Goal: Information Seeking & Learning: Learn about a topic

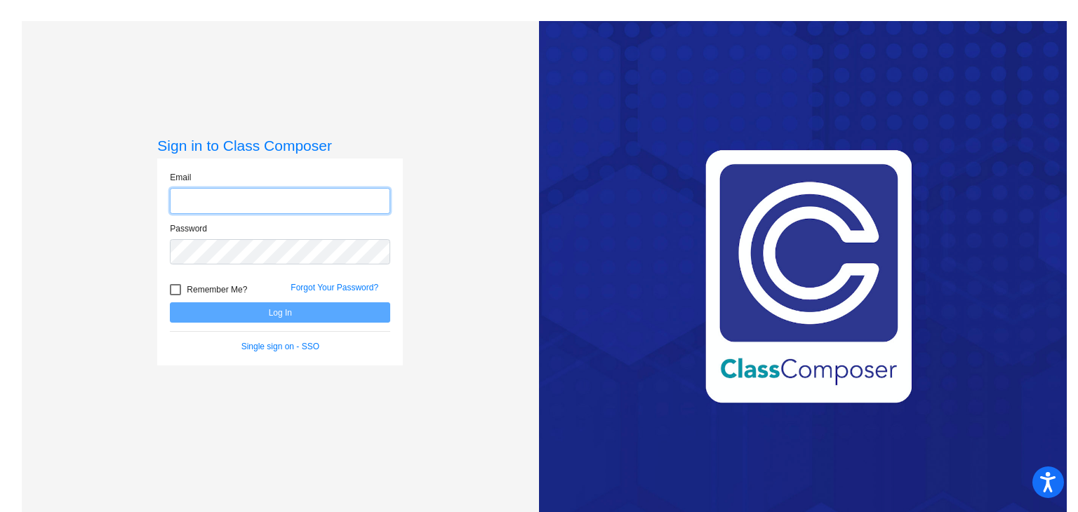
type input "[EMAIL_ADDRESS][DOMAIN_NAME]"
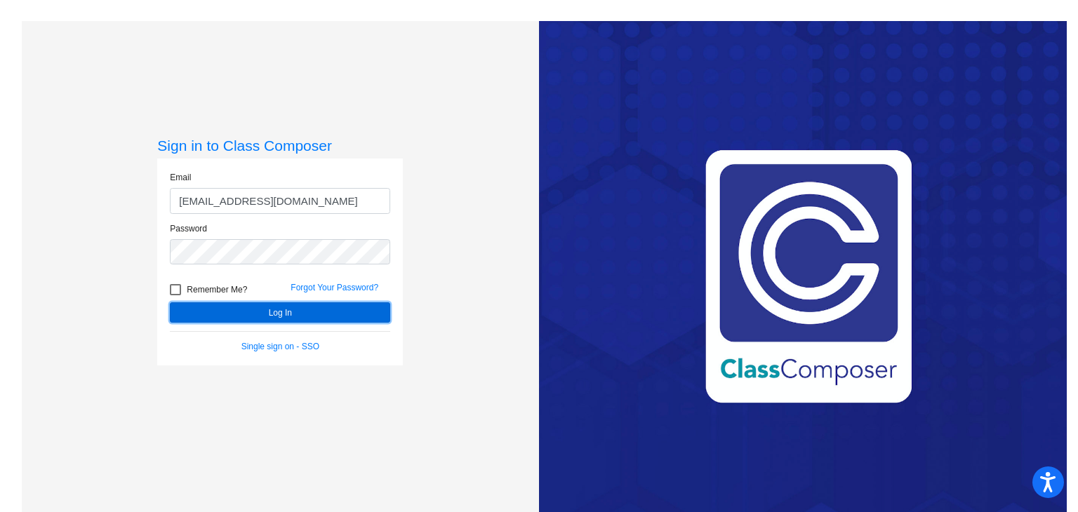
click at [340, 314] on button "Log In" at bounding box center [280, 313] width 220 height 20
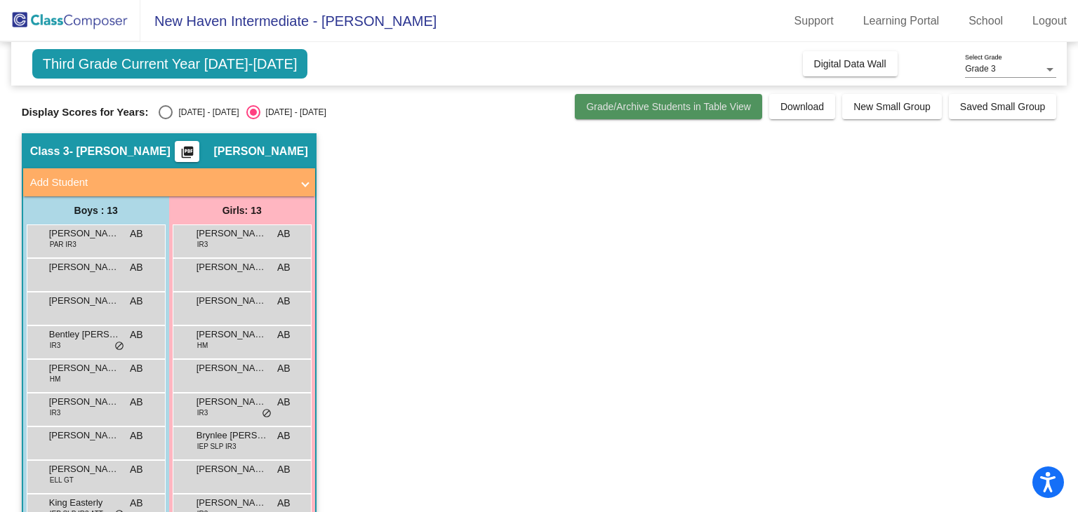
click at [656, 111] on span "Grade/Archive Students in Table View" at bounding box center [668, 106] width 165 height 11
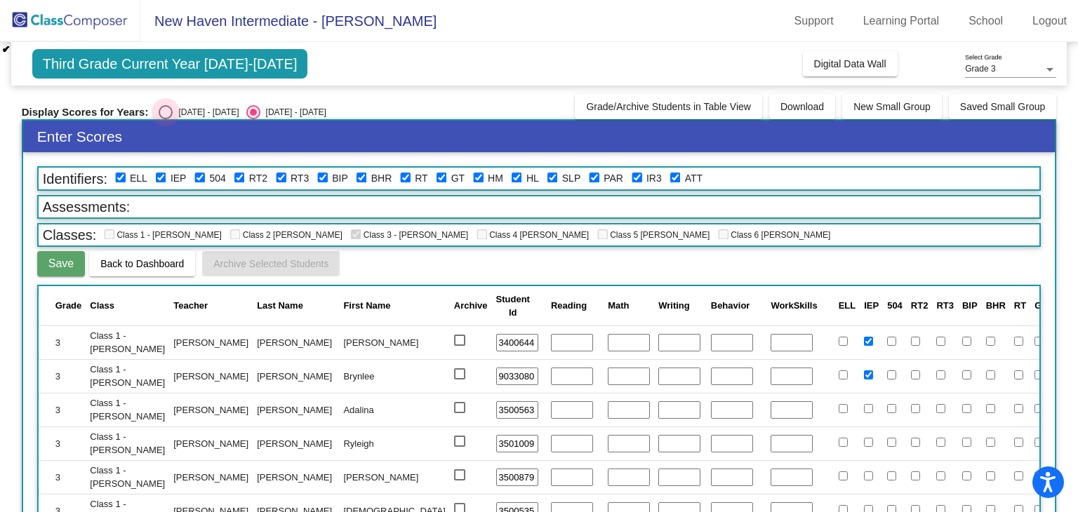
click at [163, 110] on div "Select an option" at bounding box center [166, 112] width 14 height 14
click at [165, 119] on input "[DATE] - [DATE]" at bounding box center [165, 119] width 1 height 1
radio input "true"
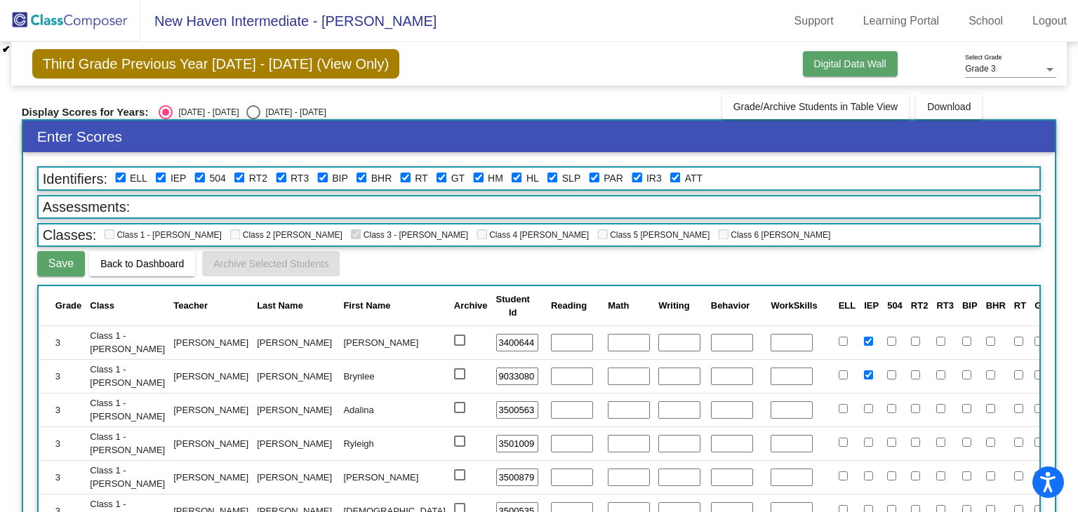
click at [833, 69] on button "Digital Data Wall" at bounding box center [850, 63] width 95 height 25
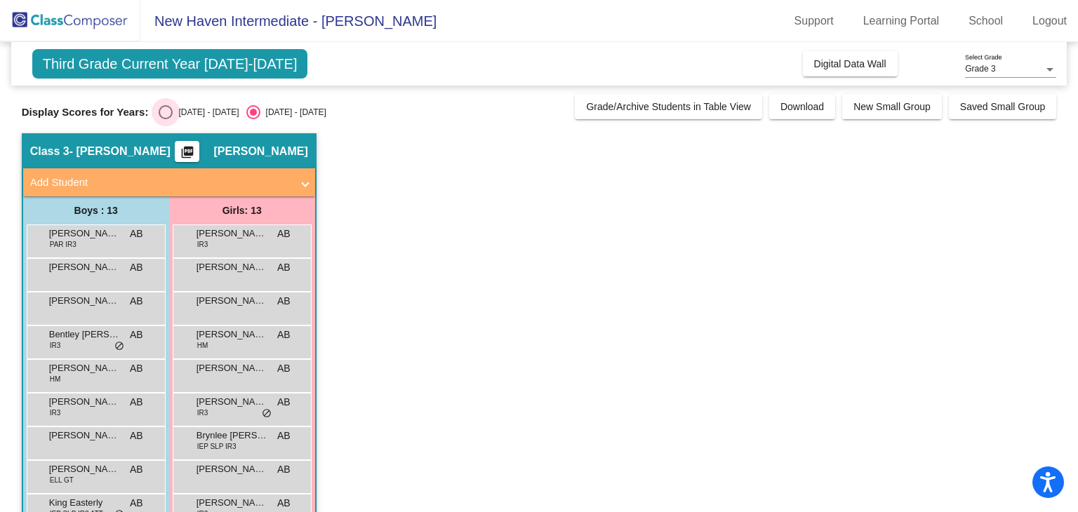
click at [173, 113] on div "[DATE] - [DATE]" at bounding box center [206, 112] width 66 height 13
click at [166, 119] on input "[DATE] - [DATE]" at bounding box center [165, 119] width 1 height 1
radio input "true"
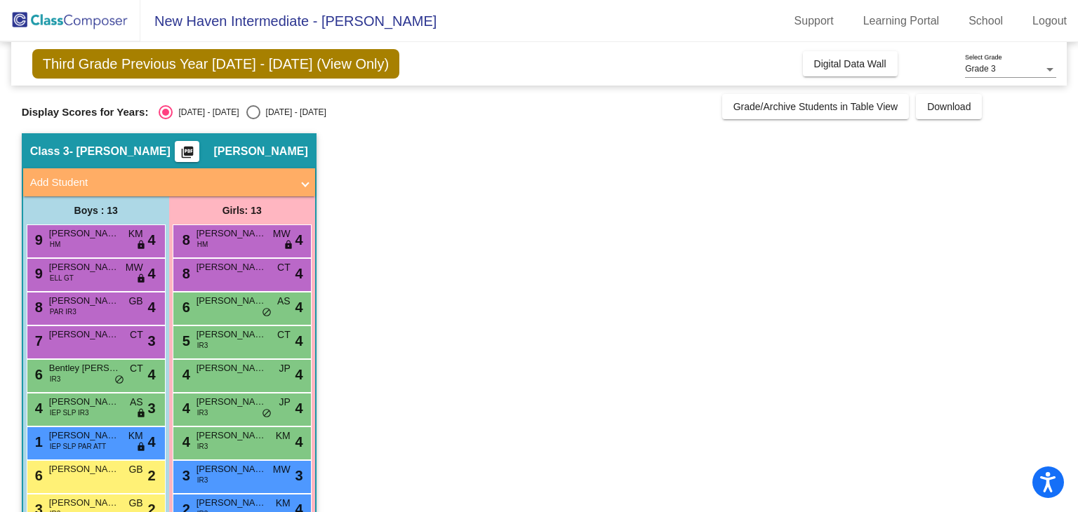
click at [859, 119] on div "Third Grade Previous Year [DATE] - [DATE] (View Only) Add, Move, or Retain Stud…" at bounding box center [539, 363] width 1035 height 643
click at [859, 68] on span "Digital Data Wall" at bounding box center [850, 63] width 72 height 11
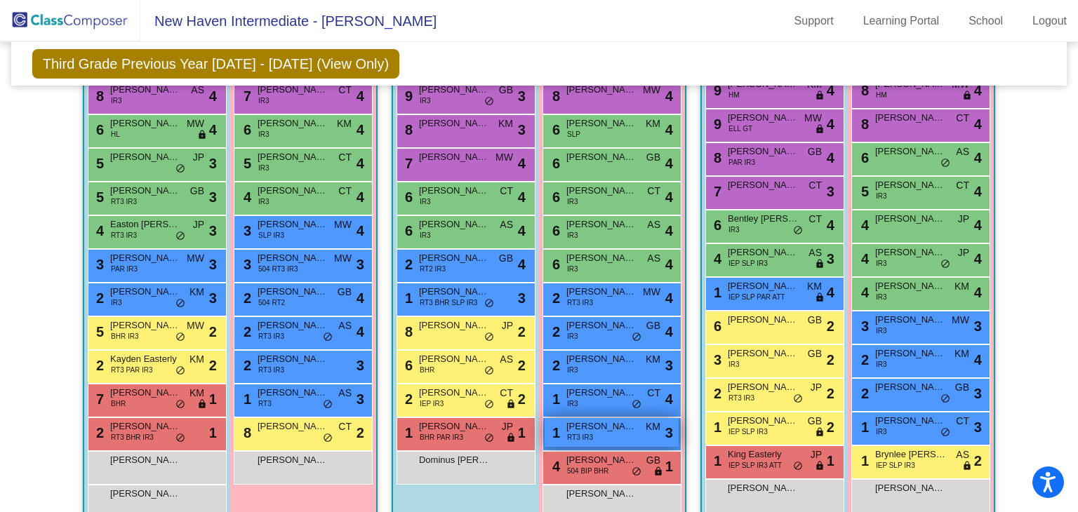
scroll to position [418, 0]
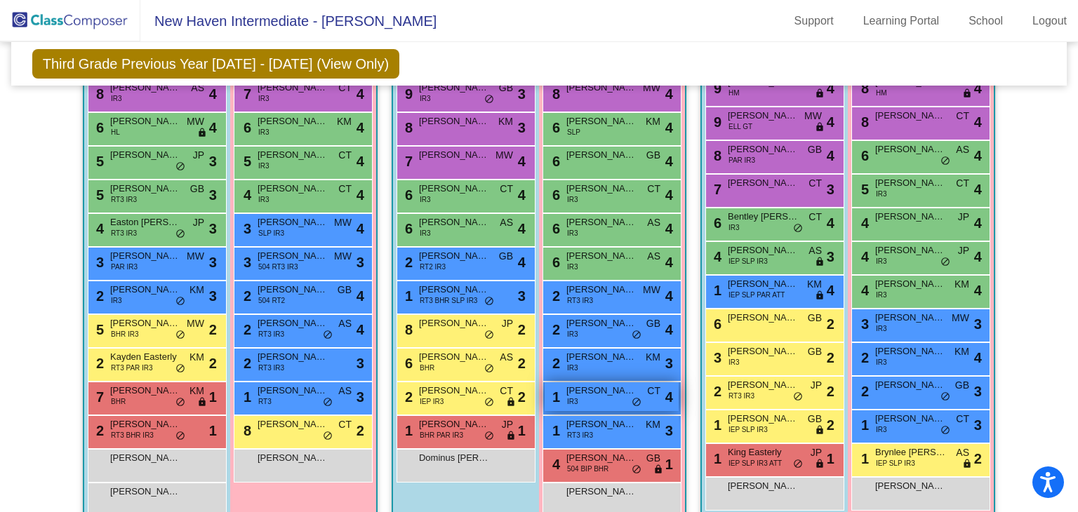
click at [614, 395] on div "1 [PERSON_NAME] IR3 CT lock do_not_disturb_alt 4" at bounding box center [612, 397] width 134 height 29
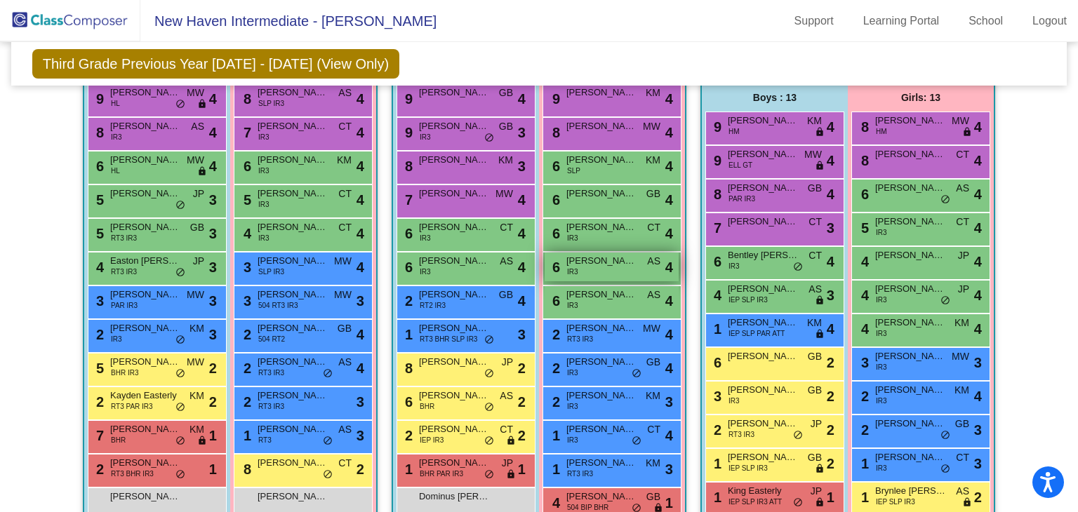
scroll to position [380, 0]
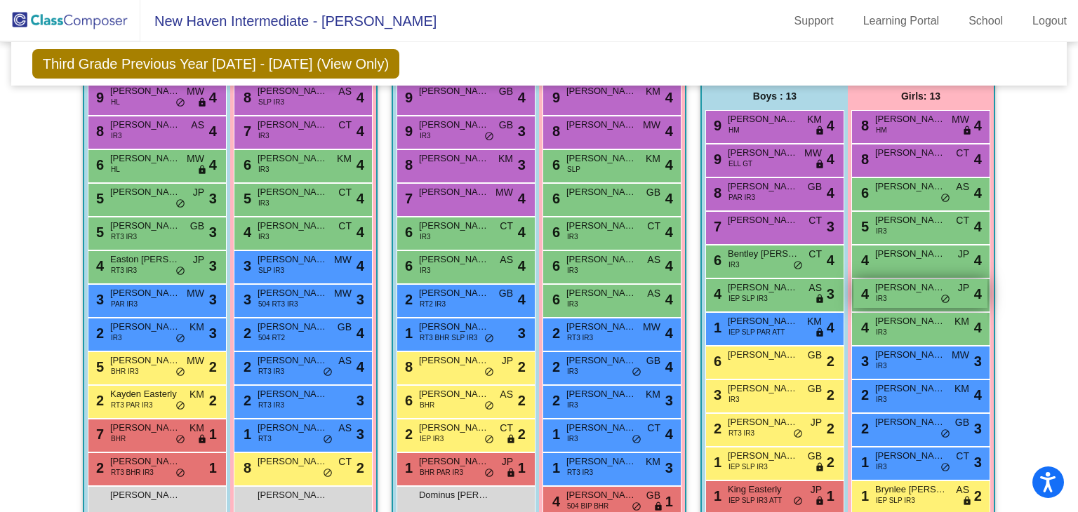
click at [895, 297] on div "4 [PERSON_NAME] IR3 JP lock do_not_disturb_alt 4" at bounding box center [921, 293] width 134 height 29
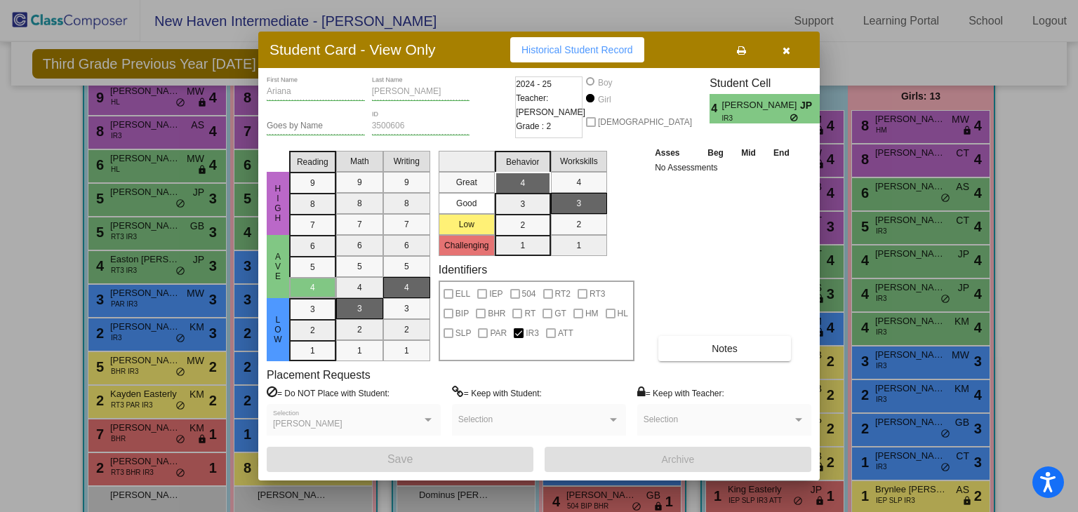
click at [974, 279] on div at bounding box center [539, 256] width 1078 height 512
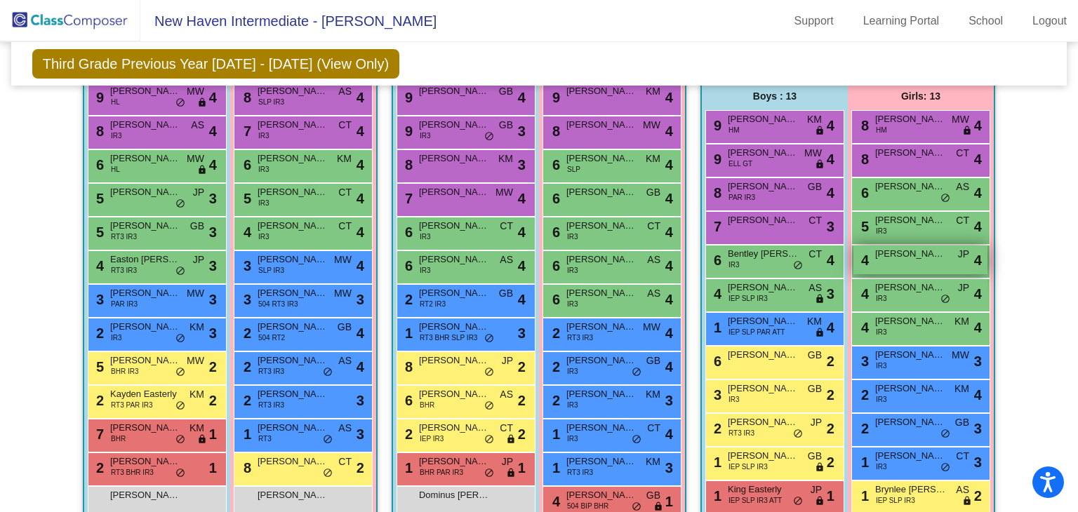
click at [915, 257] on span "[PERSON_NAME]" at bounding box center [910, 254] width 70 height 14
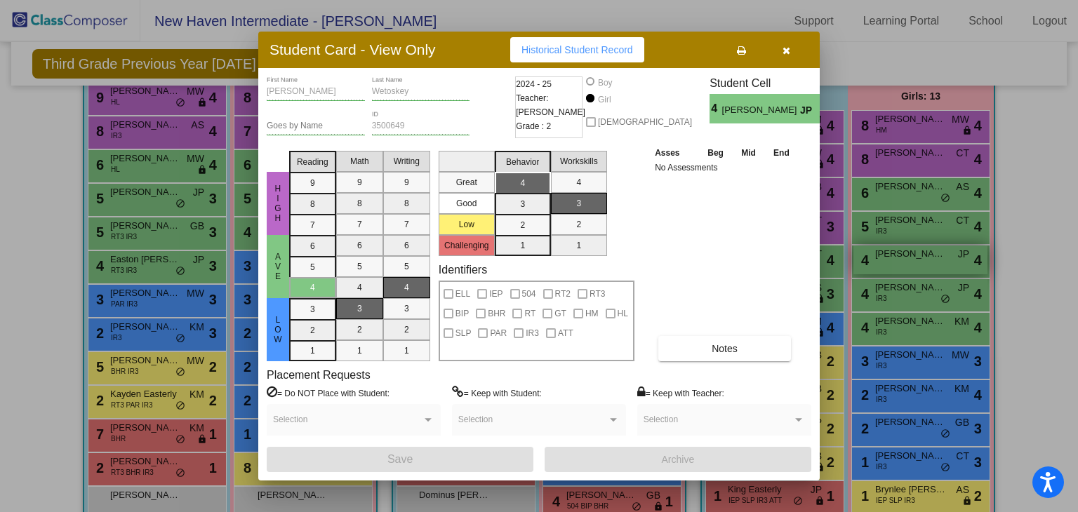
click at [915, 257] on div at bounding box center [539, 256] width 1078 height 512
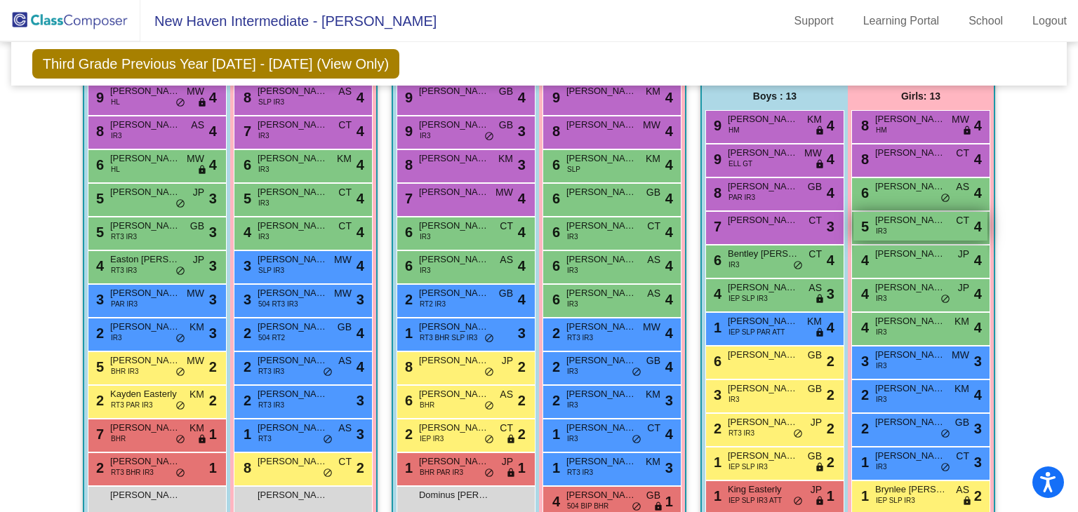
click at [910, 226] on div "5 [PERSON_NAME] IR3 CT lock do_not_disturb_alt 4" at bounding box center [921, 226] width 134 height 29
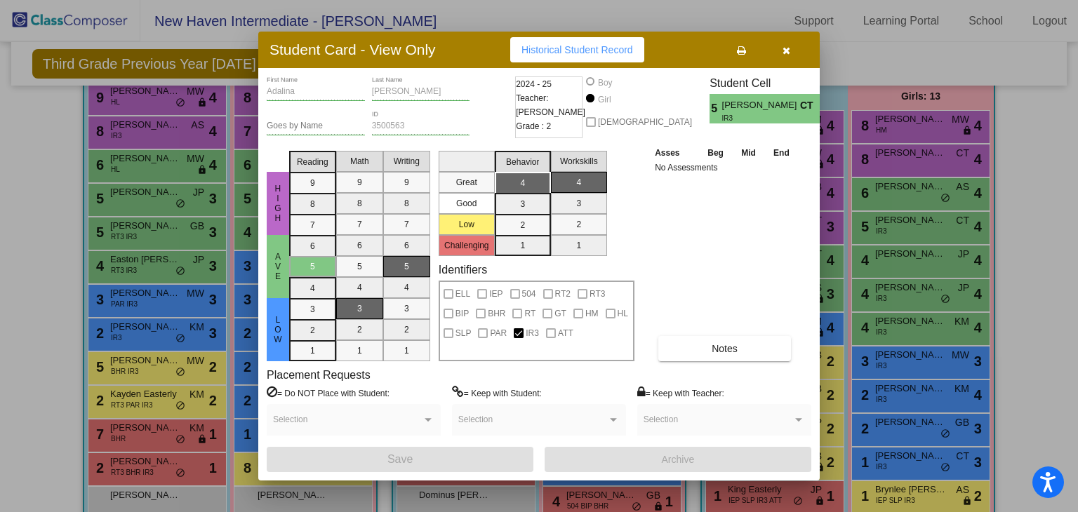
click at [879, 244] on div at bounding box center [539, 256] width 1078 height 512
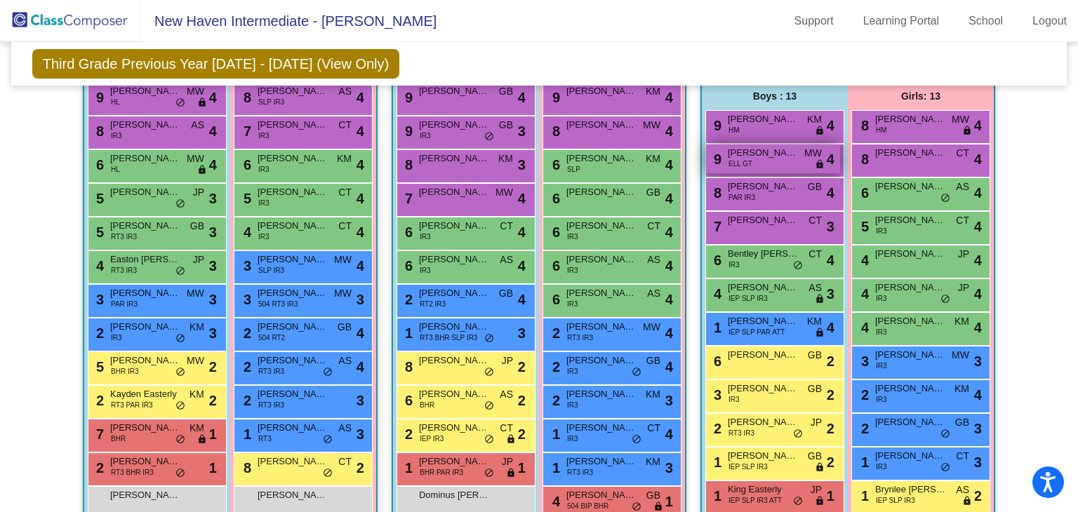
click at [742, 147] on span "[PERSON_NAME]" at bounding box center [763, 153] width 70 height 14
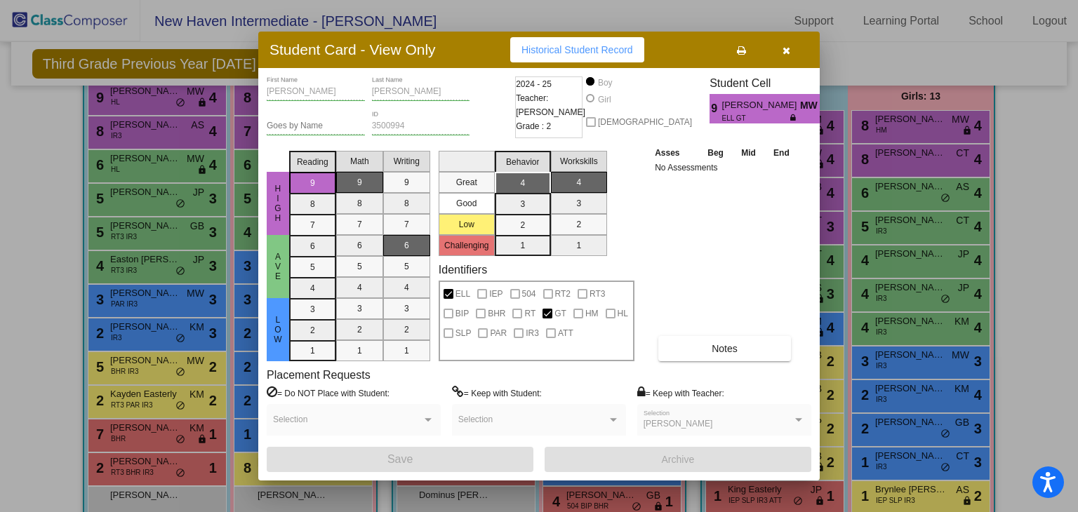
click at [755, 316] on div "Asses Beg Mid End No Assessments Notes" at bounding box center [724, 253] width 147 height 216
click at [882, 301] on div at bounding box center [539, 256] width 1078 height 512
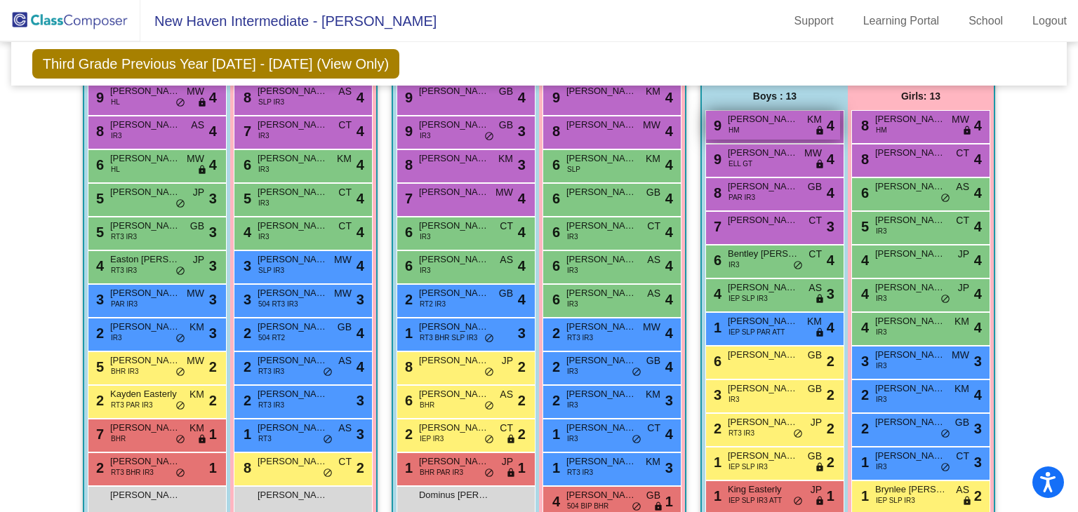
click at [753, 132] on div "9 [PERSON_NAME] HM KM lock do_not_disturb_alt 4" at bounding box center [773, 125] width 134 height 29
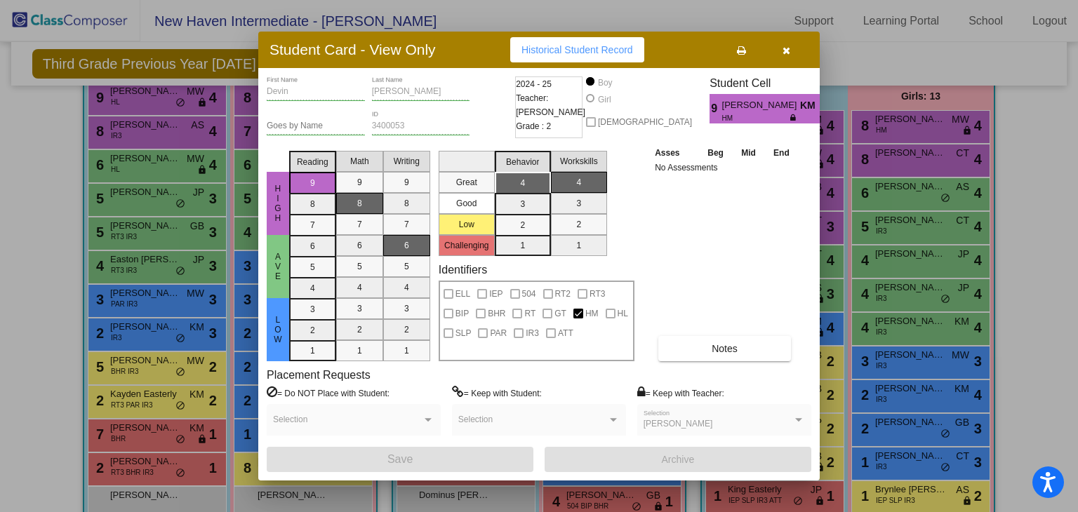
click at [884, 234] on div at bounding box center [539, 256] width 1078 height 512
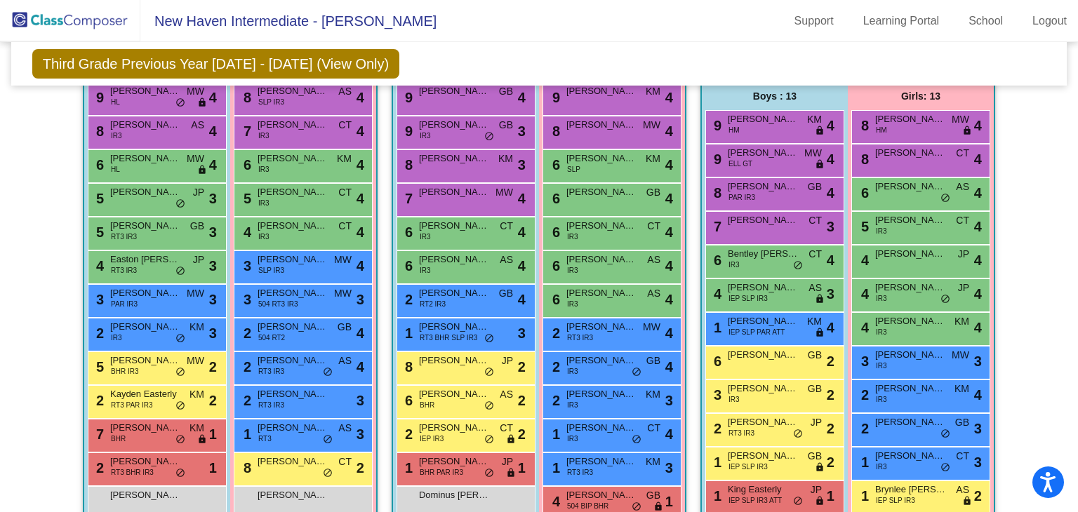
scroll to position [449, 0]
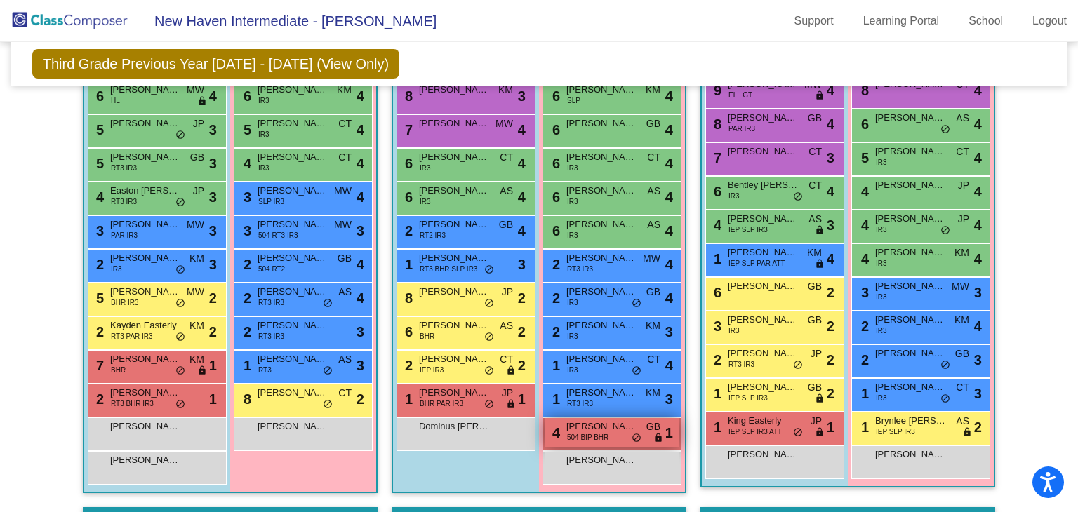
click at [615, 436] on div "4 [PERSON_NAME] 504 BIP BHR GB lock do_not_disturb_alt 1" at bounding box center [612, 432] width 134 height 29
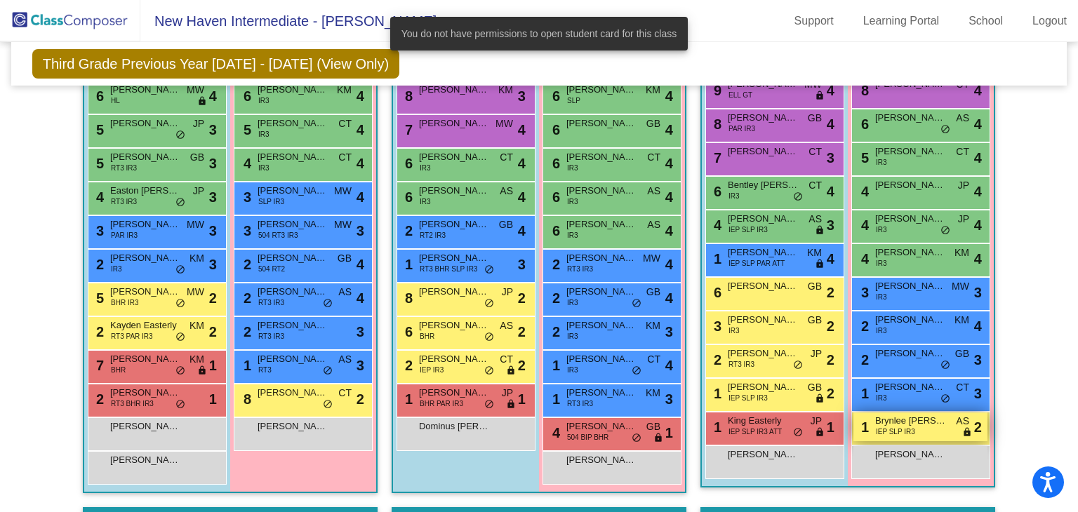
click at [885, 414] on span "Brynlee [PERSON_NAME]" at bounding box center [910, 421] width 70 height 14
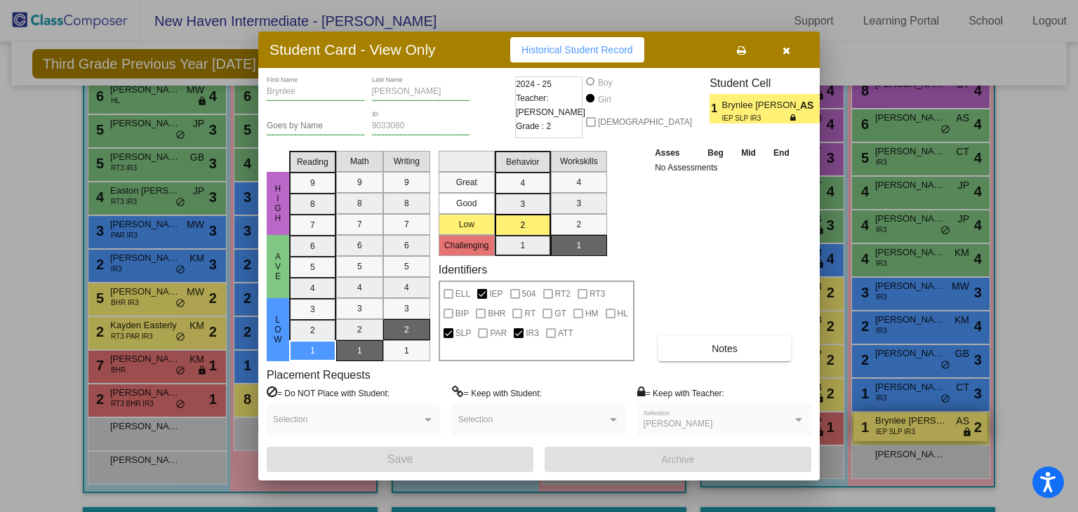
click at [885, 413] on div at bounding box center [539, 256] width 1078 height 512
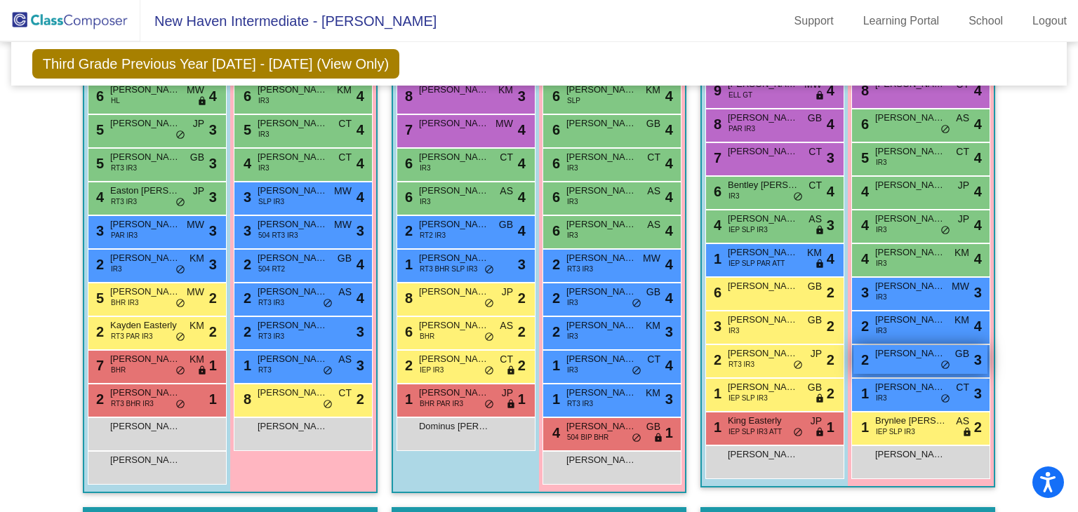
click at [882, 347] on span "[PERSON_NAME]-Wash" at bounding box center [910, 354] width 70 height 14
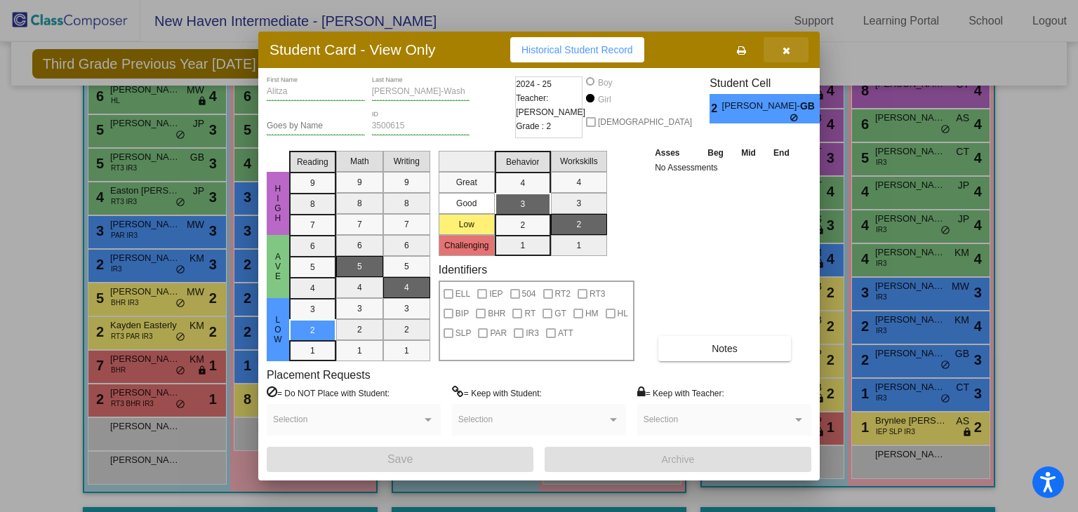
click at [790, 52] on button "button" at bounding box center [786, 49] width 45 height 25
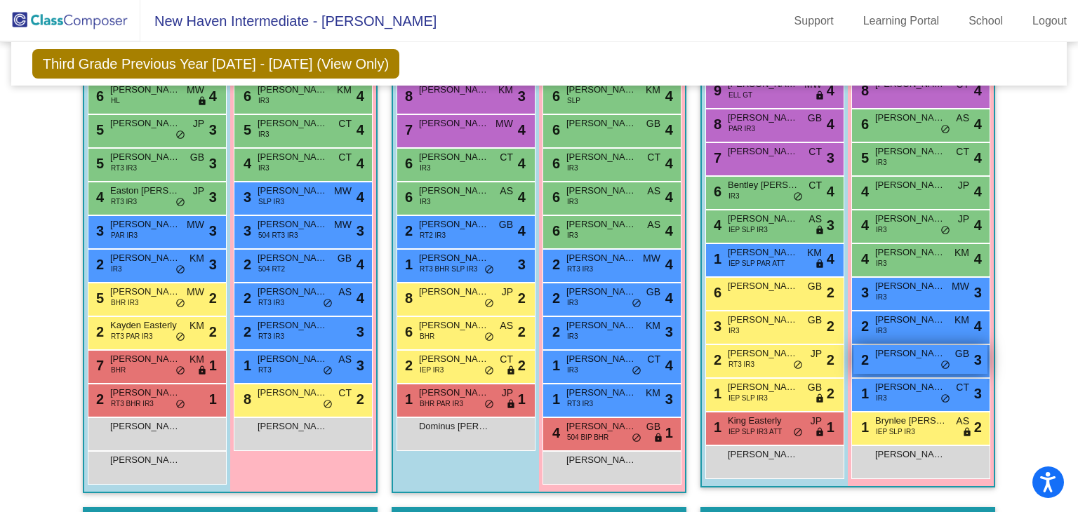
click at [881, 366] on div "2 [PERSON_NAME]-Wash GB lock do_not_disturb_alt 3" at bounding box center [921, 359] width 134 height 29
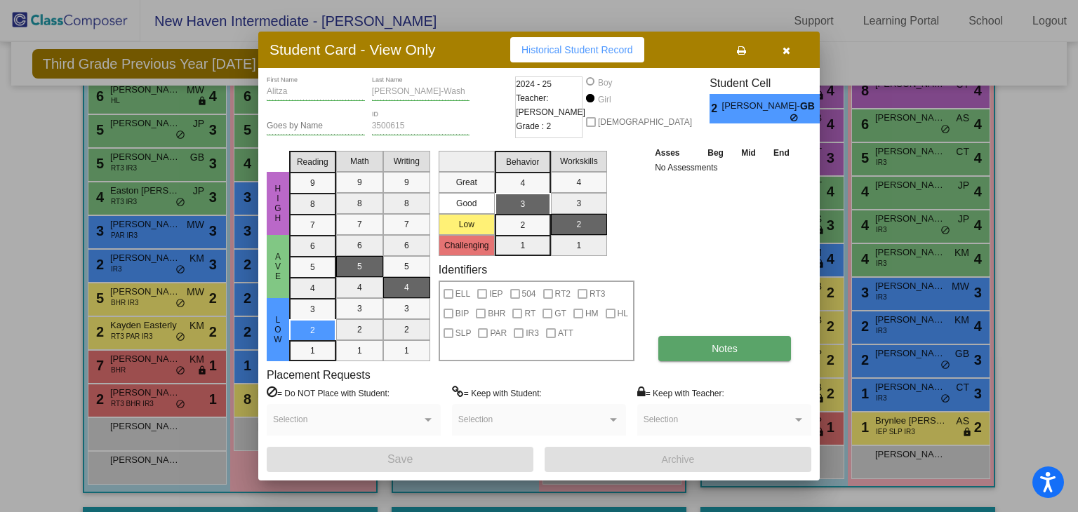
click at [704, 350] on button "Notes" at bounding box center [724, 348] width 133 height 25
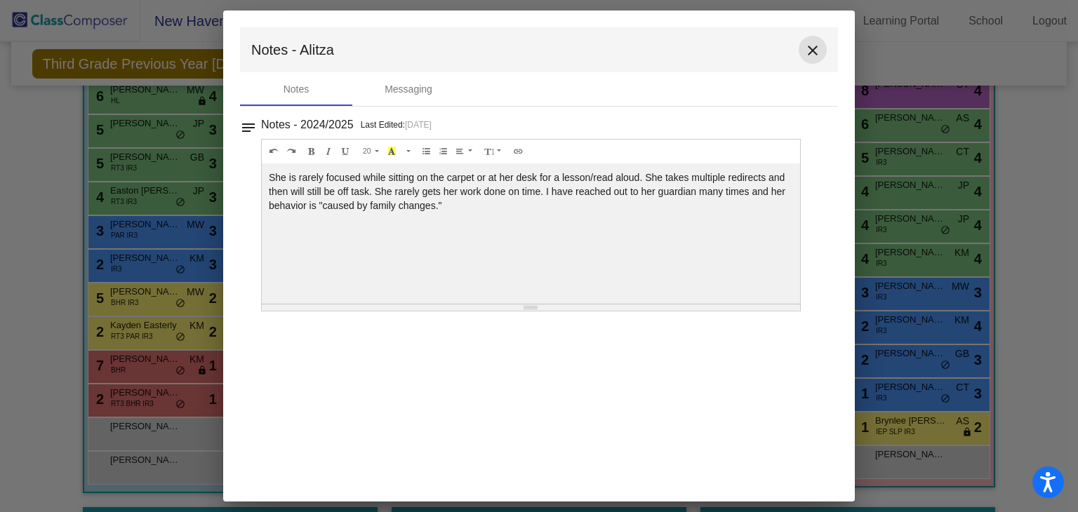
click at [814, 48] on mat-icon "close" at bounding box center [812, 50] width 17 height 17
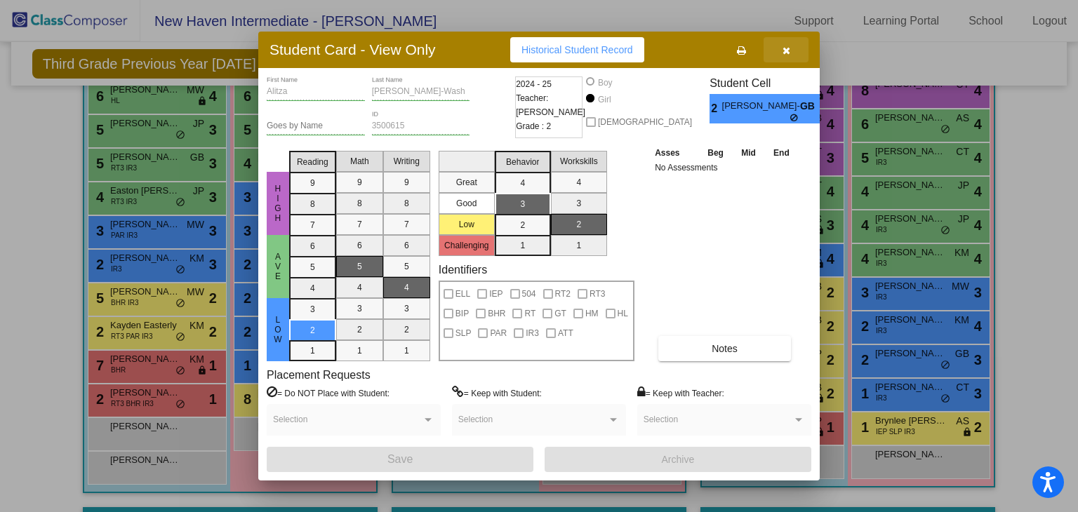
click at [789, 40] on button "button" at bounding box center [786, 49] width 45 height 25
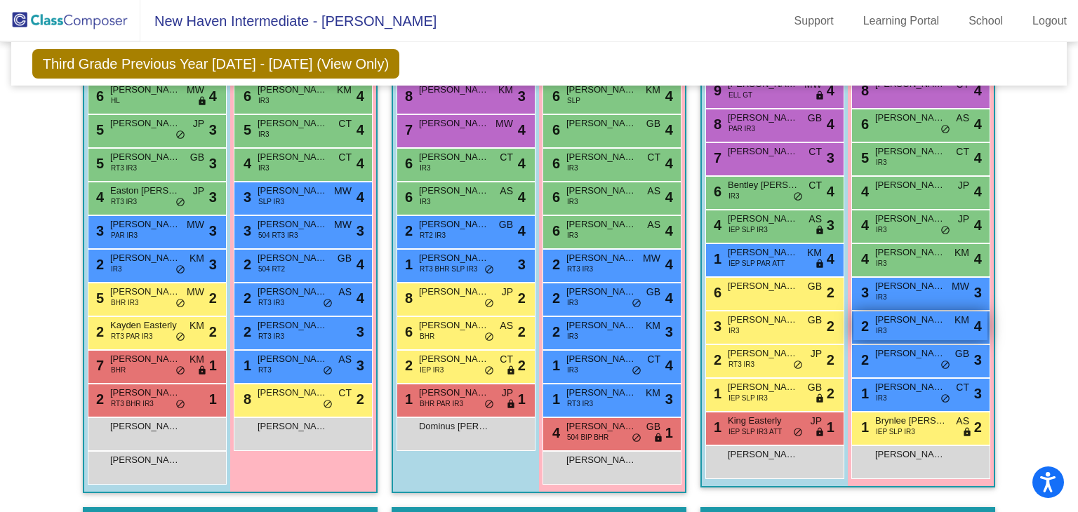
click at [904, 320] on span "[PERSON_NAME]" at bounding box center [910, 320] width 70 height 14
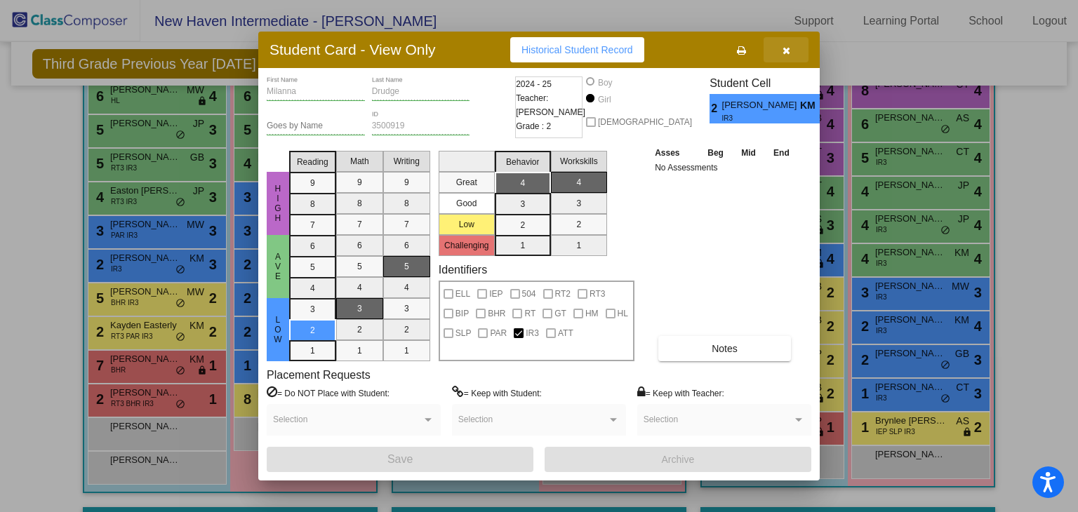
click at [792, 47] on button "button" at bounding box center [786, 49] width 45 height 25
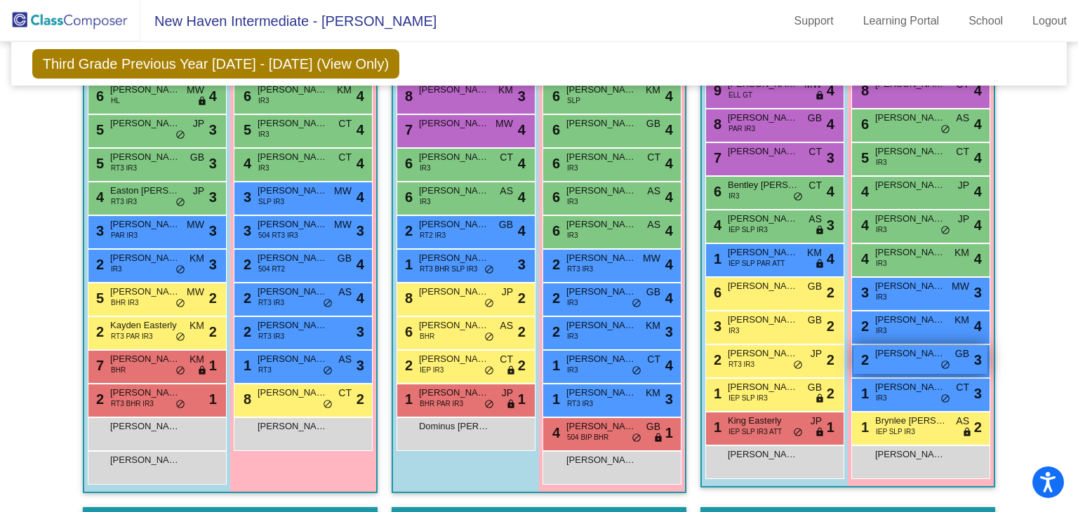
click at [885, 361] on div "2 [PERSON_NAME]-Wash GB lock do_not_disturb_alt 3" at bounding box center [921, 359] width 134 height 29
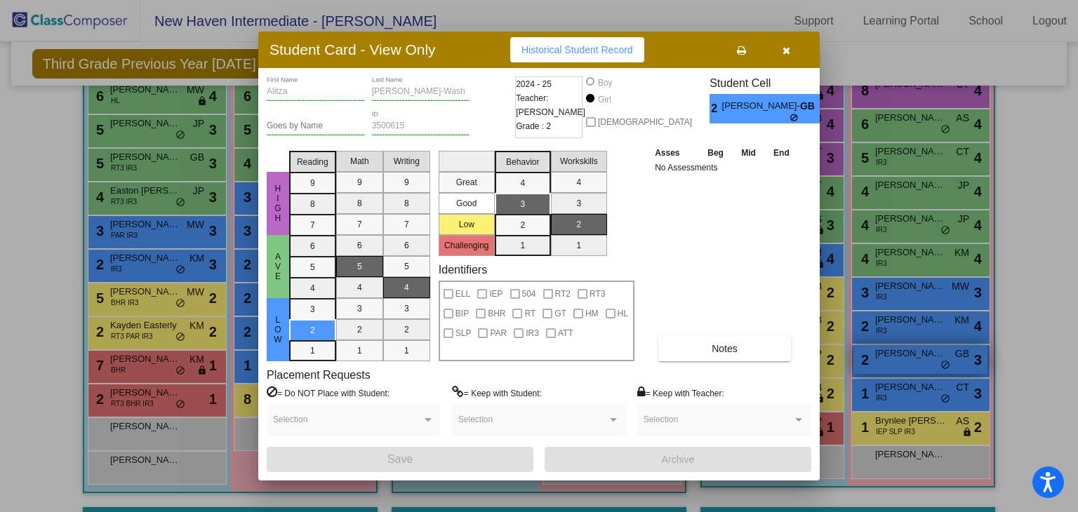
click at [885, 361] on div at bounding box center [539, 256] width 1078 height 512
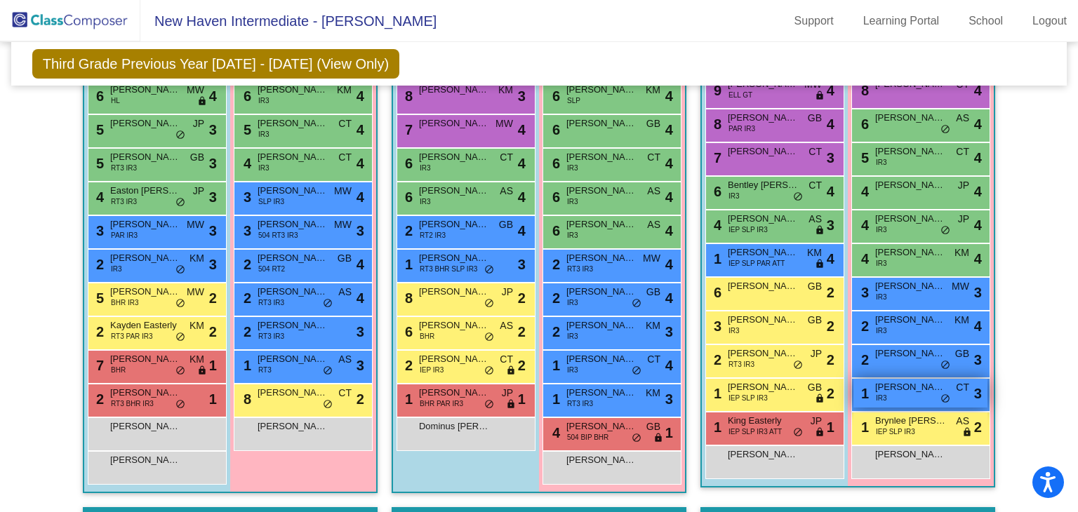
click at [893, 398] on div "1 [PERSON_NAME] IR3 CT lock do_not_disturb_alt 3" at bounding box center [921, 393] width 134 height 29
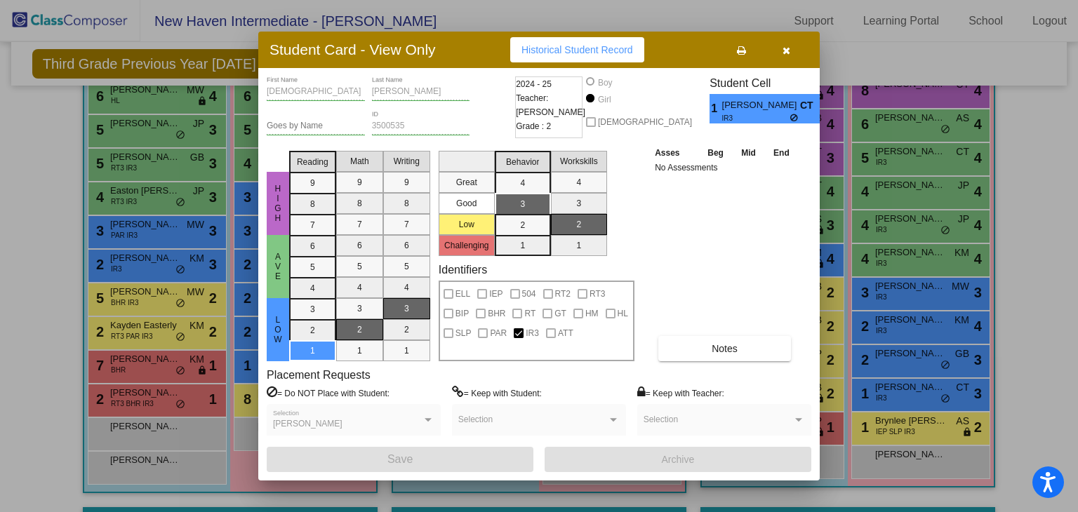
click at [899, 395] on div at bounding box center [539, 256] width 1078 height 512
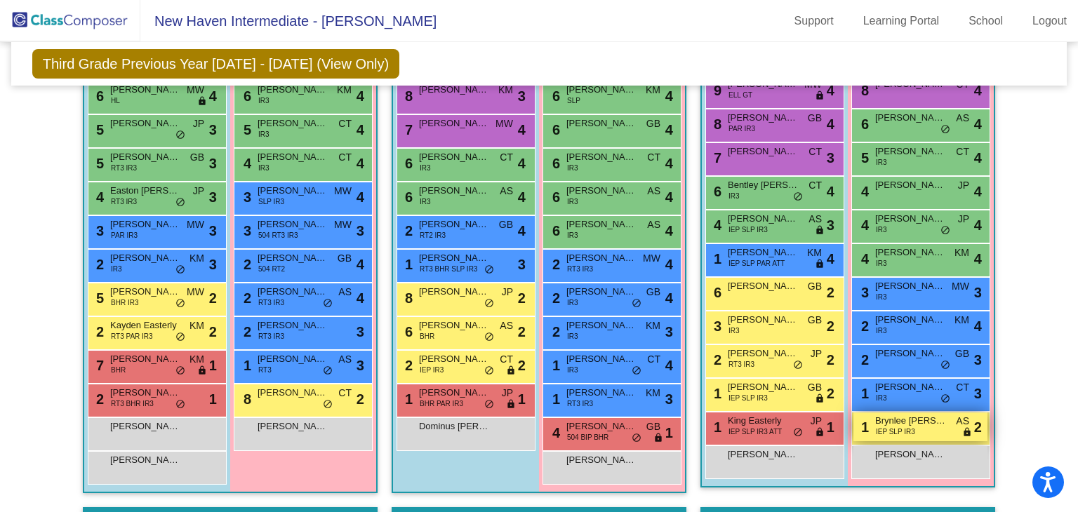
click at [890, 427] on span "IEP SLP IR3" at bounding box center [895, 432] width 39 height 11
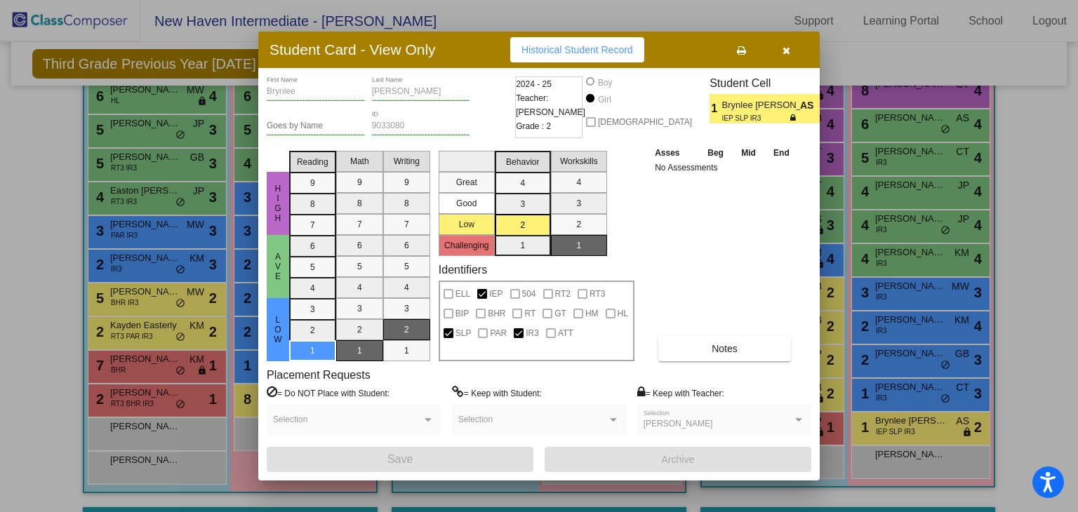
click at [993, 356] on div at bounding box center [539, 256] width 1078 height 512
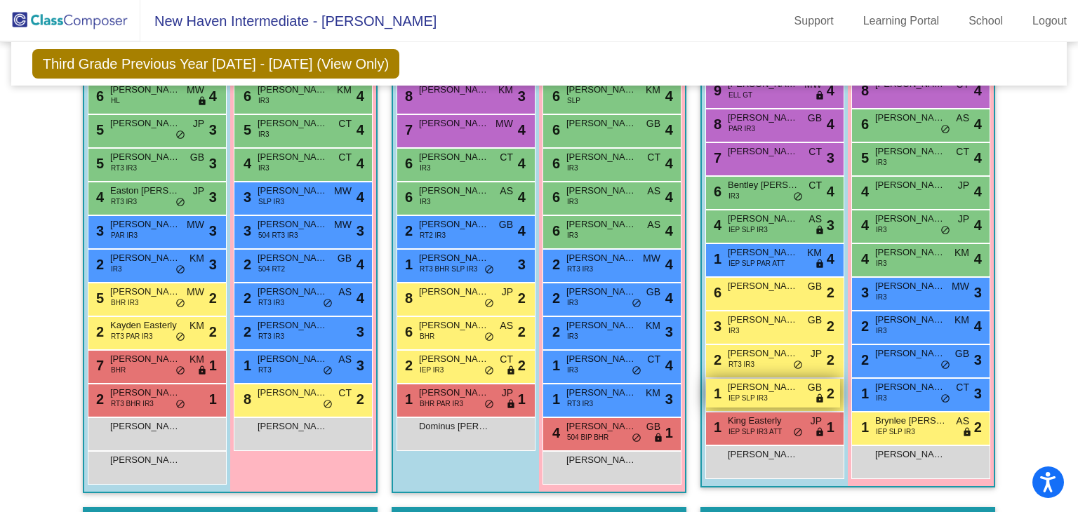
click at [747, 393] on span "IEP SLP IR3" at bounding box center [748, 398] width 39 height 11
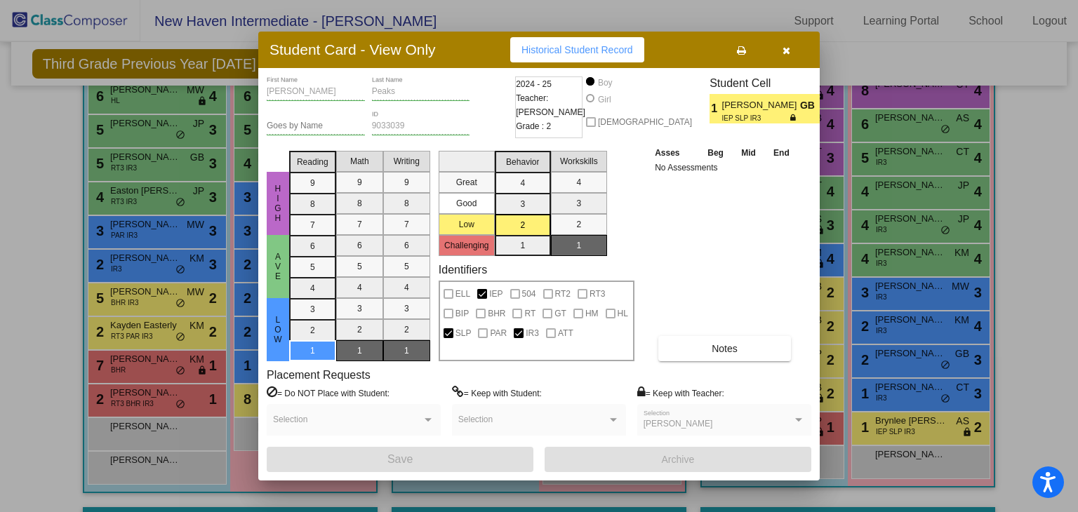
click at [854, 360] on div at bounding box center [539, 256] width 1078 height 512
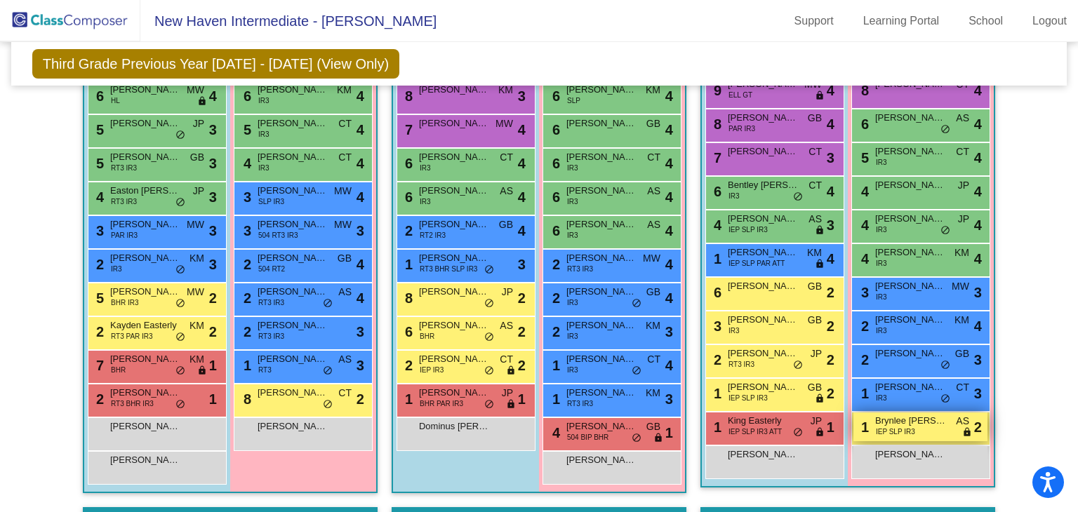
click at [882, 427] on span "IEP SLP IR3" at bounding box center [895, 432] width 39 height 11
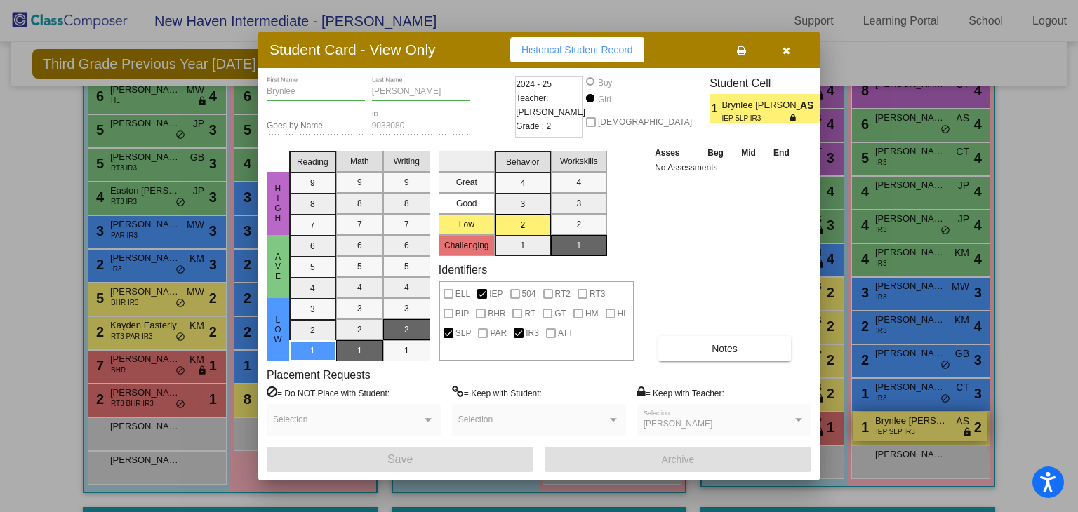
click at [882, 427] on div at bounding box center [539, 256] width 1078 height 512
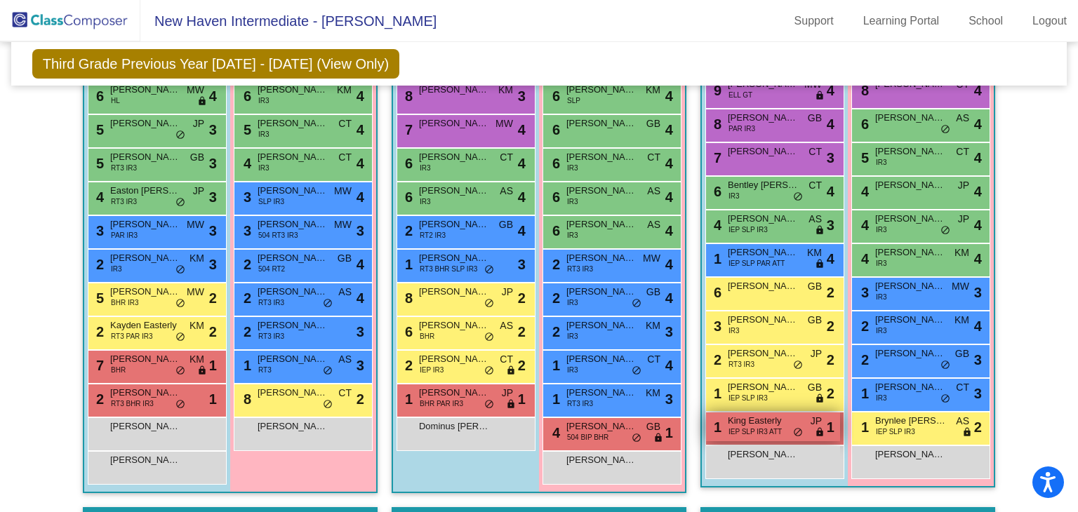
click at [781, 435] on div "1 King Easterly IEP SLP IR3 ATT JP lock do_not_disturb_alt 1" at bounding box center [773, 427] width 134 height 29
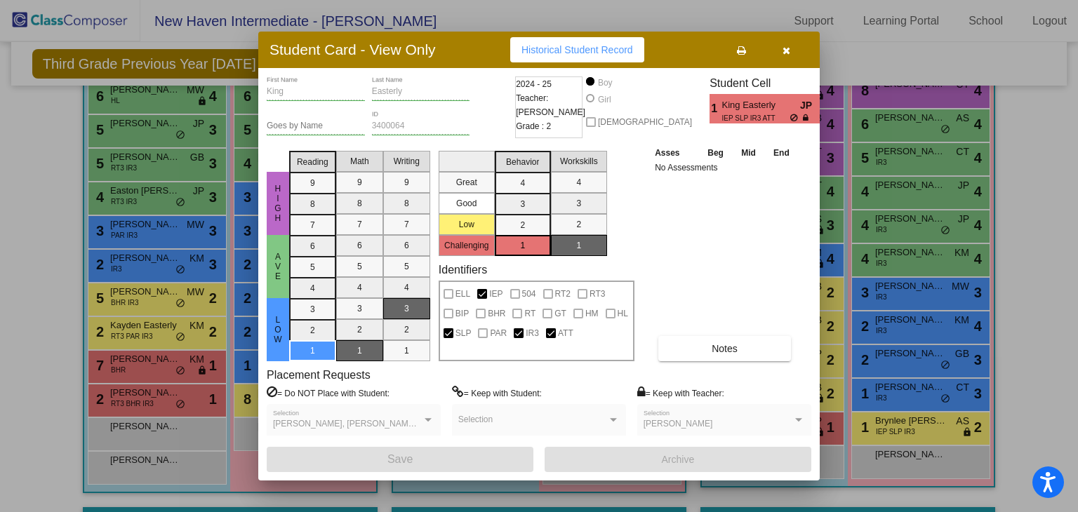
click at [859, 393] on div at bounding box center [539, 256] width 1078 height 512
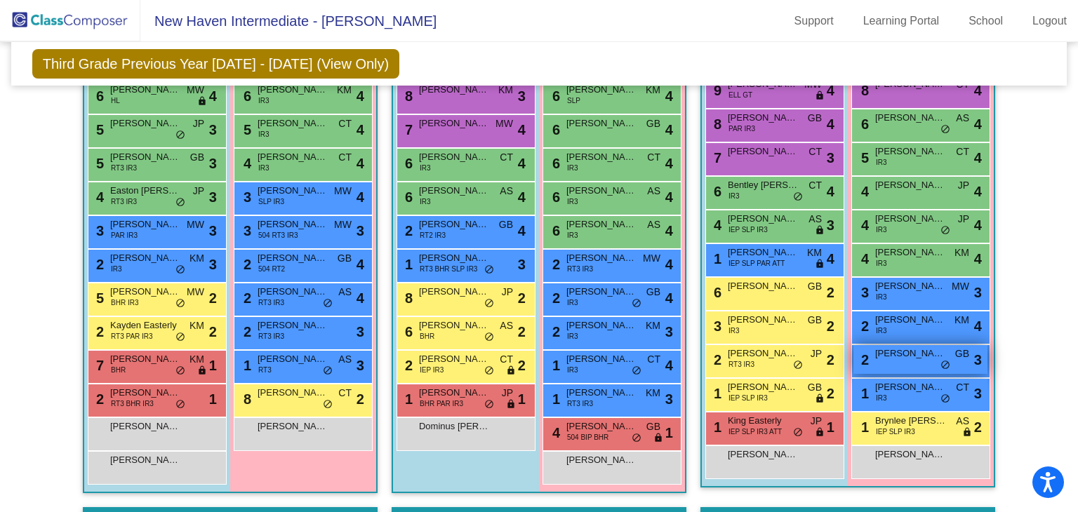
click at [901, 354] on span "[PERSON_NAME]-Wash" at bounding box center [910, 354] width 70 height 14
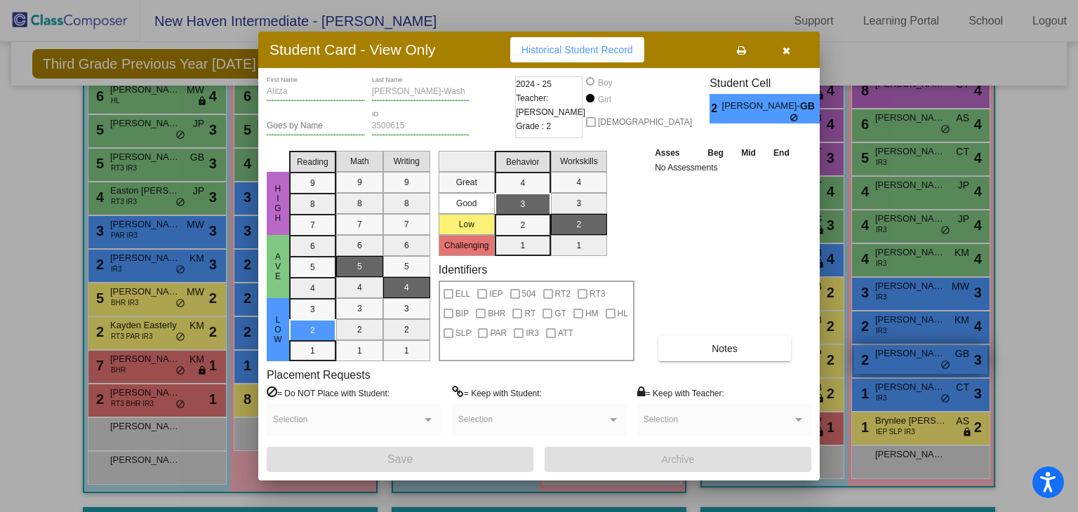
click at [901, 354] on div at bounding box center [539, 256] width 1078 height 512
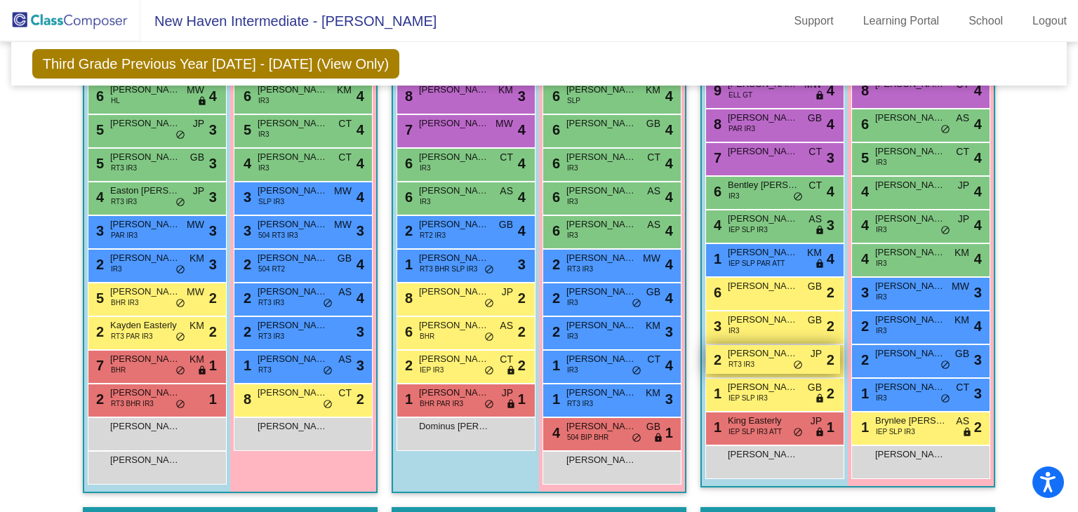
click at [763, 357] on span "[PERSON_NAME]" at bounding box center [763, 354] width 70 height 14
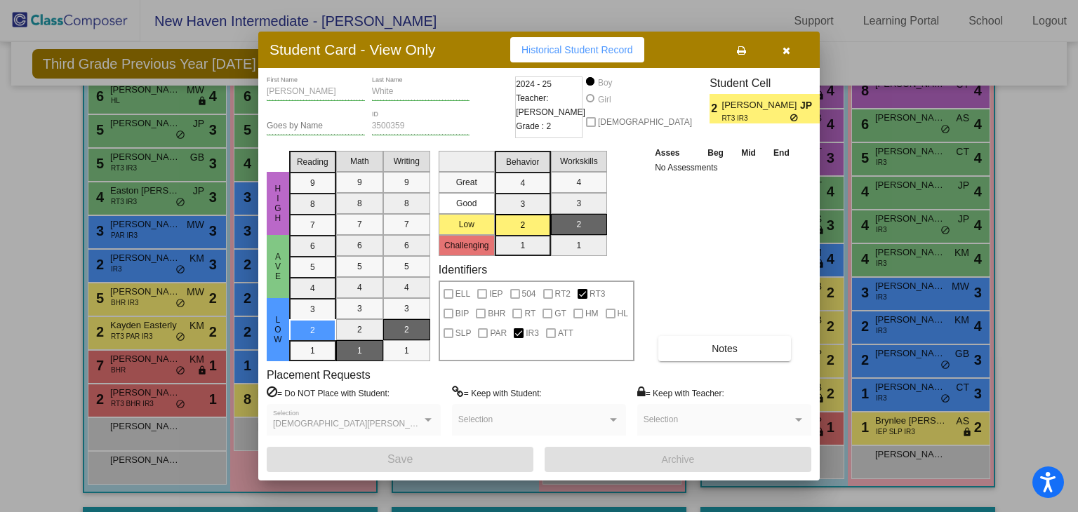
click at [842, 382] on div at bounding box center [539, 256] width 1078 height 512
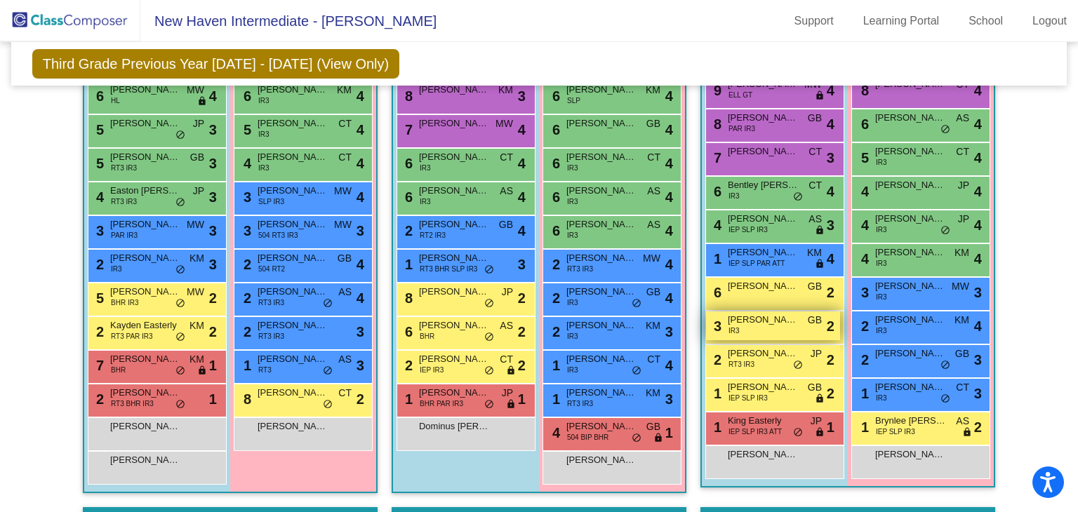
click at [778, 315] on span "[PERSON_NAME]" at bounding box center [763, 320] width 70 height 14
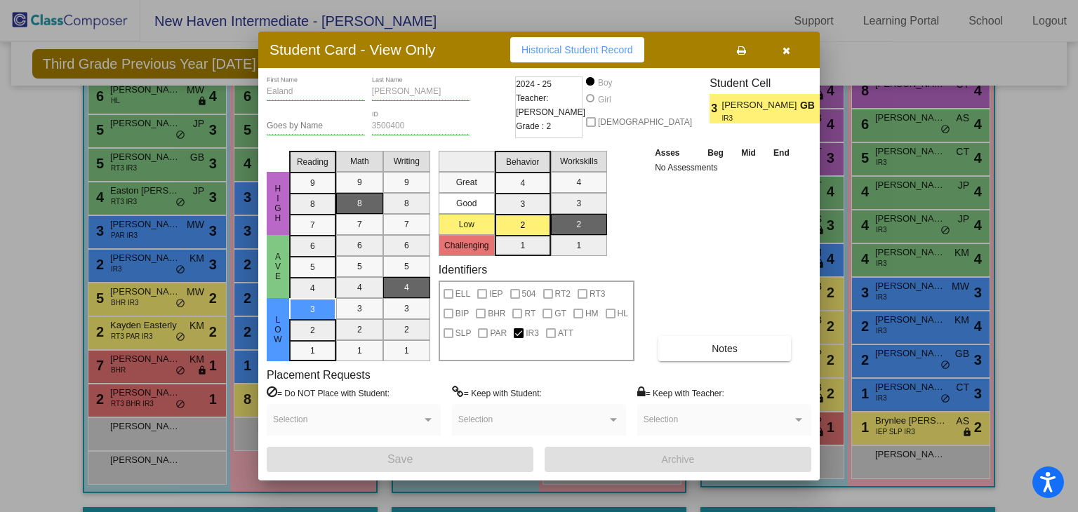
click at [852, 341] on div at bounding box center [539, 256] width 1078 height 512
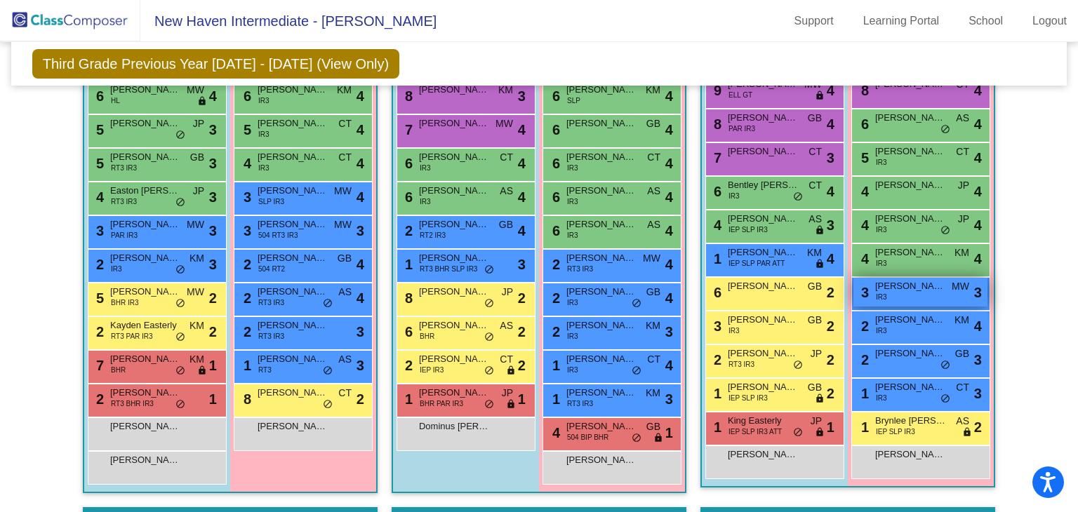
click at [889, 283] on span "[PERSON_NAME]" at bounding box center [910, 286] width 70 height 14
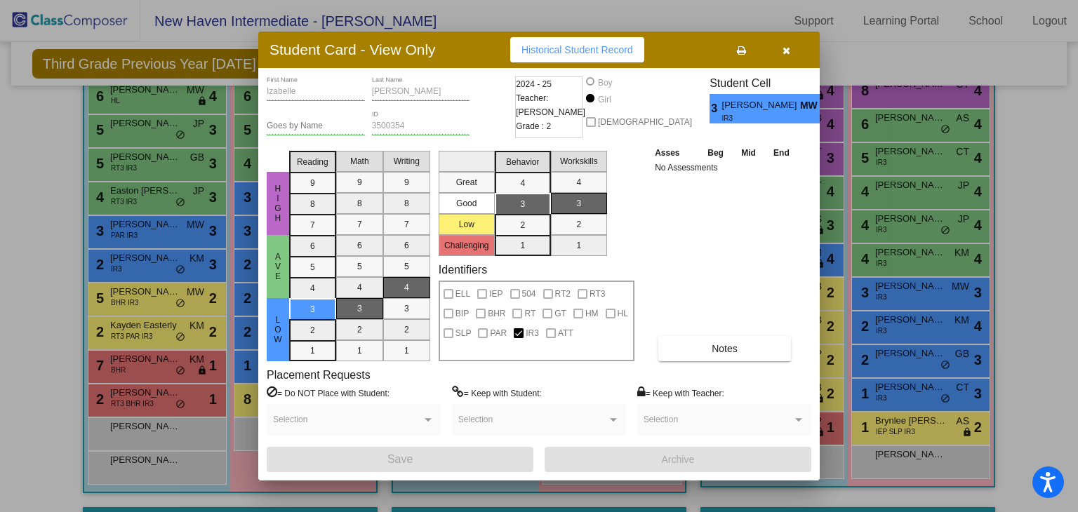
click at [863, 315] on div at bounding box center [539, 256] width 1078 height 512
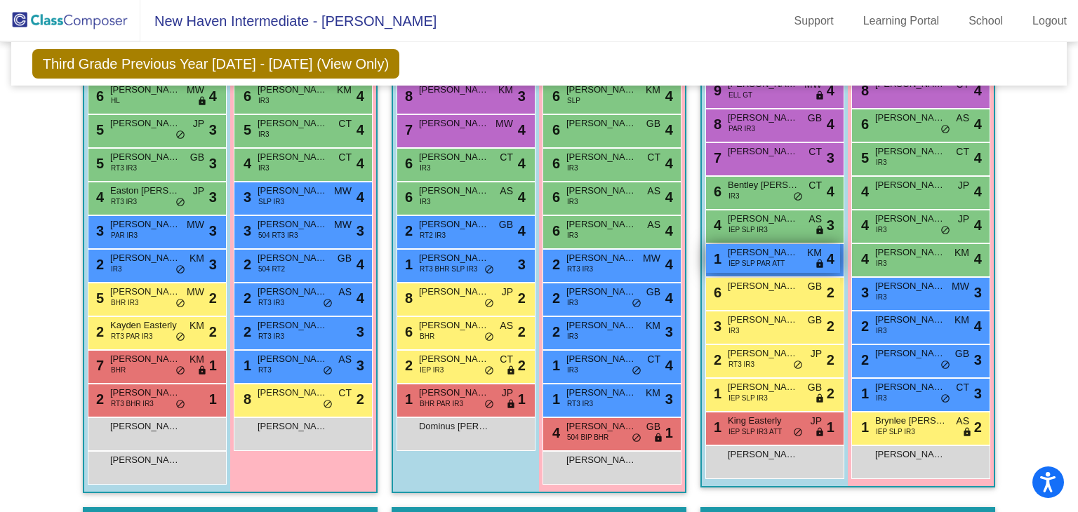
click at [768, 260] on span "IEP SLP PAR ATT" at bounding box center [757, 263] width 56 height 11
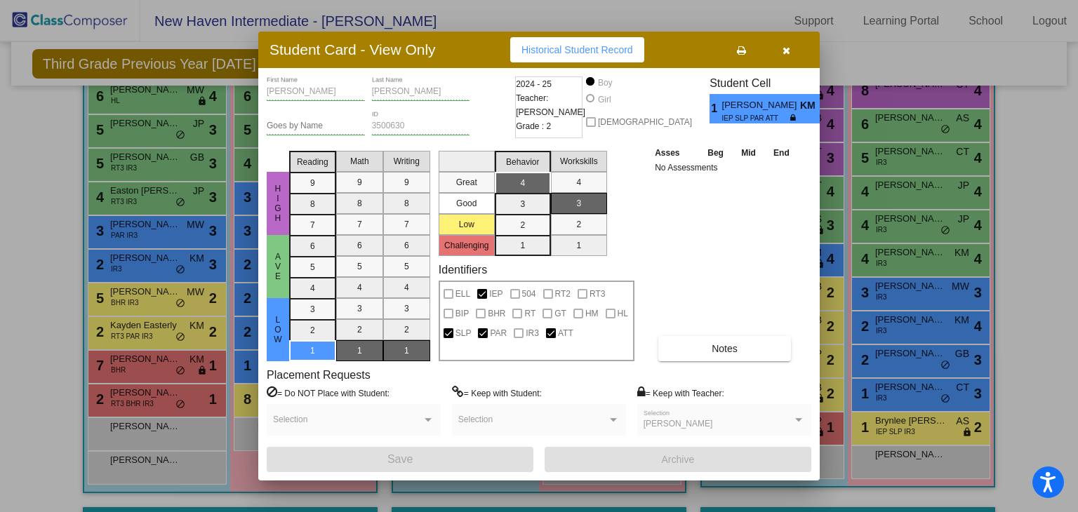
click at [898, 270] on div at bounding box center [539, 256] width 1078 height 512
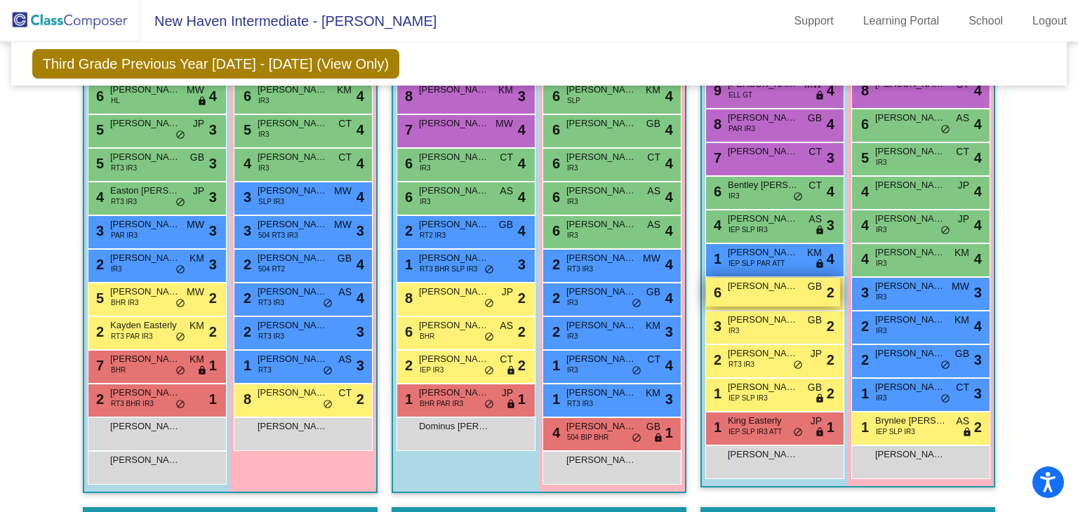
click at [776, 290] on span "[PERSON_NAME]" at bounding box center [763, 286] width 70 height 14
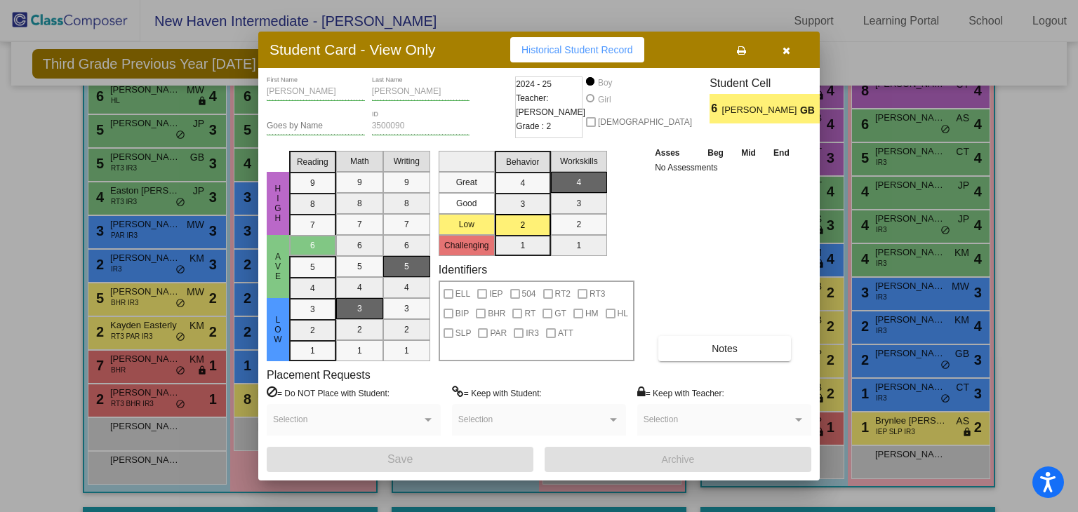
click at [896, 282] on div at bounding box center [539, 256] width 1078 height 512
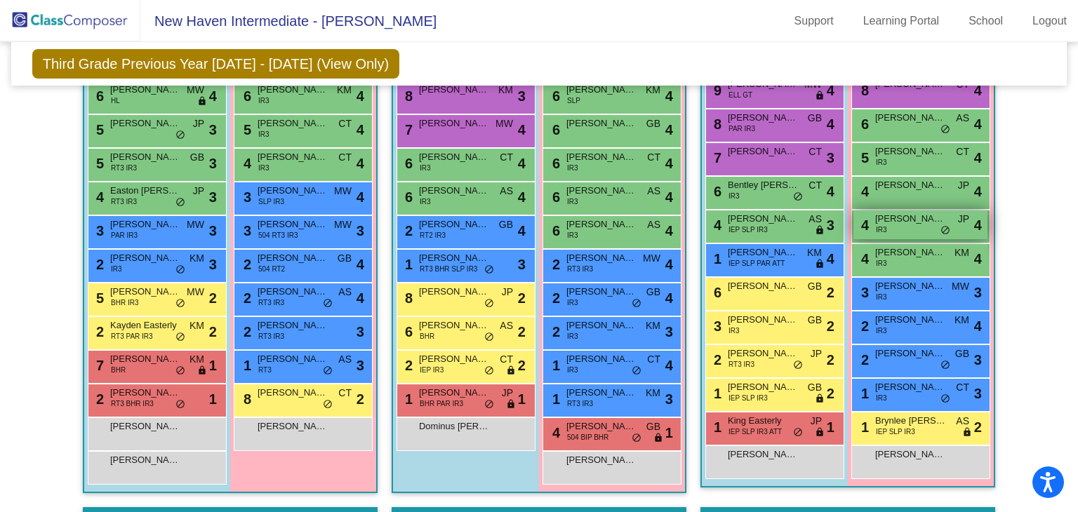
scroll to position [378, 0]
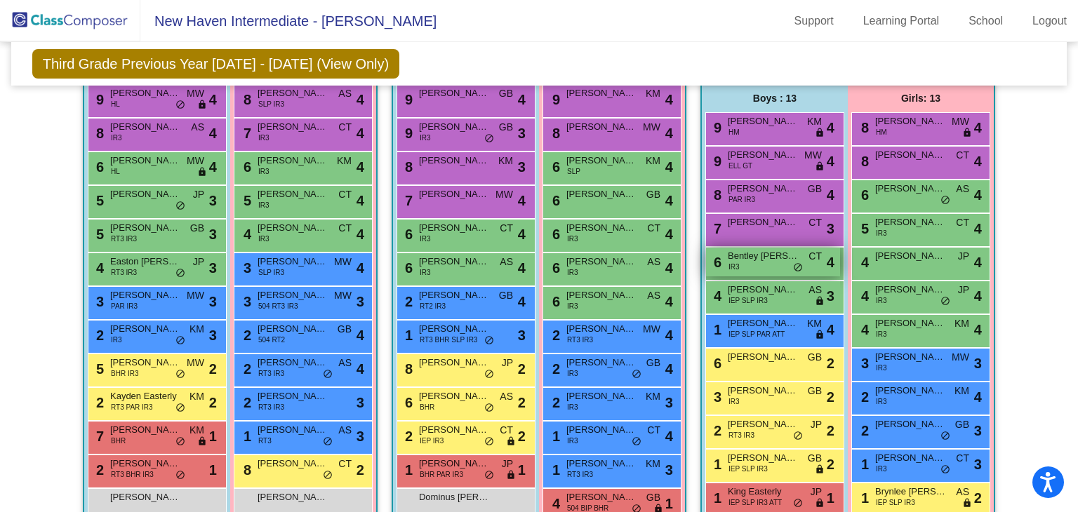
click at [778, 261] on div "6 Bentley [PERSON_NAME] IR3 CT lock do_not_disturb_alt 4" at bounding box center [773, 262] width 134 height 29
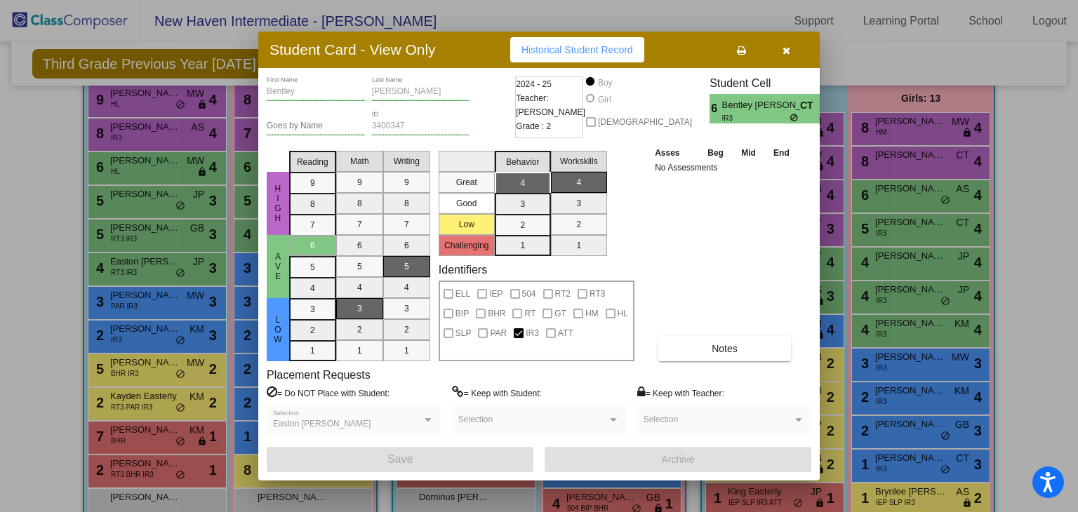
click at [917, 267] on div at bounding box center [539, 256] width 1078 height 512
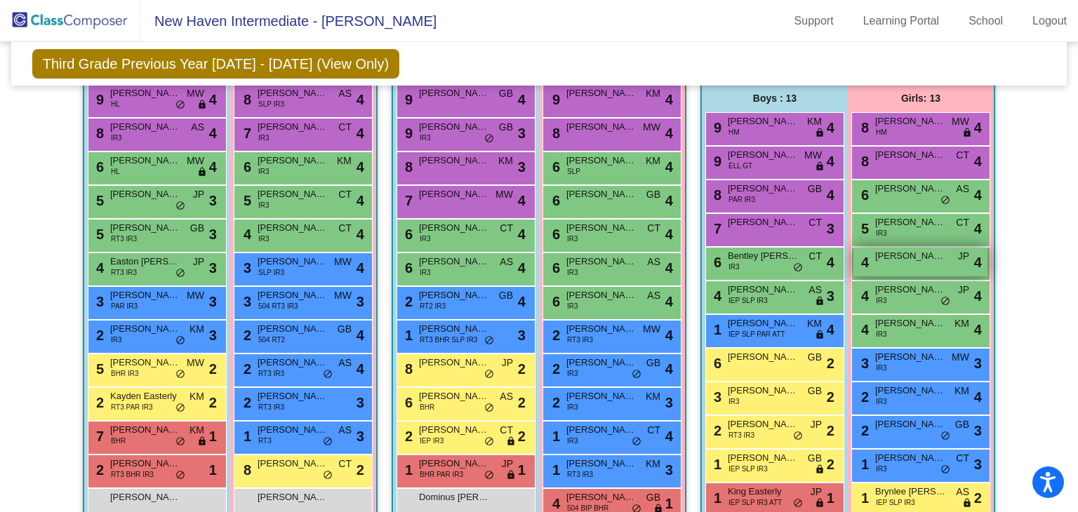
click at [916, 260] on span "[PERSON_NAME]" at bounding box center [910, 256] width 70 height 14
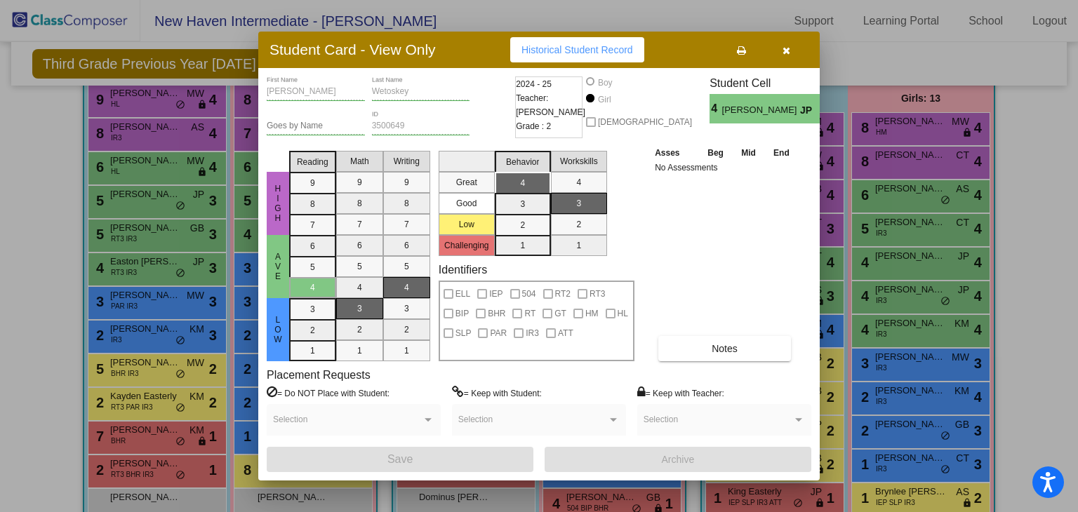
click at [884, 260] on div at bounding box center [539, 256] width 1078 height 512
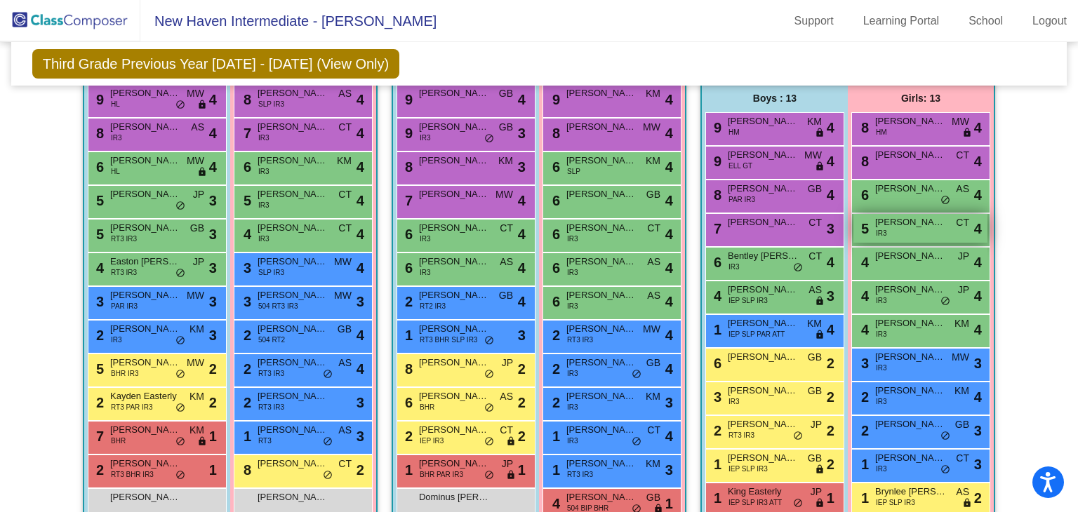
click at [892, 234] on div "5 [PERSON_NAME] IR3 CT lock do_not_disturb_alt 4" at bounding box center [921, 228] width 134 height 29
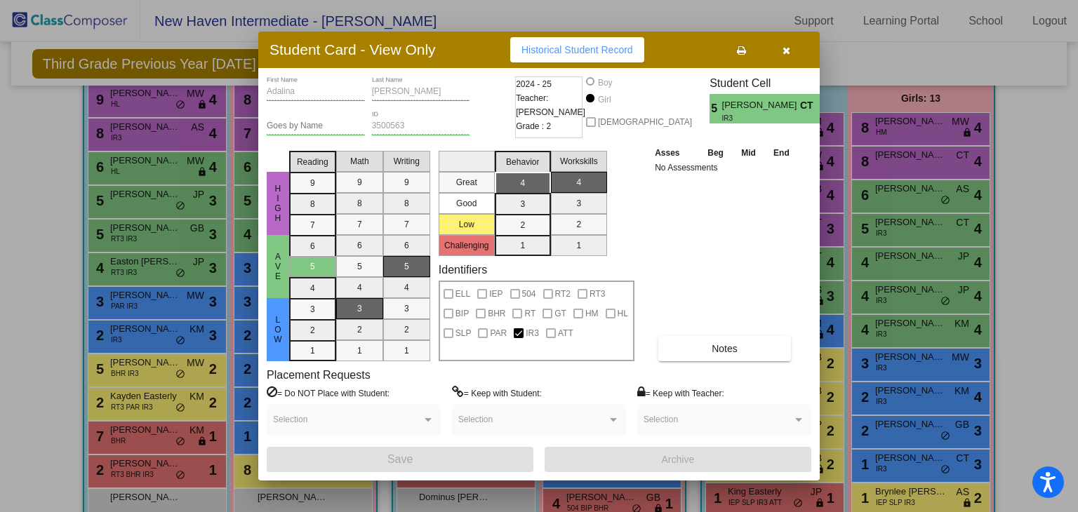
click at [882, 281] on div at bounding box center [539, 256] width 1078 height 512
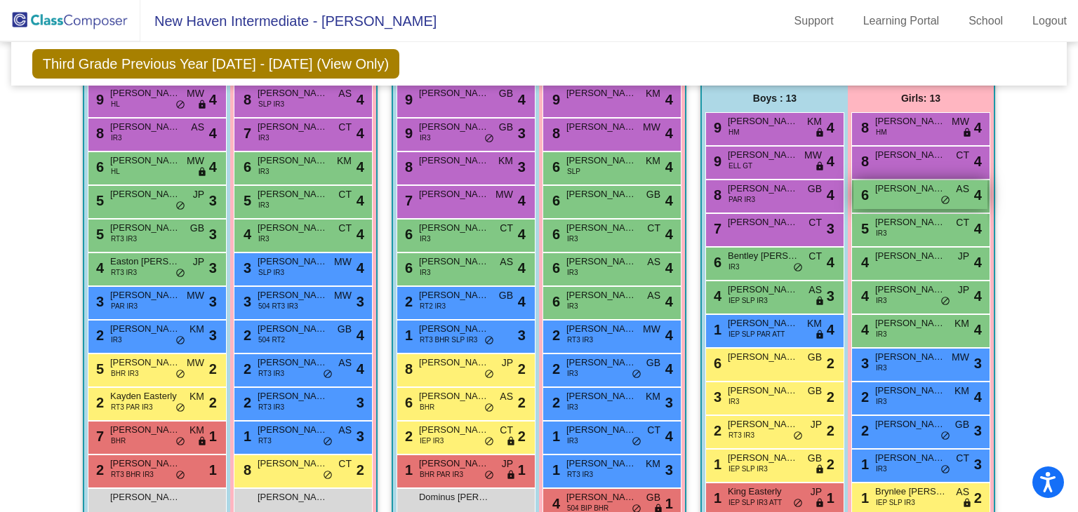
click at [890, 196] on div "6 [PERSON_NAME] AS lock do_not_disturb_alt 4" at bounding box center [921, 194] width 134 height 29
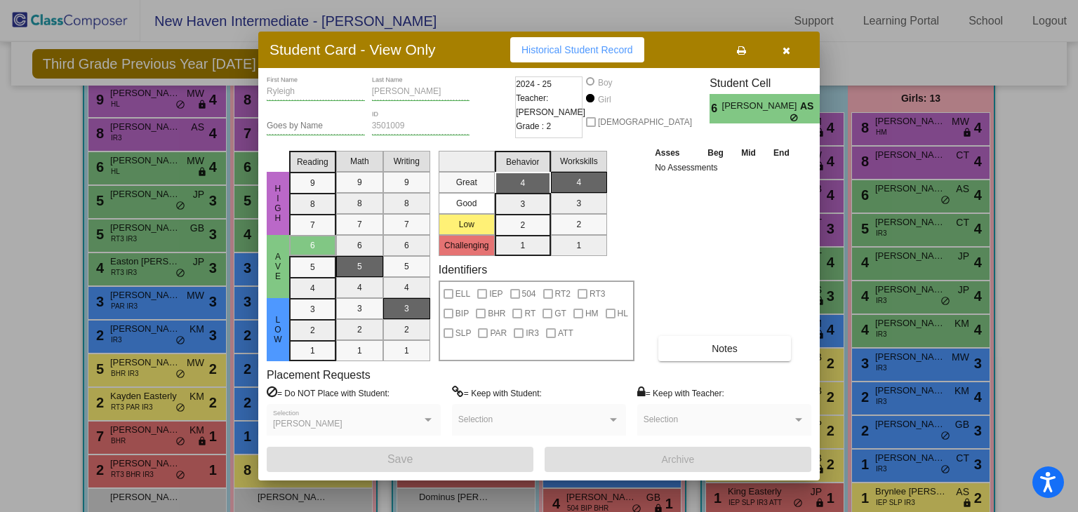
click at [872, 220] on div at bounding box center [539, 256] width 1078 height 512
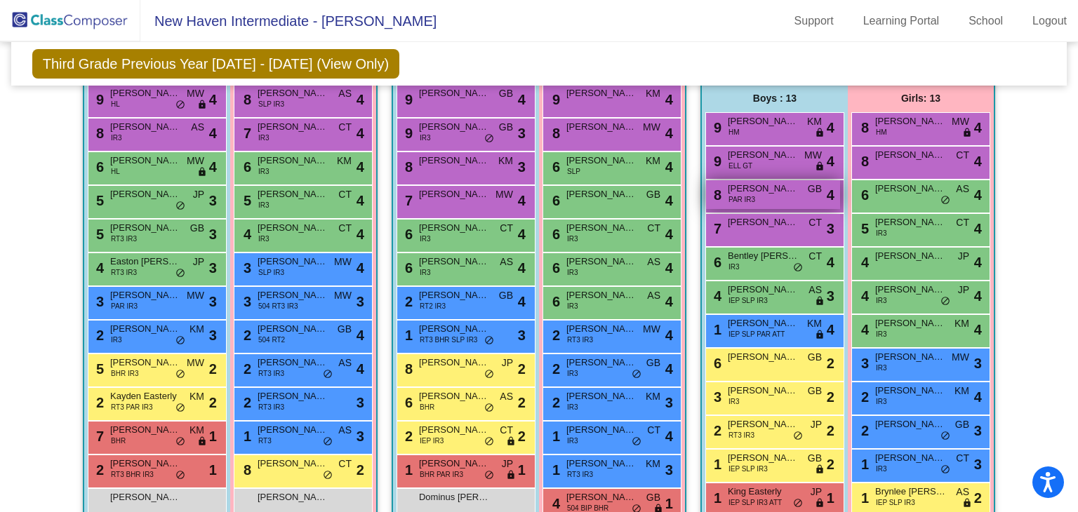
click at [739, 199] on span "PAR IR3" at bounding box center [742, 199] width 27 height 11
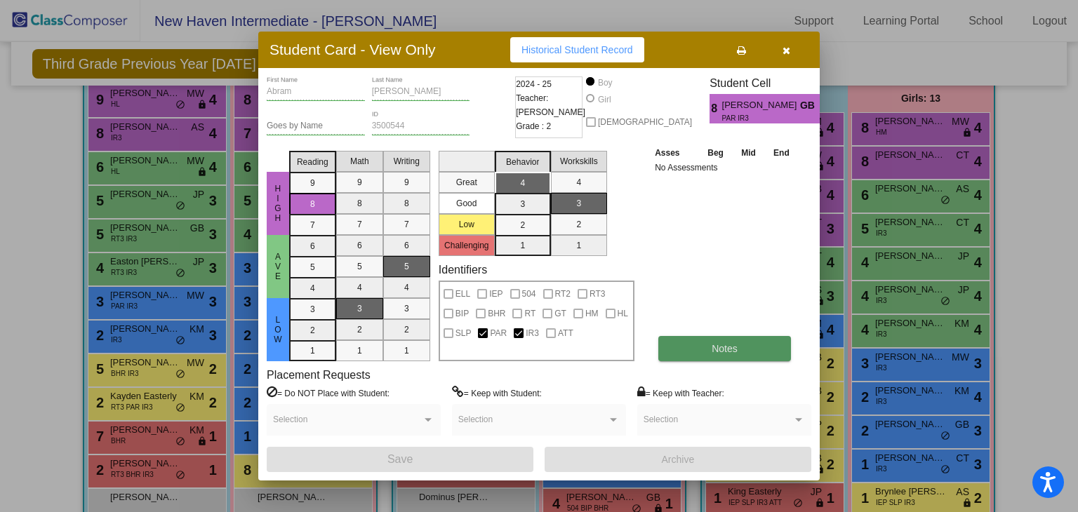
click at [741, 358] on button "Notes" at bounding box center [724, 348] width 133 height 25
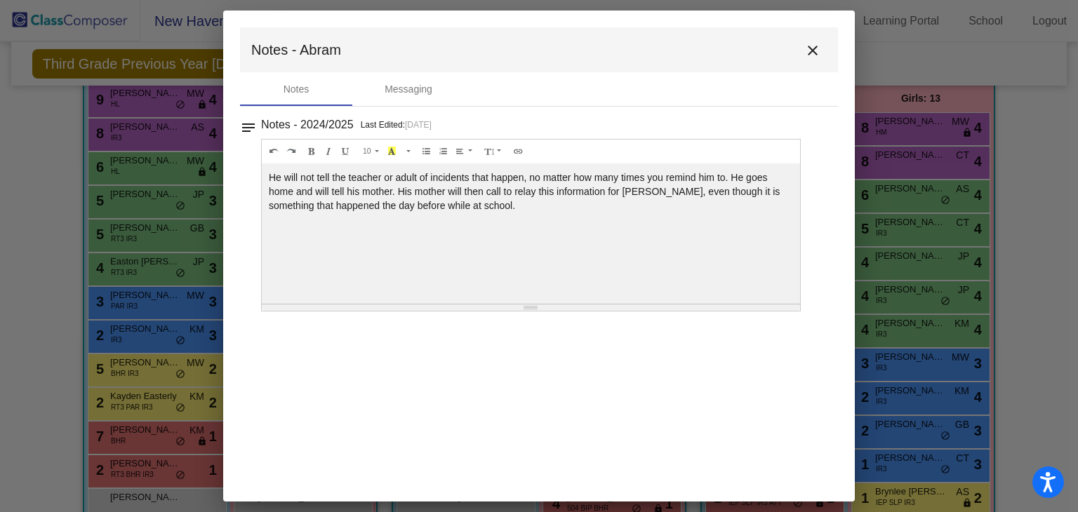
click at [817, 53] on mat-icon "close" at bounding box center [812, 50] width 17 height 17
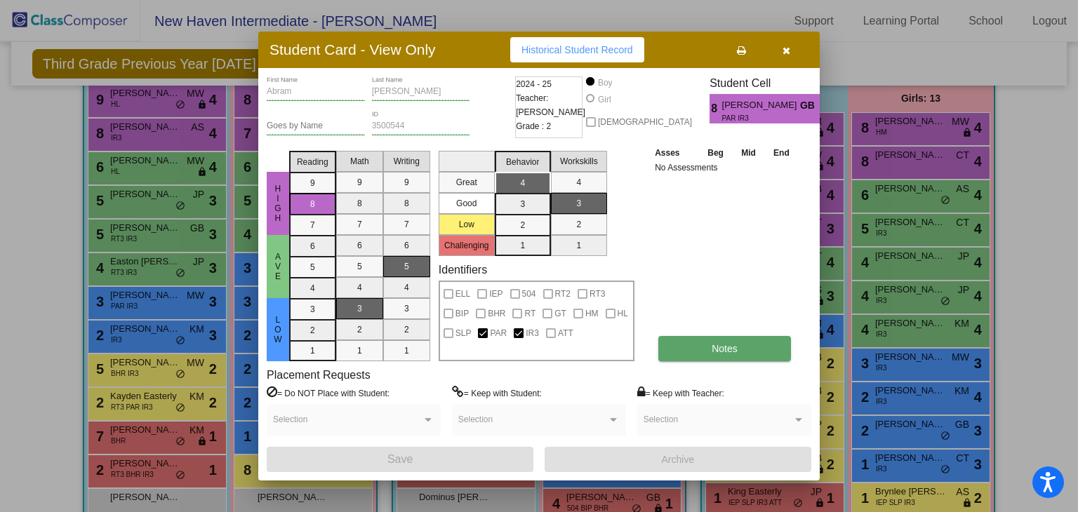
click at [713, 354] on span "Notes" at bounding box center [725, 348] width 26 height 11
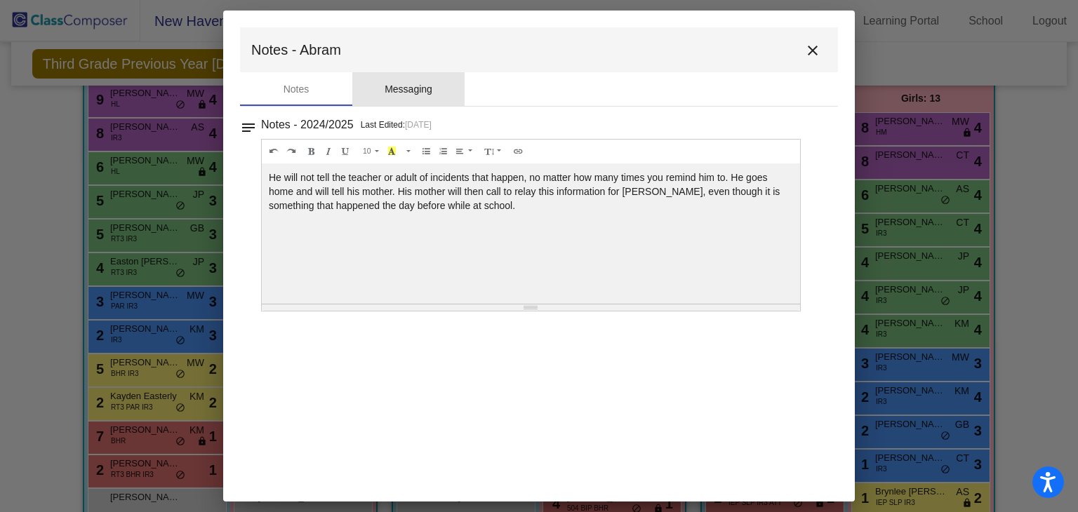
click at [406, 91] on div "Messaging" at bounding box center [409, 89] width 48 height 15
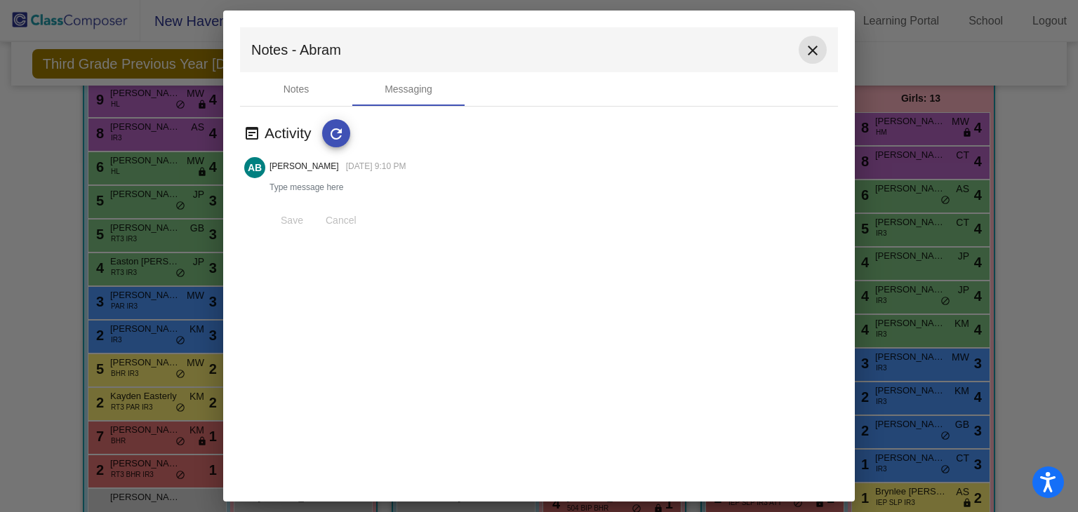
click at [811, 54] on mat-icon "close" at bounding box center [812, 50] width 17 height 17
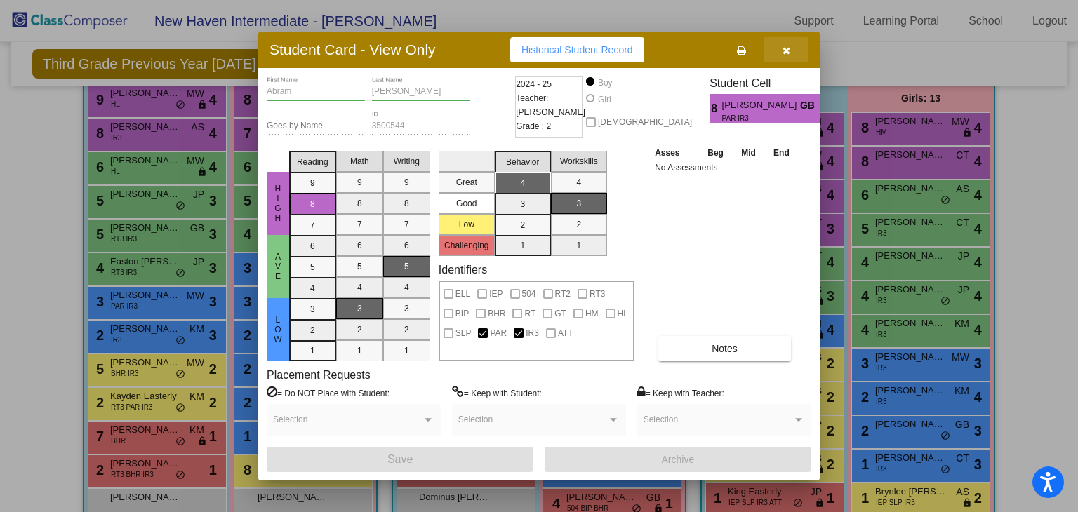
click at [792, 55] on button "button" at bounding box center [786, 49] width 45 height 25
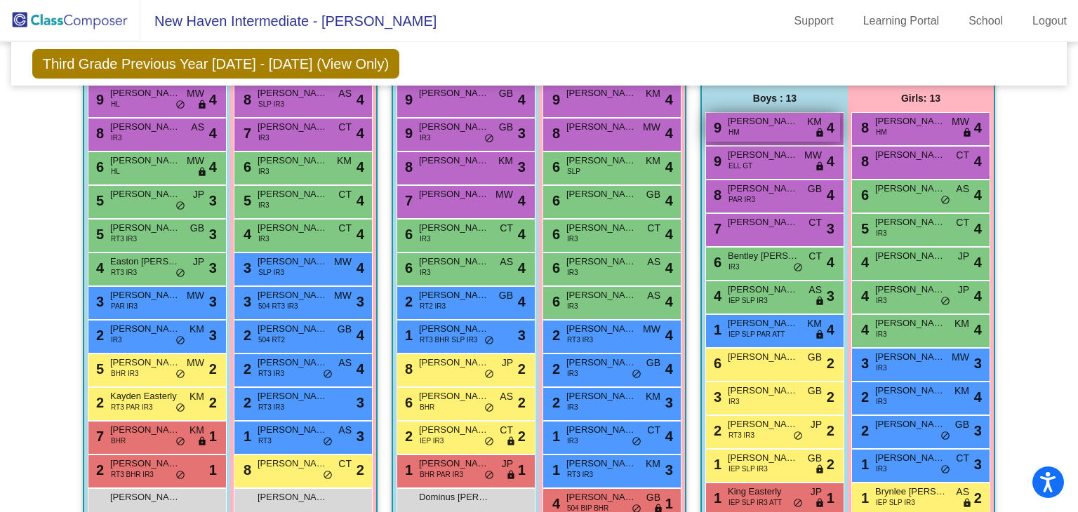
click at [756, 129] on div "9 [PERSON_NAME] HM KM lock do_not_disturb_alt 4" at bounding box center [773, 127] width 134 height 29
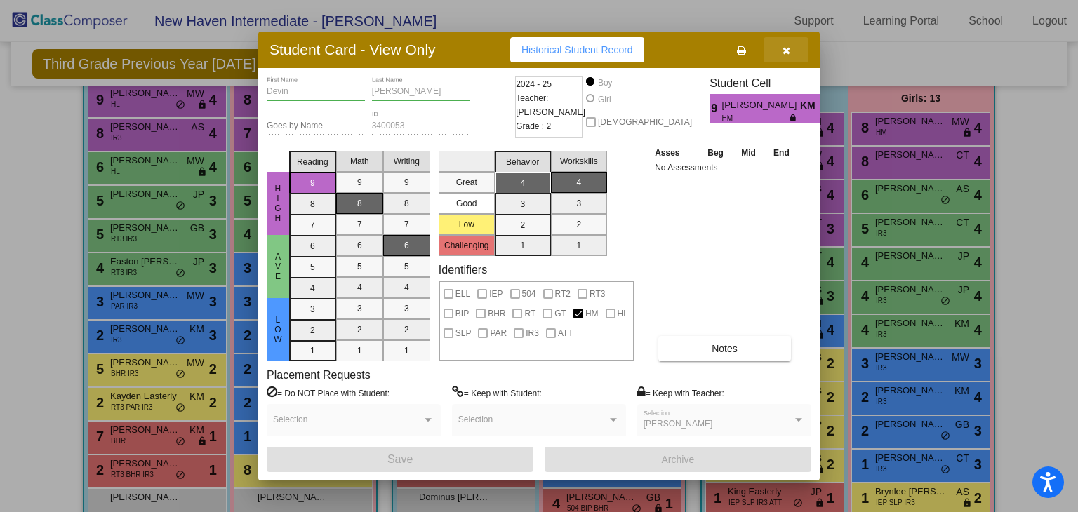
click at [786, 53] on icon "button" at bounding box center [787, 51] width 8 height 10
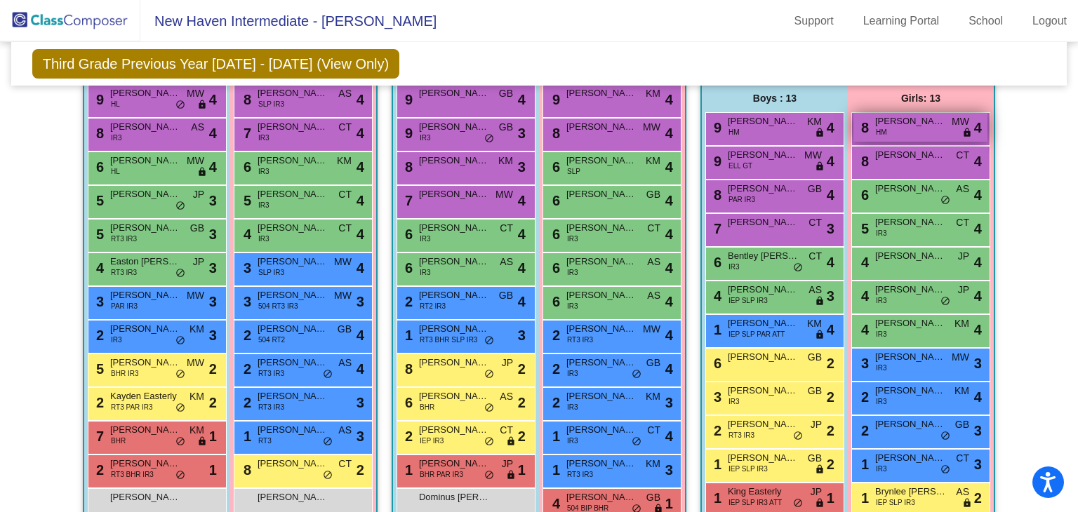
click at [884, 130] on div "8 [PERSON_NAME] HM MW lock do_not_disturb_alt 4" at bounding box center [921, 127] width 134 height 29
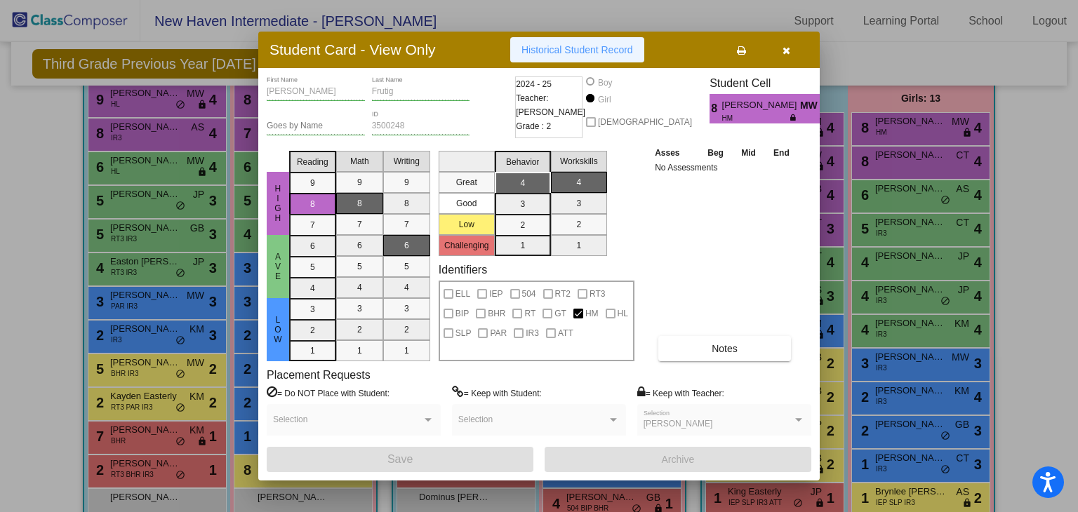
click at [583, 47] on span "Historical Student Record" at bounding box center [578, 49] width 112 height 11
click at [792, 55] on button "button" at bounding box center [786, 49] width 45 height 25
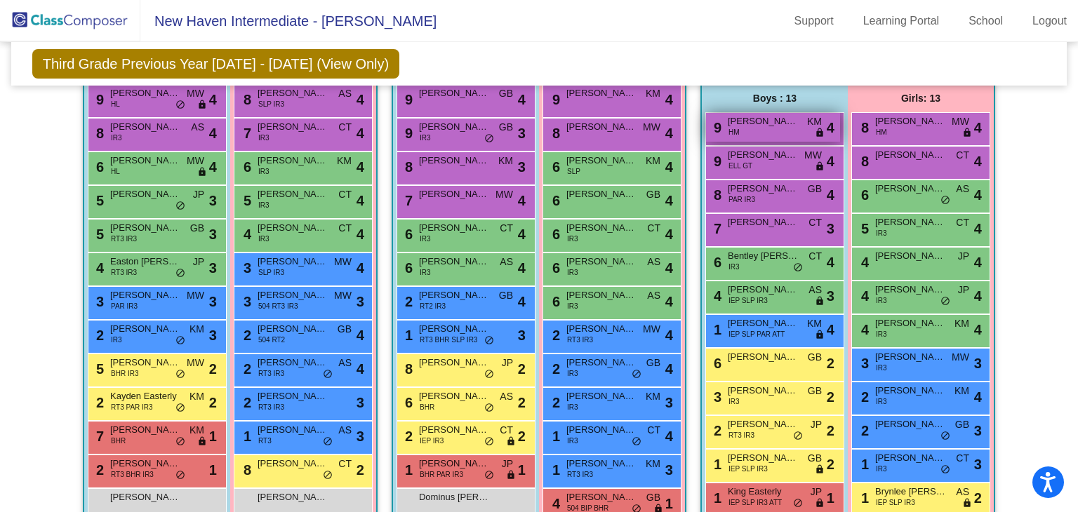
click at [783, 133] on div "9 [PERSON_NAME] HM KM lock do_not_disturb_alt 4" at bounding box center [773, 127] width 134 height 29
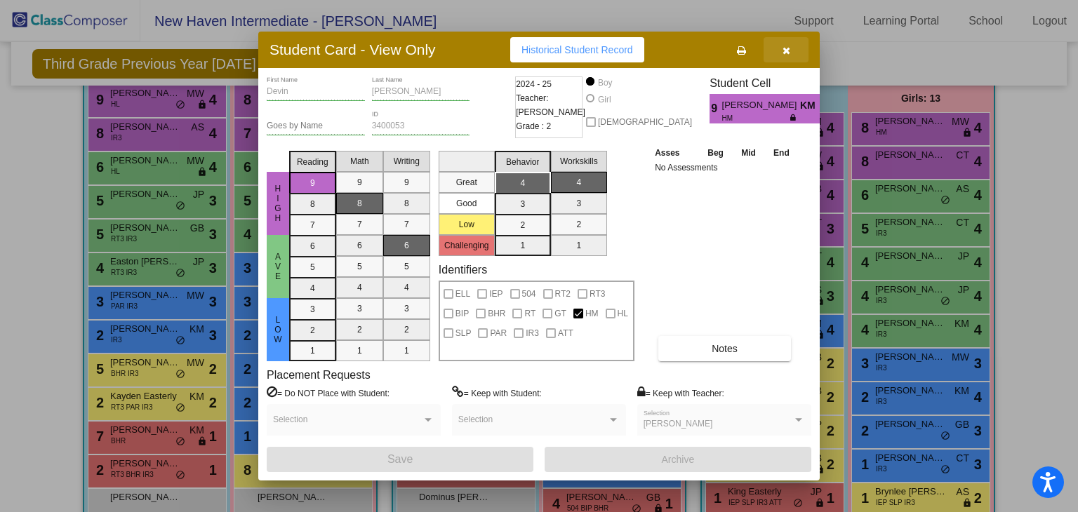
click at [795, 58] on button "button" at bounding box center [786, 49] width 45 height 25
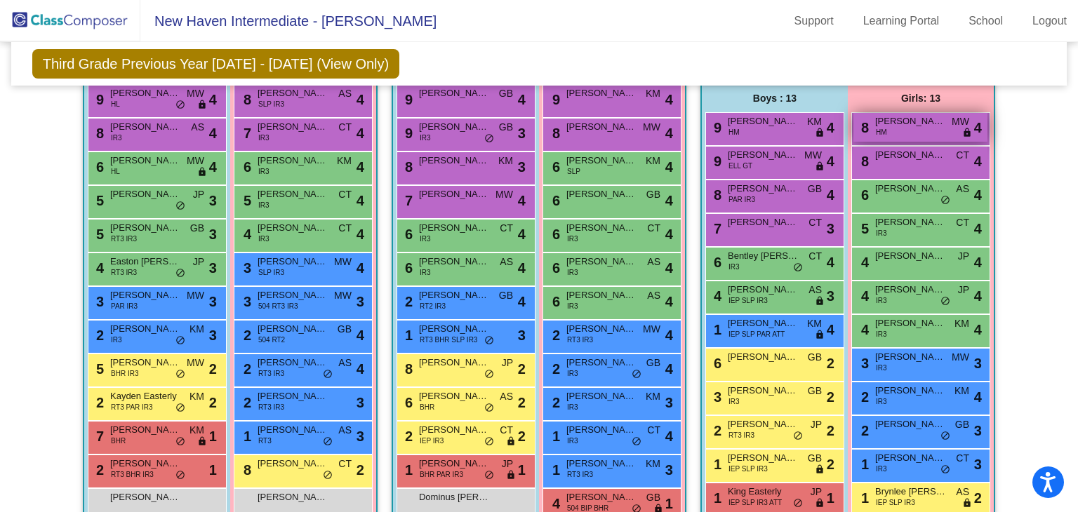
click at [903, 127] on div "8 [PERSON_NAME] HM MW lock do_not_disturb_alt 4" at bounding box center [921, 127] width 134 height 29
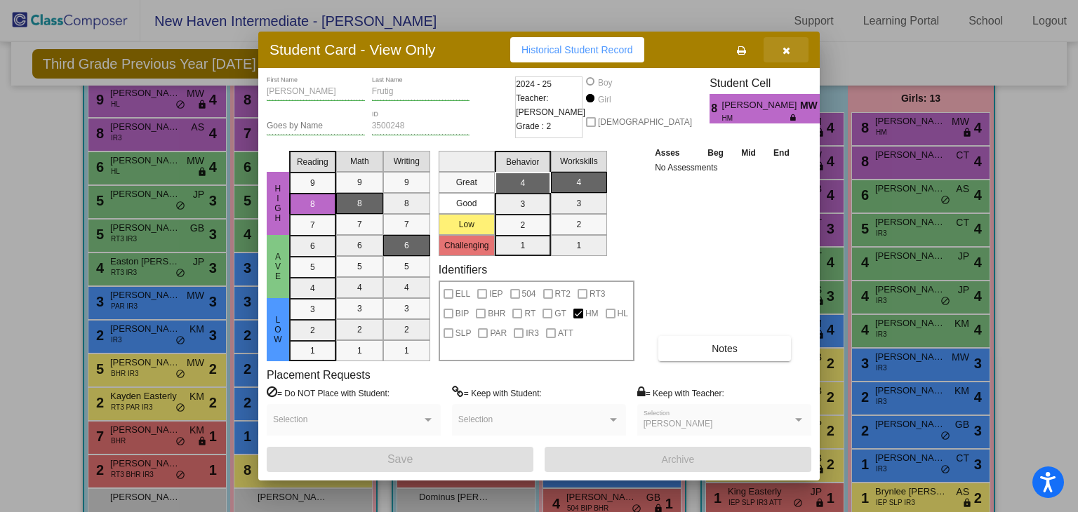
click at [792, 49] on button "button" at bounding box center [786, 49] width 45 height 25
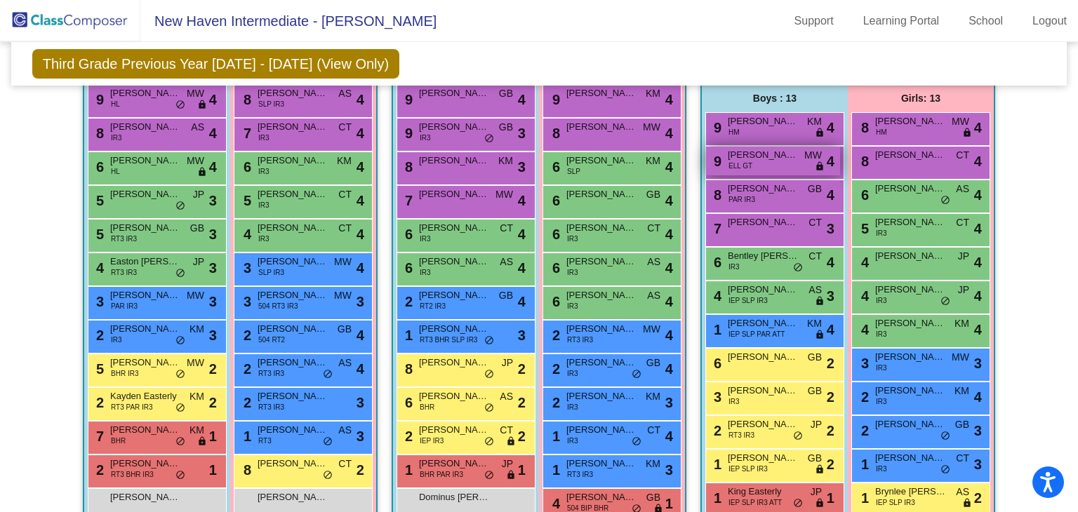
click at [746, 157] on span "[PERSON_NAME]" at bounding box center [763, 155] width 70 height 14
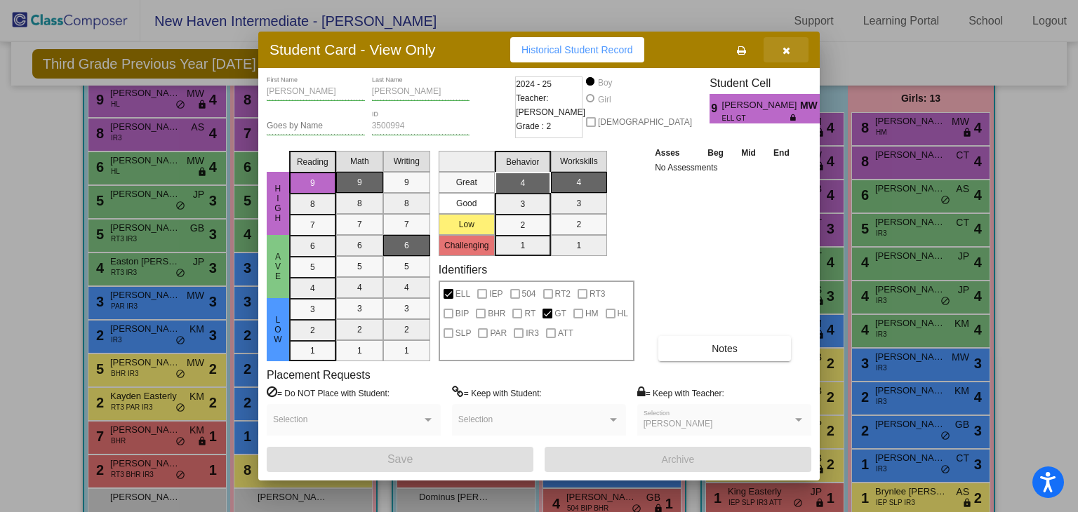
click at [797, 55] on button "button" at bounding box center [786, 49] width 45 height 25
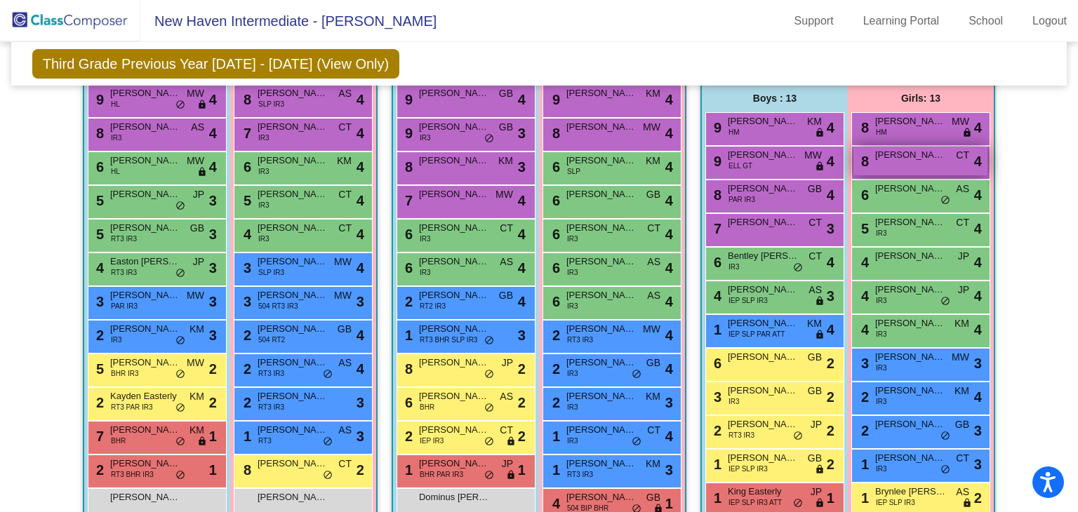
click at [884, 157] on span "[PERSON_NAME]" at bounding box center [910, 155] width 70 height 14
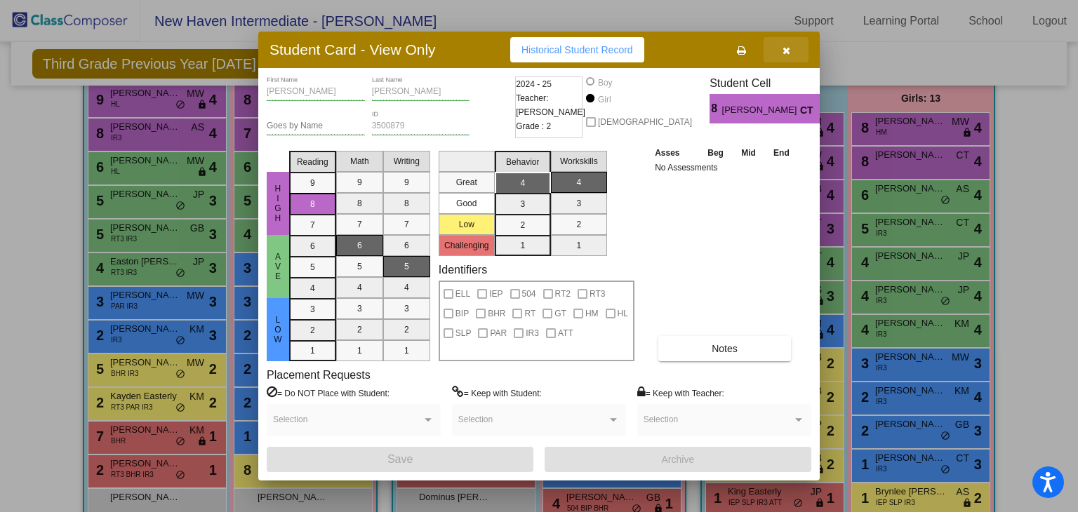
click at [795, 37] on button "button" at bounding box center [786, 49] width 45 height 25
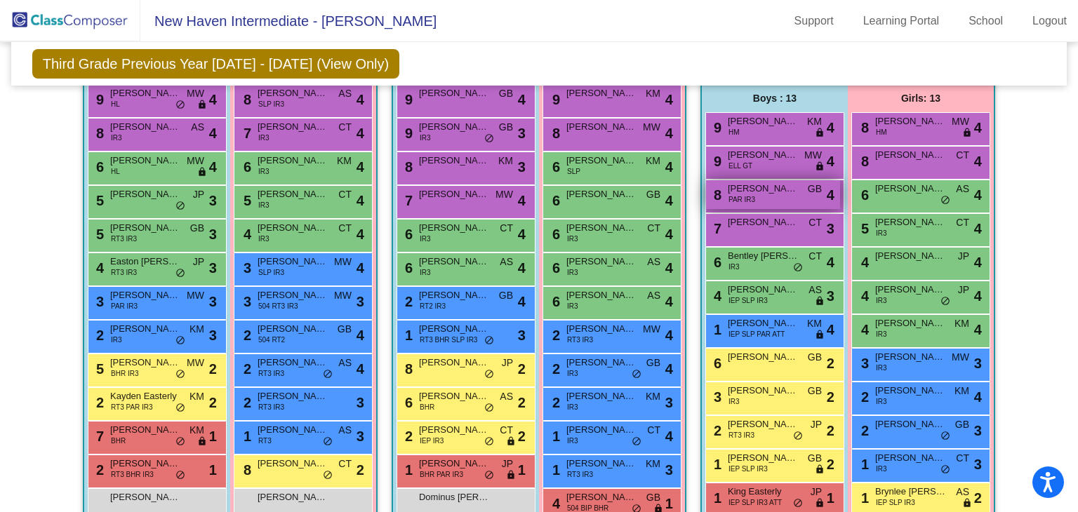
click at [798, 192] on div "8 [PERSON_NAME] PAR IR3 GB lock do_not_disturb_alt 4" at bounding box center [773, 194] width 134 height 29
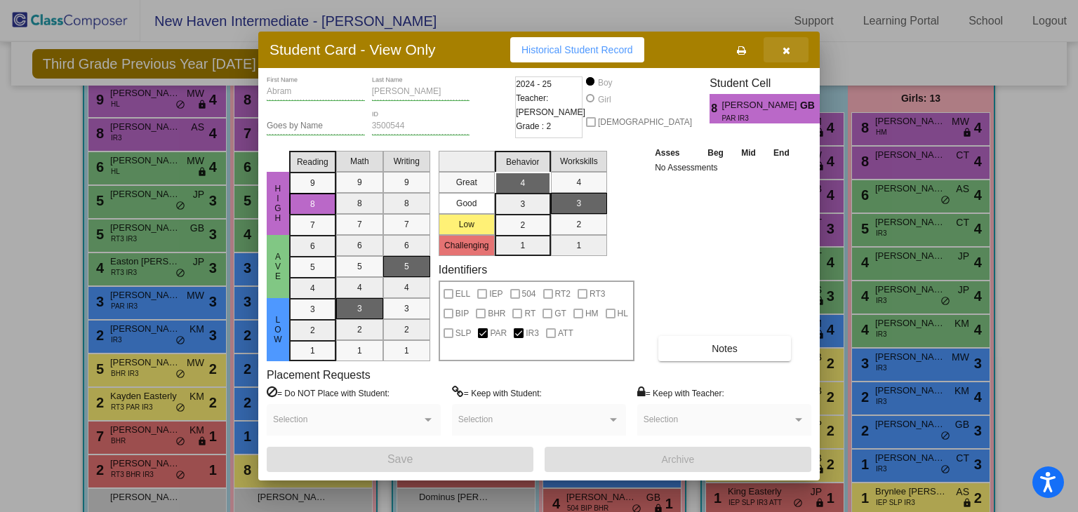
click at [800, 48] on button "button" at bounding box center [786, 49] width 45 height 25
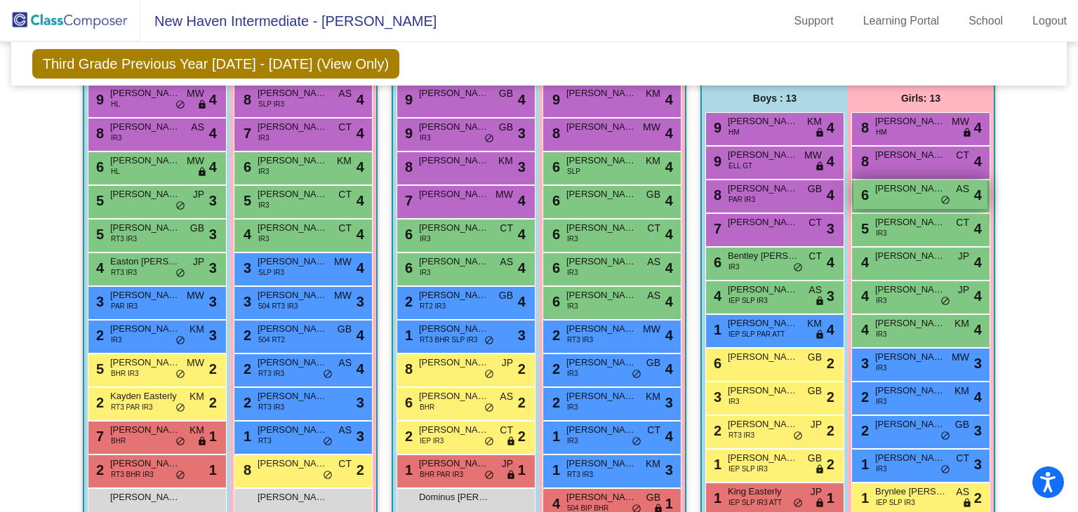
click at [879, 197] on div "6 [PERSON_NAME] AS lock do_not_disturb_alt 4" at bounding box center [921, 194] width 134 height 29
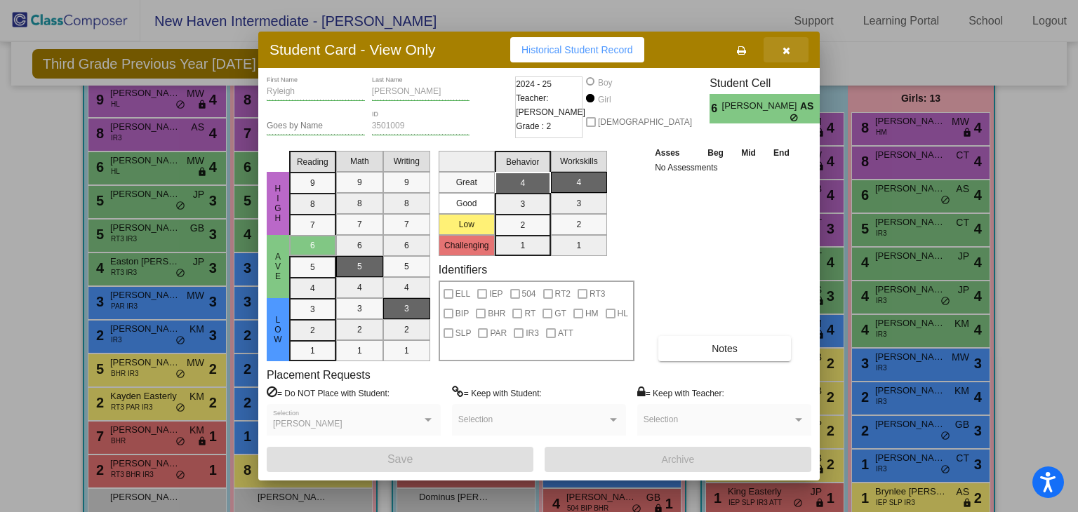
click at [786, 46] on icon "button" at bounding box center [787, 51] width 8 height 10
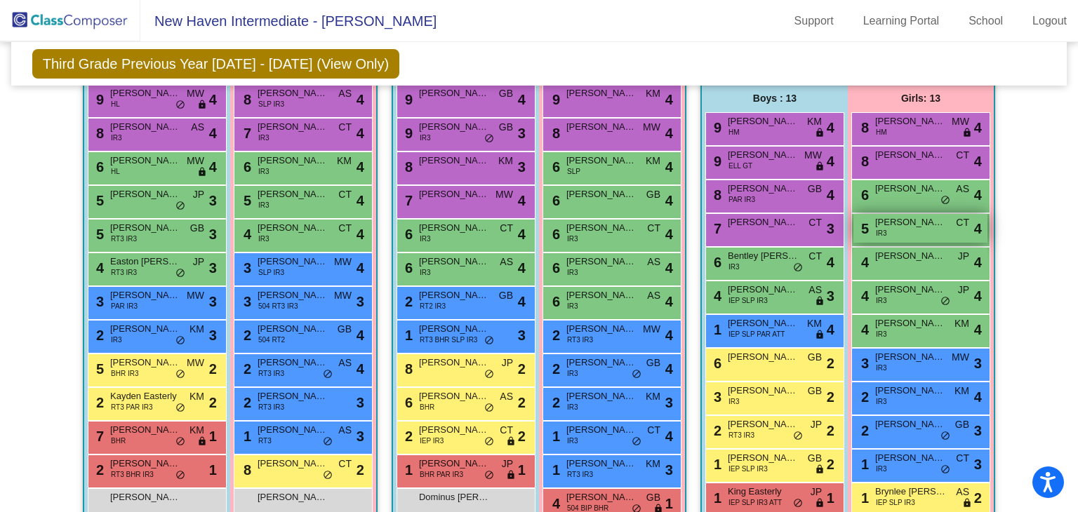
click at [866, 231] on div "5 [PERSON_NAME] IR3 CT lock do_not_disturb_alt 4" at bounding box center [921, 228] width 134 height 29
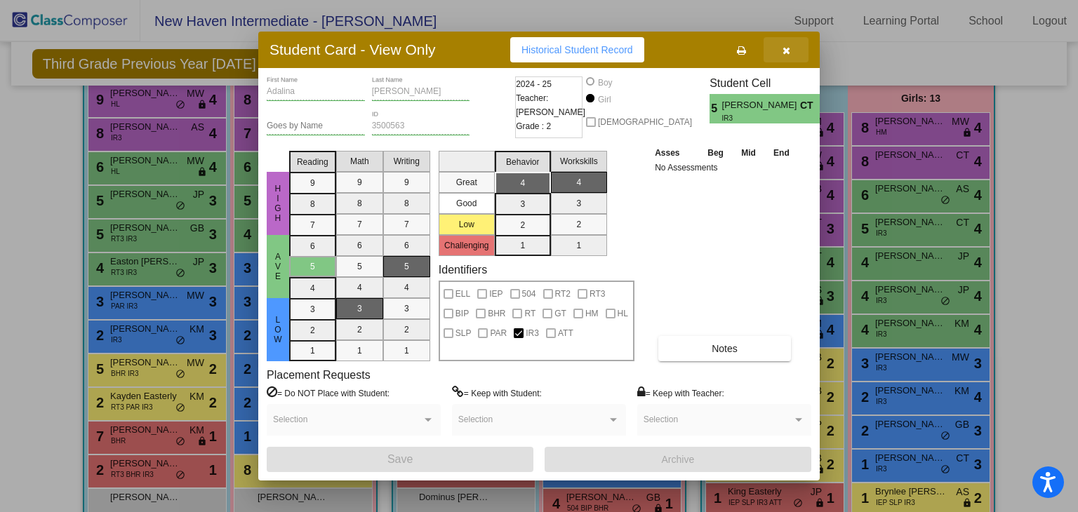
click at [789, 50] on icon "button" at bounding box center [787, 51] width 8 height 10
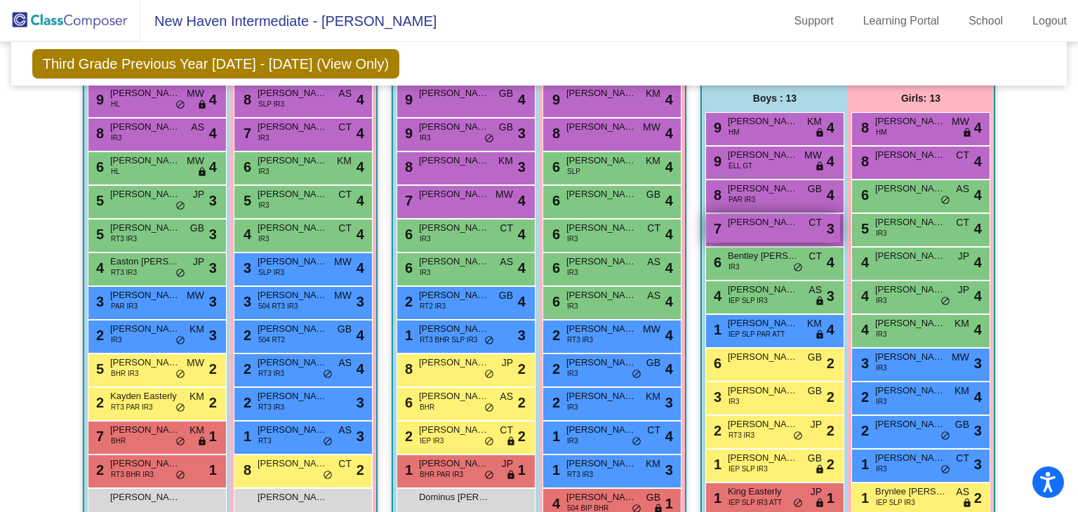
click at [757, 225] on span "[PERSON_NAME]" at bounding box center [763, 223] width 70 height 14
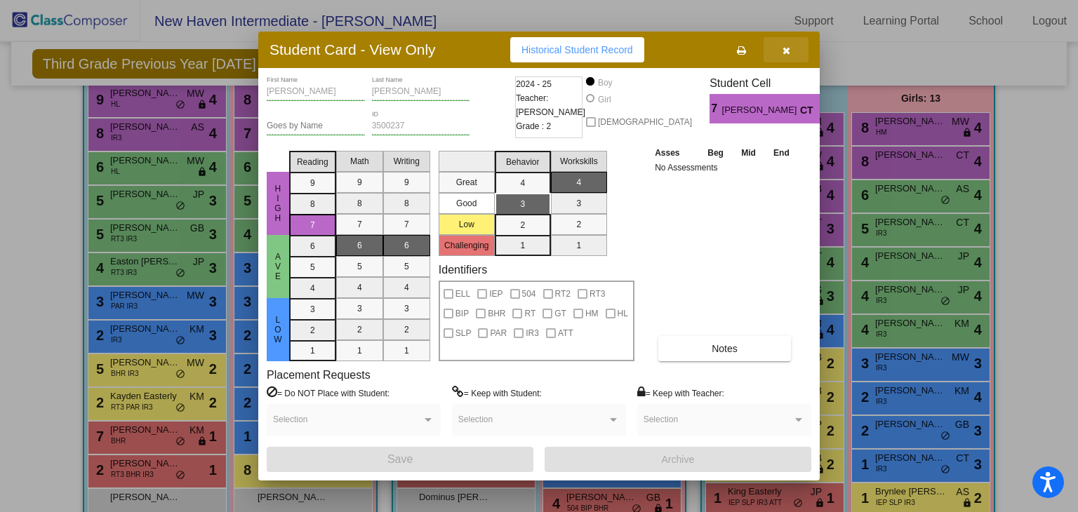
click at [787, 38] on button "button" at bounding box center [786, 49] width 45 height 25
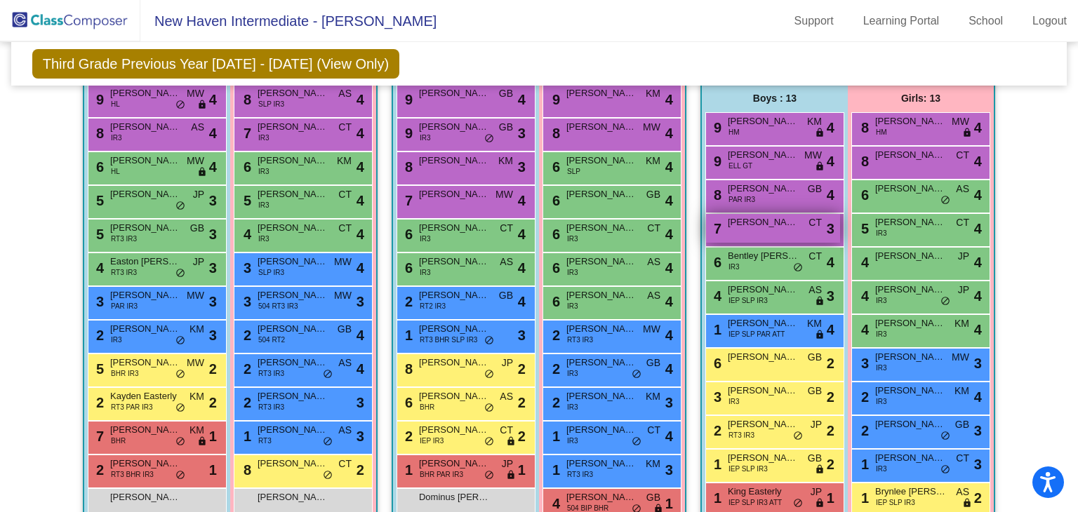
click at [762, 219] on span "[PERSON_NAME]" at bounding box center [763, 223] width 70 height 14
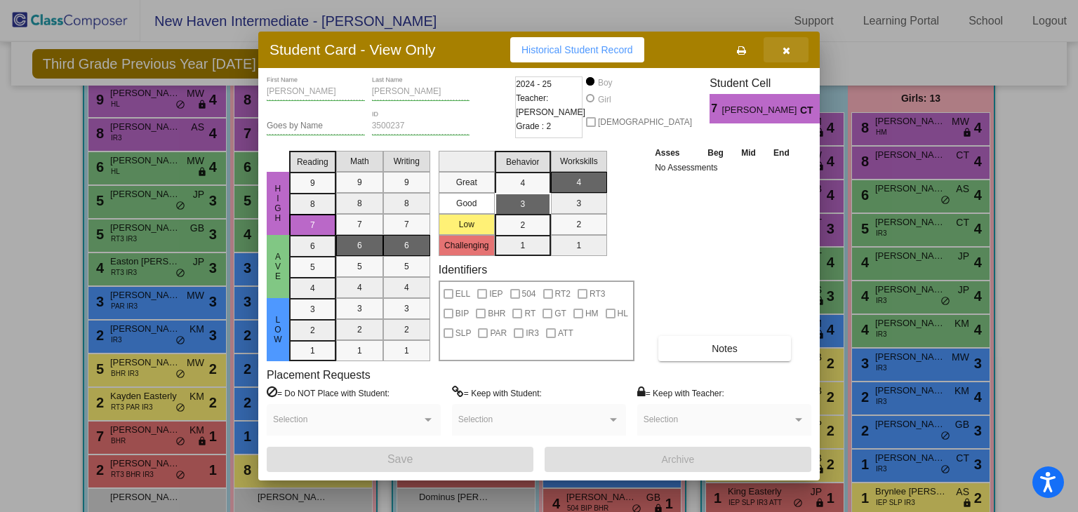
click at [783, 37] on button "button" at bounding box center [786, 49] width 45 height 25
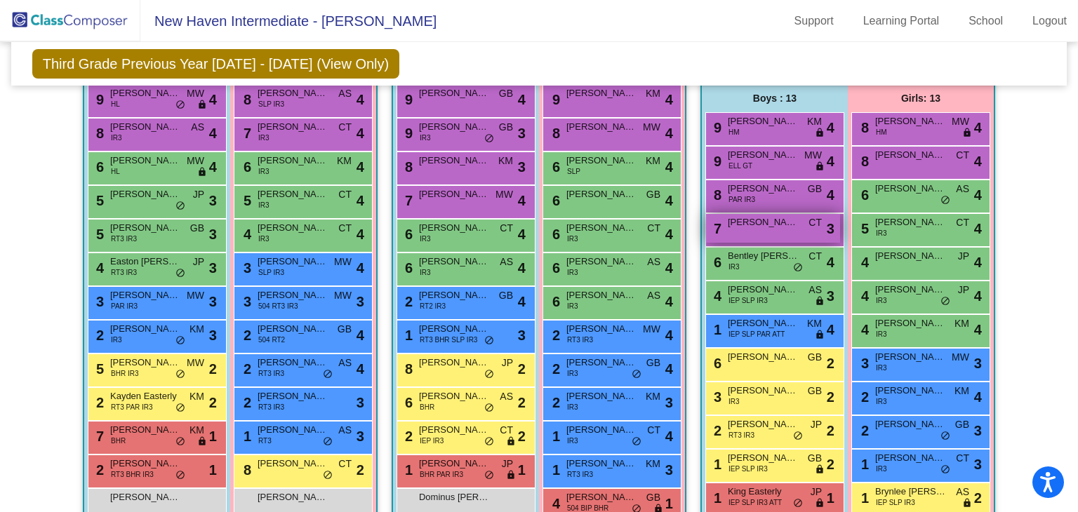
click at [738, 238] on div "7 [PERSON_NAME] CT lock do_not_disturb_alt 3" at bounding box center [773, 228] width 134 height 29
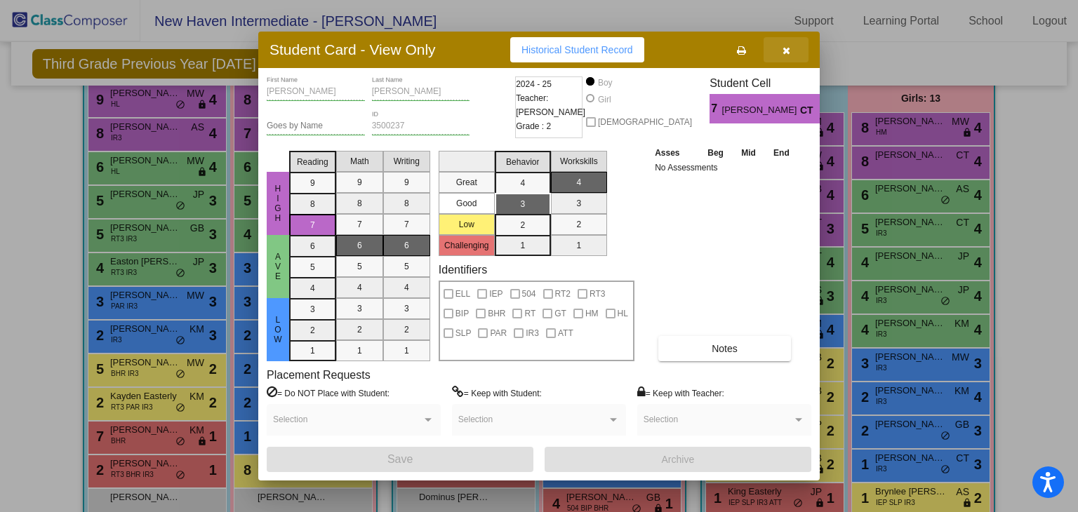
click at [786, 54] on icon "button" at bounding box center [787, 51] width 8 height 10
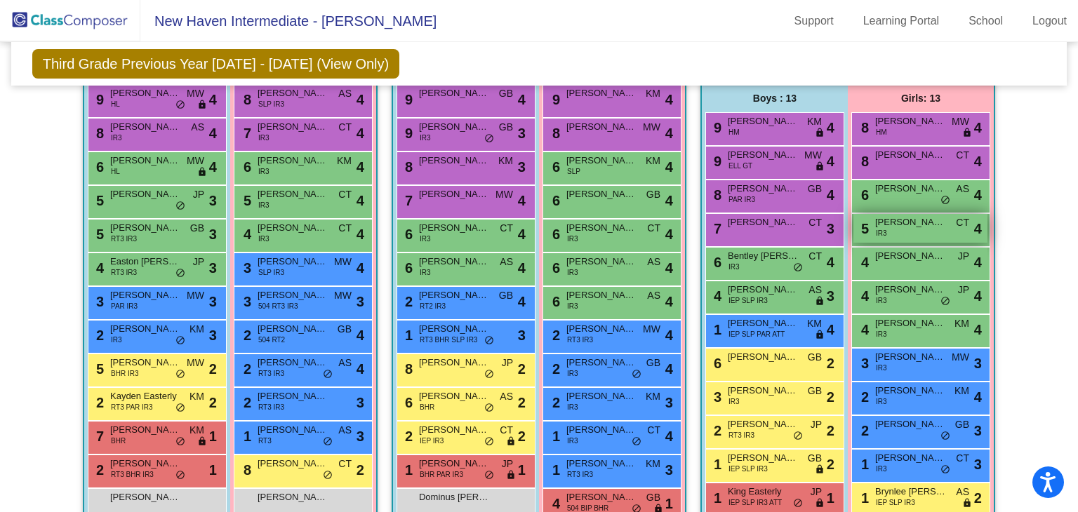
click at [887, 238] on div "5 [PERSON_NAME] IR3 CT lock do_not_disturb_alt 4" at bounding box center [921, 228] width 134 height 29
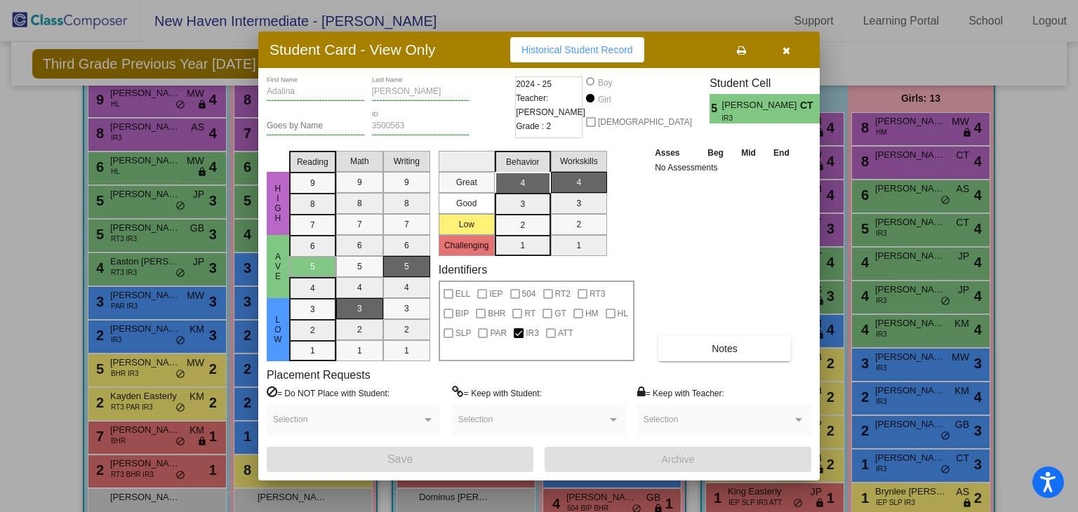
click at [792, 48] on button "button" at bounding box center [786, 49] width 45 height 25
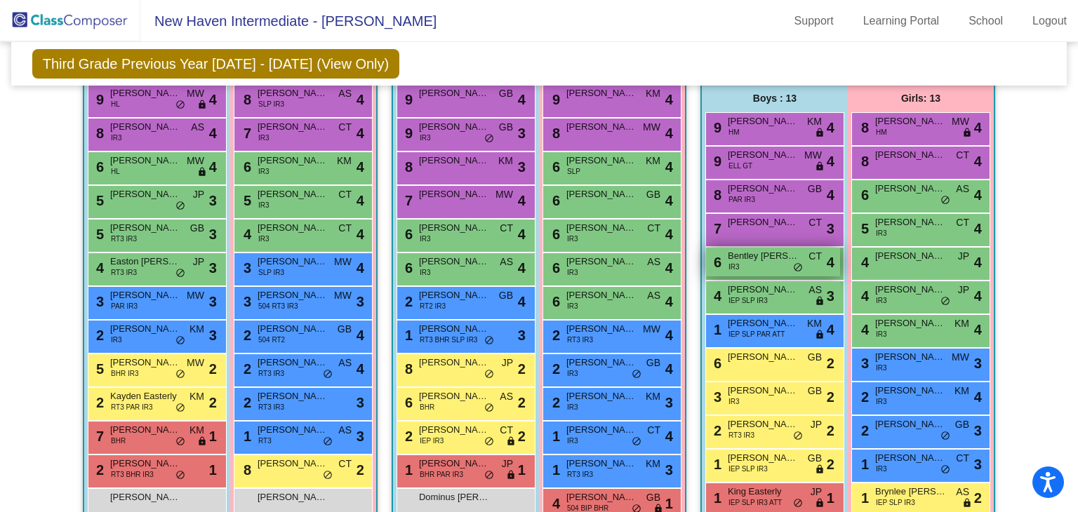
click at [766, 260] on div "6 Bentley [PERSON_NAME] IR3 CT lock do_not_disturb_alt 4" at bounding box center [773, 262] width 134 height 29
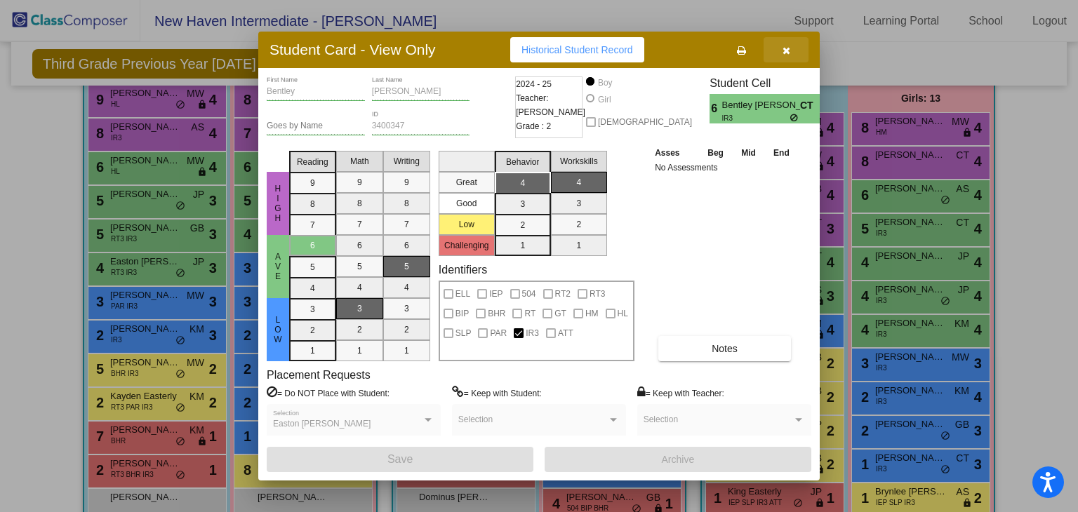
click at [776, 44] on button "button" at bounding box center [786, 49] width 45 height 25
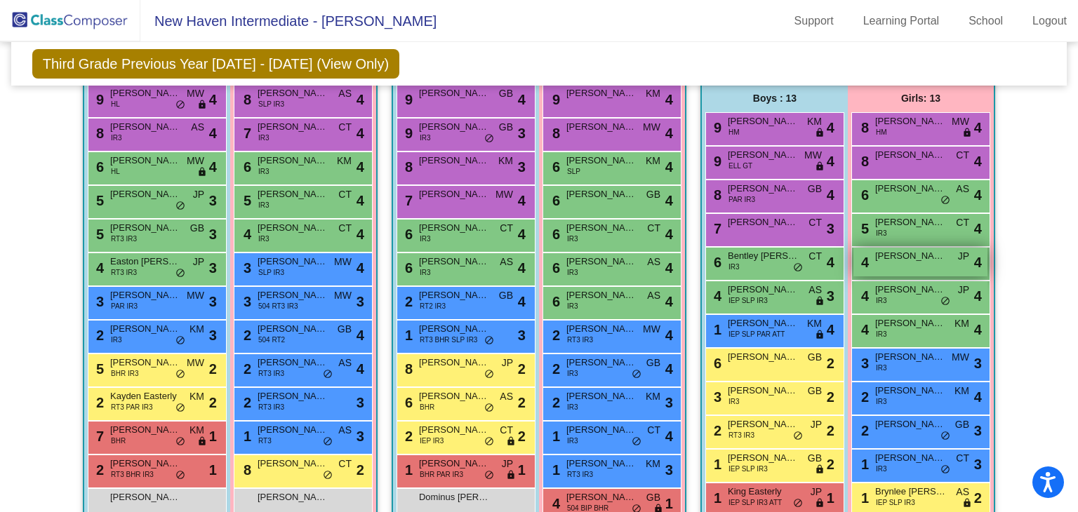
click at [887, 269] on div "4 [PERSON_NAME] JP lock do_not_disturb_alt 4" at bounding box center [921, 262] width 134 height 29
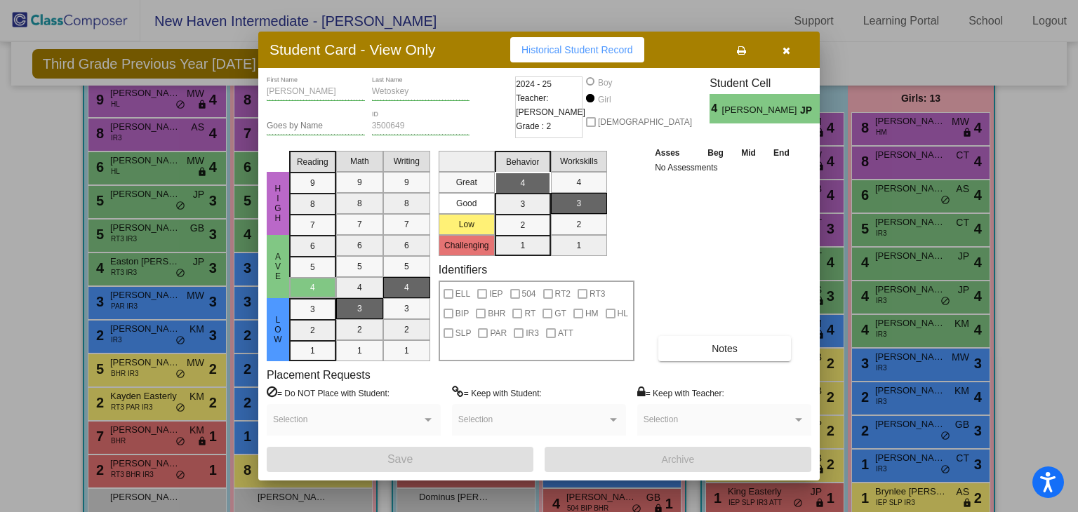
click at [797, 50] on button "button" at bounding box center [786, 49] width 45 height 25
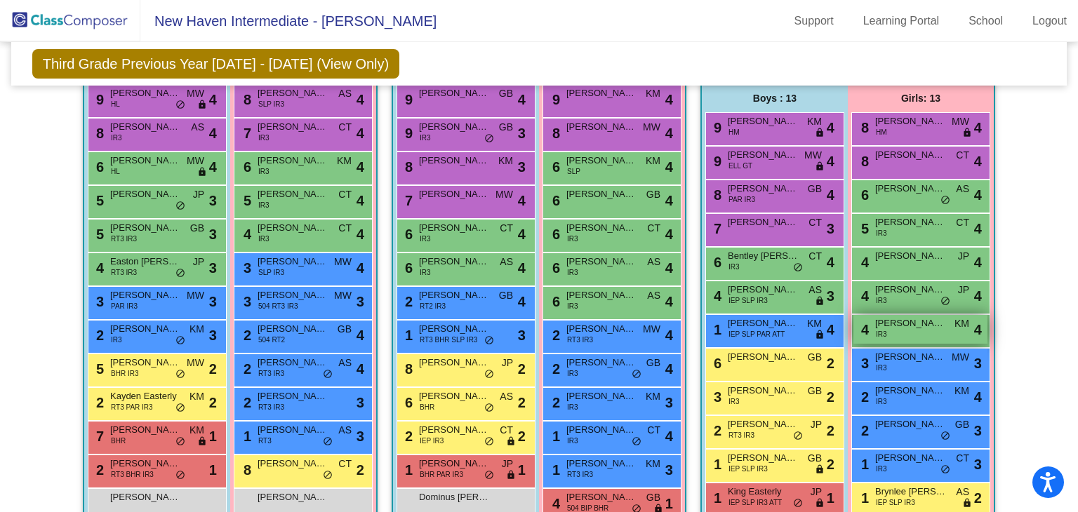
click at [883, 317] on span "[PERSON_NAME]" at bounding box center [910, 324] width 70 height 14
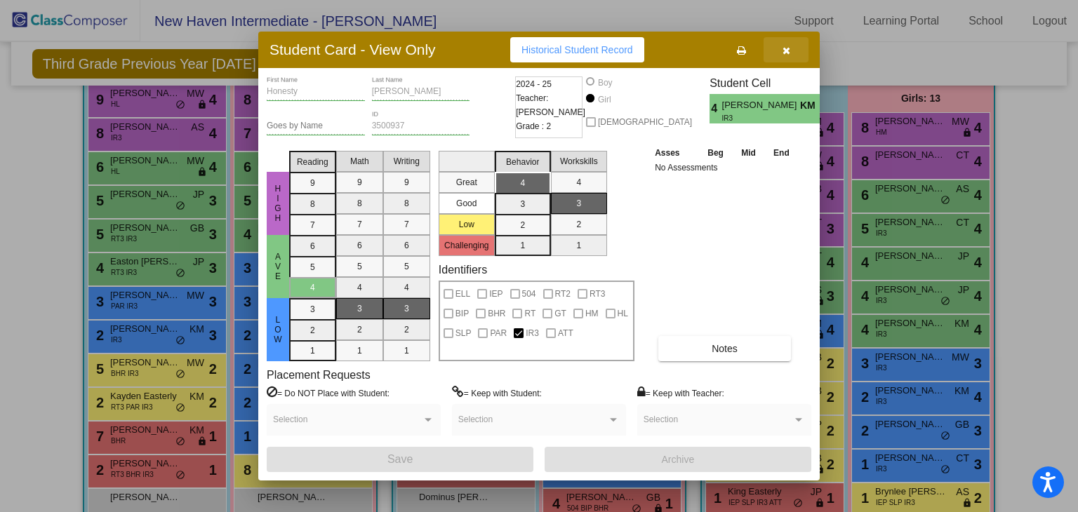
click at [790, 55] on button "button" at bounding box center [786, 49] width 45 height 25
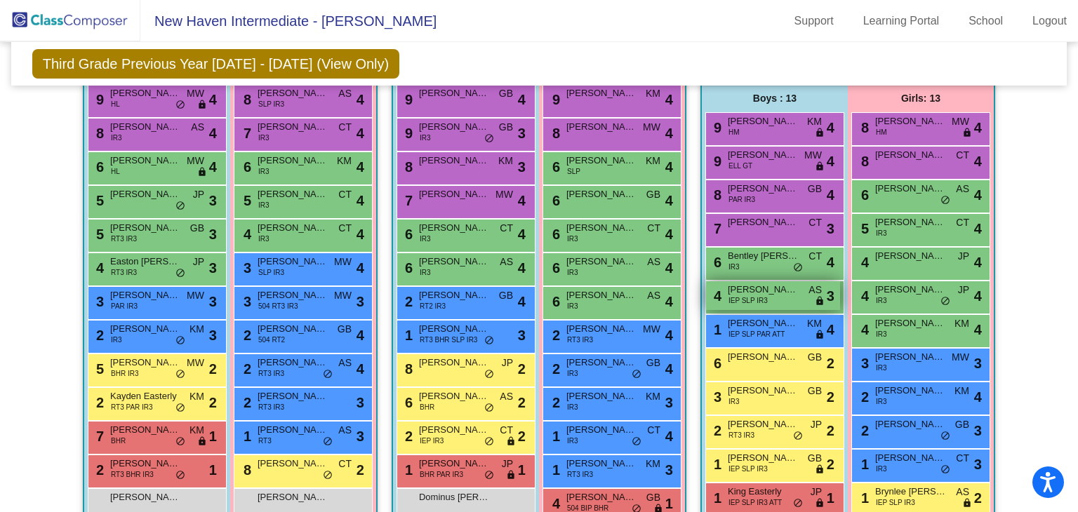
click at [748, 287] on span "[PERSON_NAME]" at bounding box center [763, 290] width 70 height 14
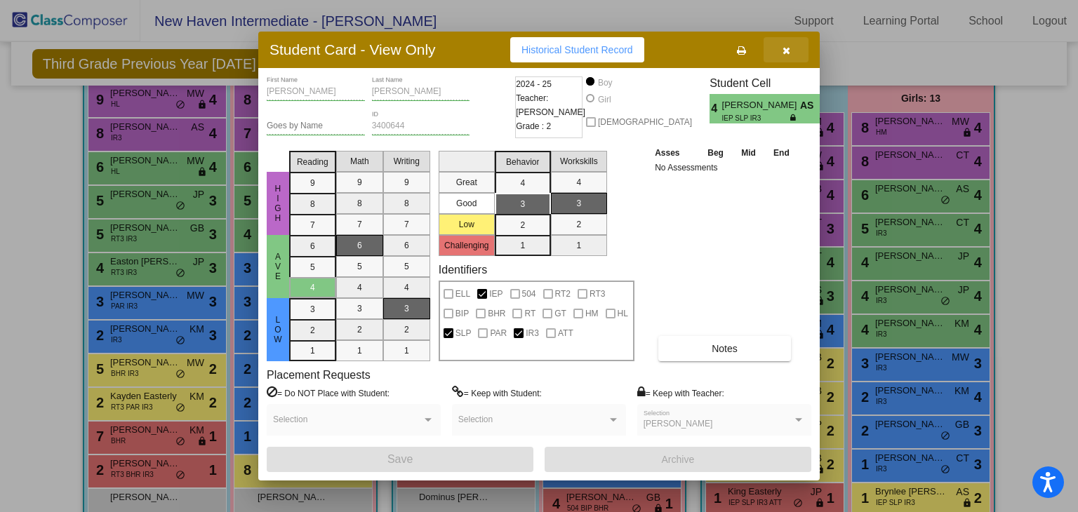
click at [791, 56] on button "button" at bounding box center [786, 49] width 45 height 25
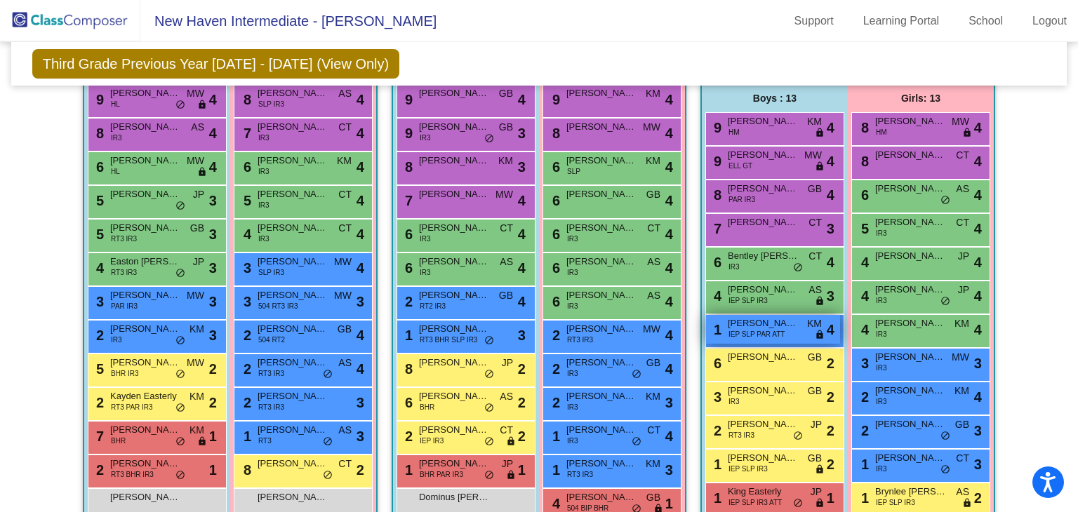
click at [757, 329] on span "IEP SLP PAR ATT" at bounding box center [757, 334] width 56 height 11
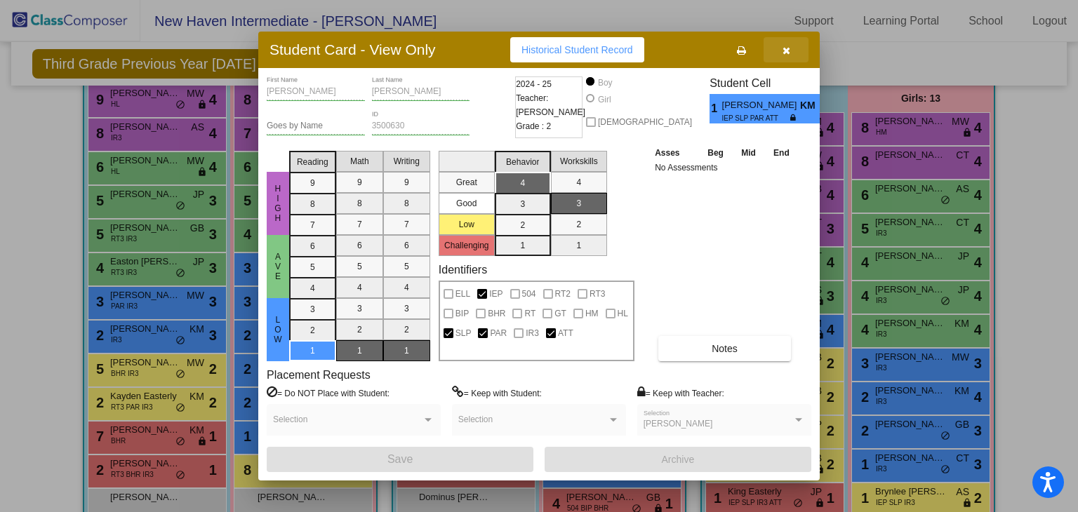
click at [792, 50] on button "button" at bounding box center [786, 49] width 45 height 25
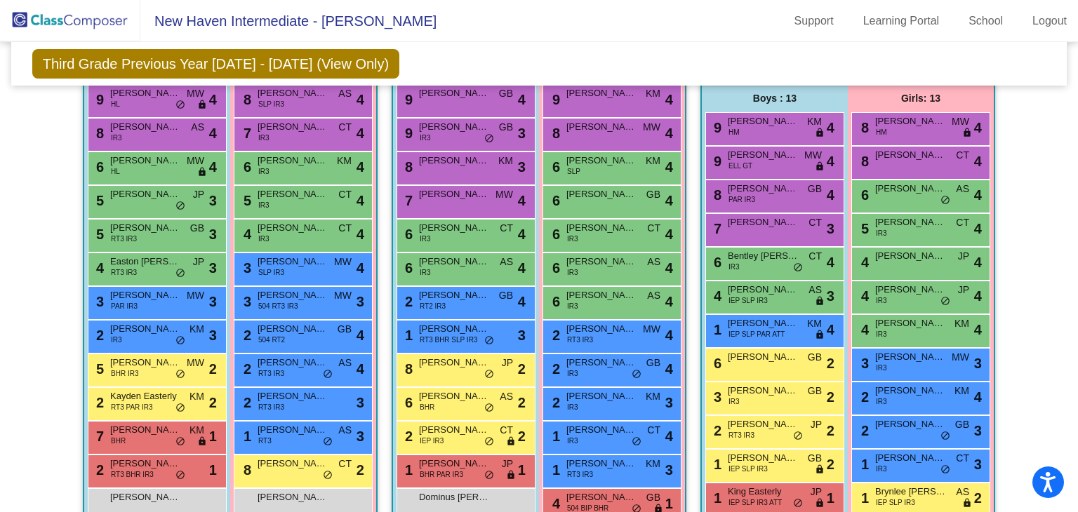
click at [890, 341] on div "4 Honesty [PERSON_NAME] IR3 KM lock do_not_disturb_alt 4" at bounding box center [920, 331] width 139 height 34
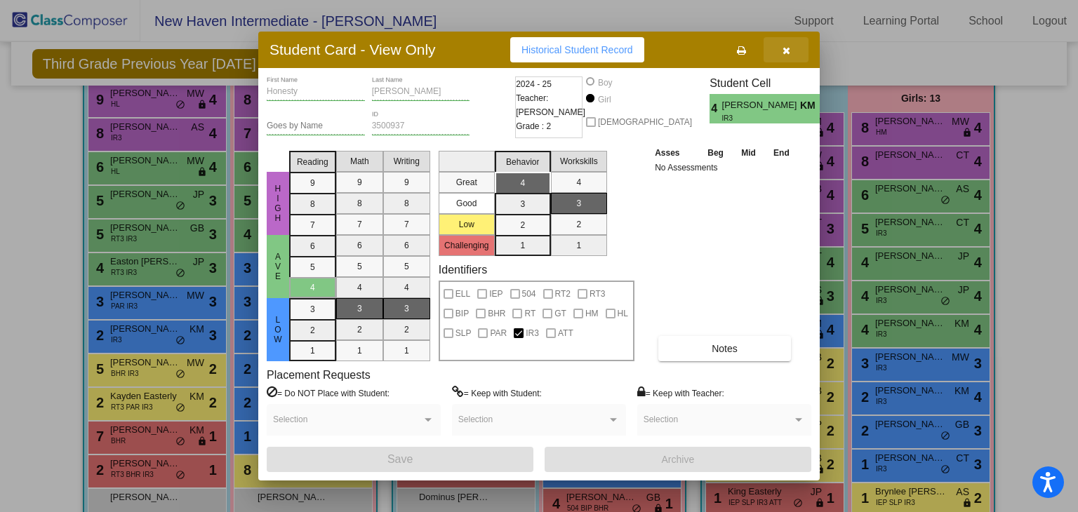
click at [786, 62] on button "button" at bounding box center [786, 49] width 45 height 25
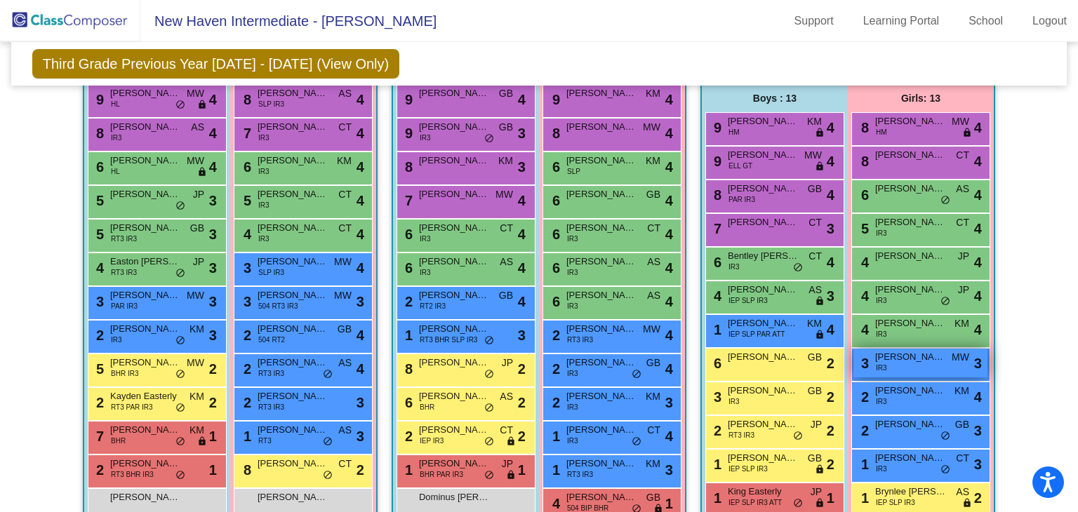
click at [882, 358] on span "[PERSON_NAME]" at bounding box center [910, 357] width 70 height 14
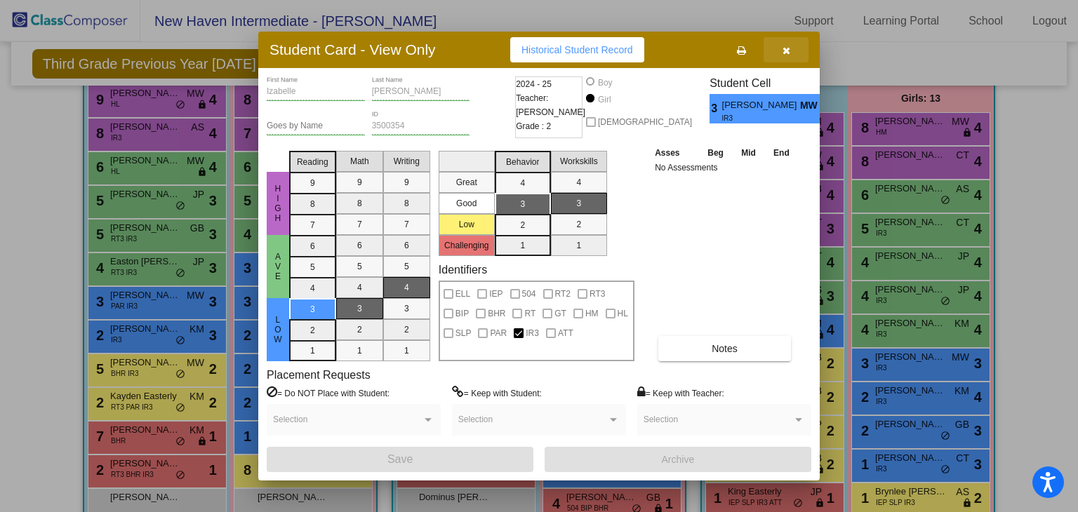
click at [784, 48] on icon "button" at bounding box center [787, 51] width 8 height 10
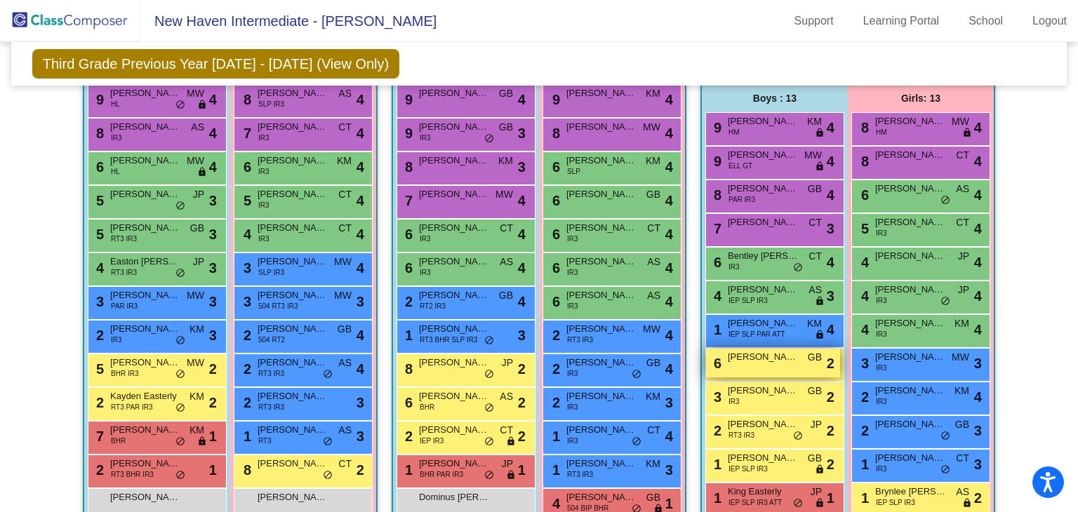
click at [748, 362] on div "6 [PERSON_NAME] GB lock do_not_disturb_alt 2" at bounding box center [773, 363] width 134 height 29
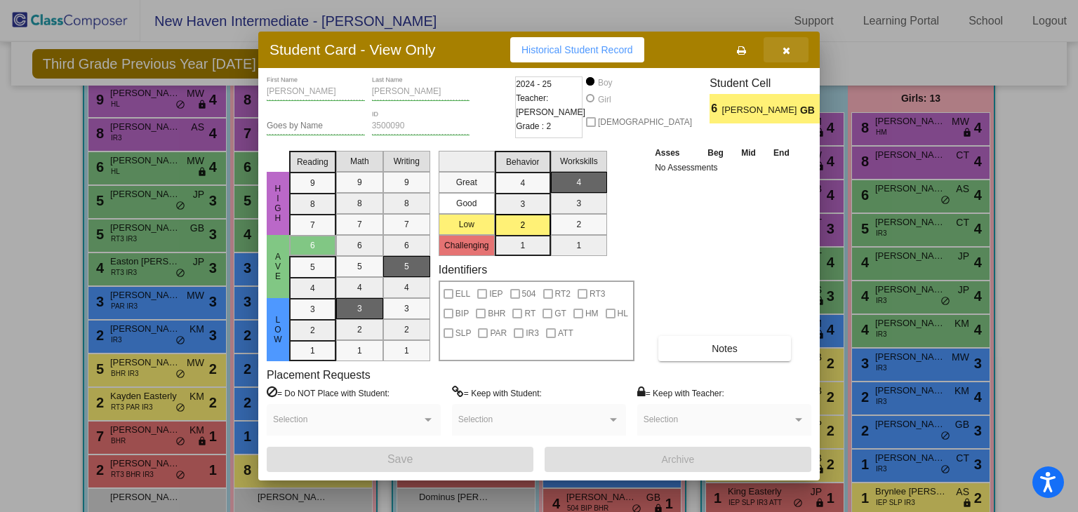
click at [787, 52] on icon "button" at bounding box center [787, 51] width 8 height 10
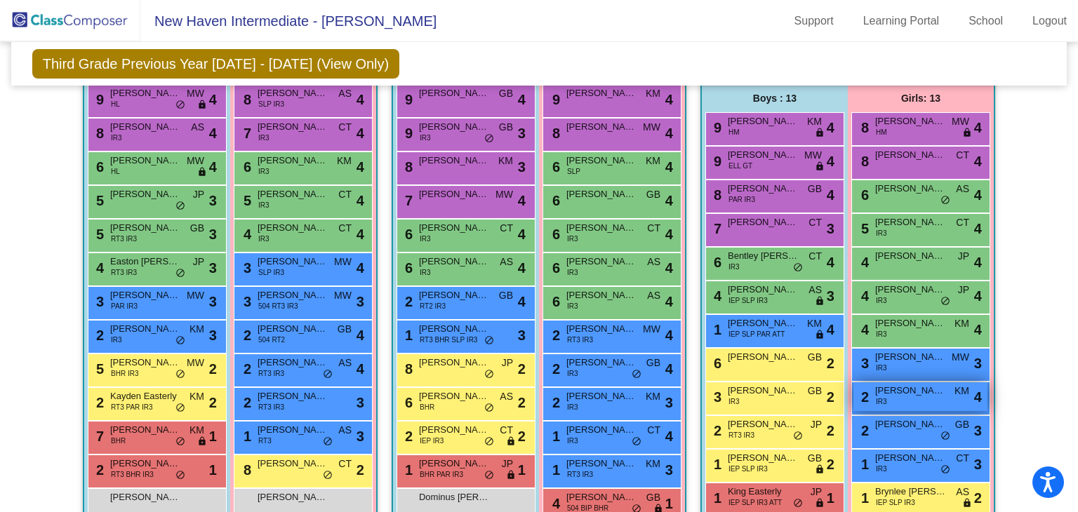
click at [880, 402] on span "IR3" at bounding box center [881, 402] width 11 height 11
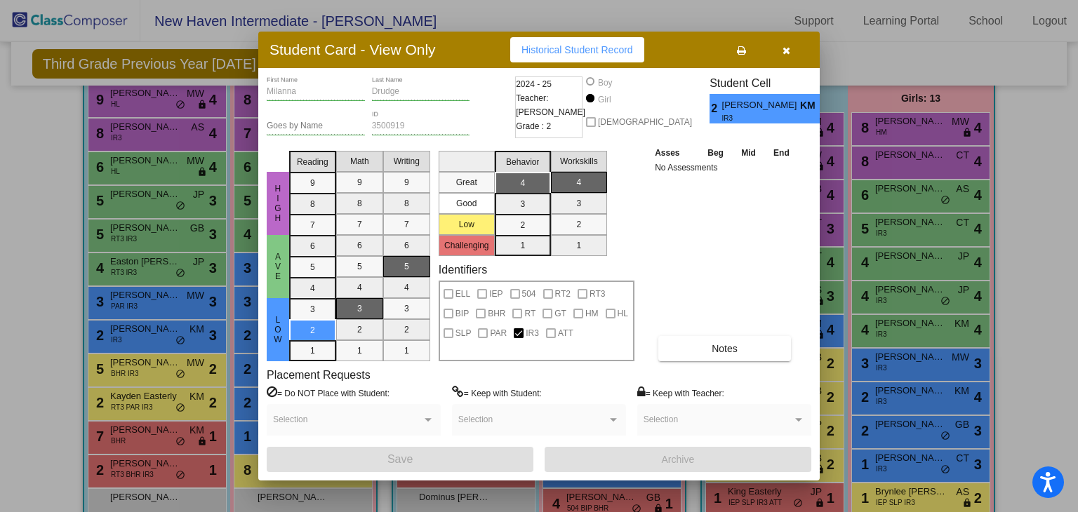
click at [785, 48] on icon "button" at bounding box center [787, 51] width 8 height 10
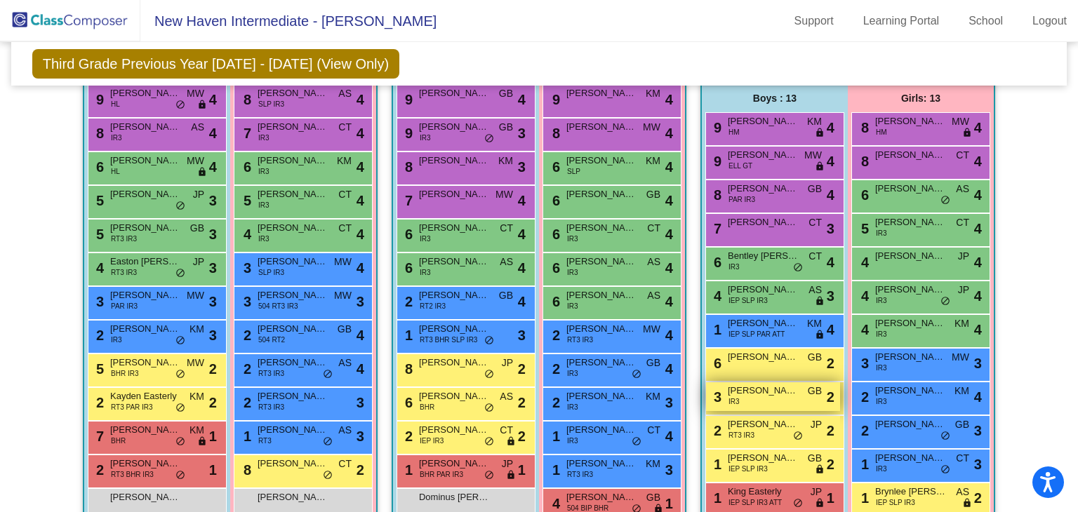
click at [778, 390] on span "[PERSON_NAME]" at bounding box center [763, 391] width 70 height 14
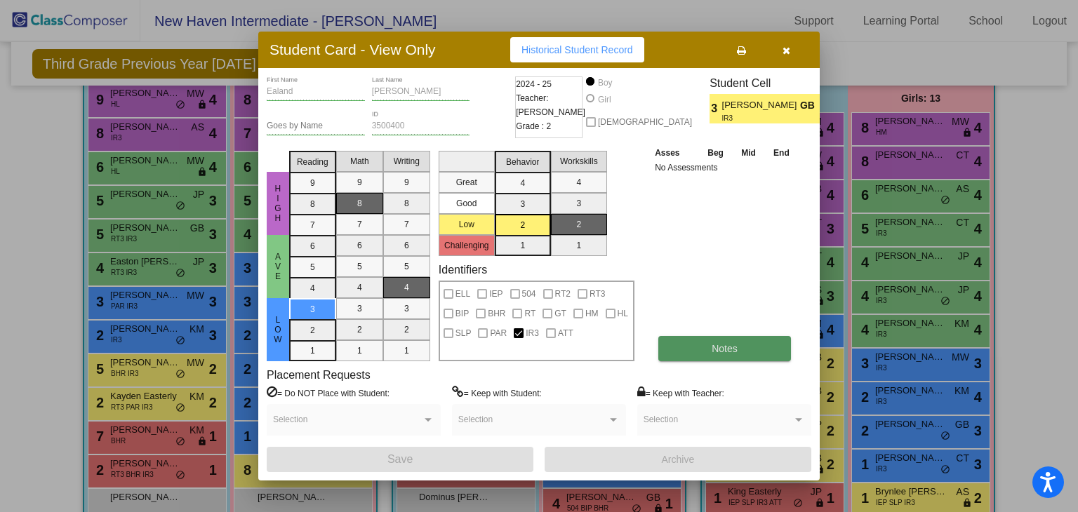
click at [731, 341] on button "Notes" at bounding box center [724, 348] width 133 height 25
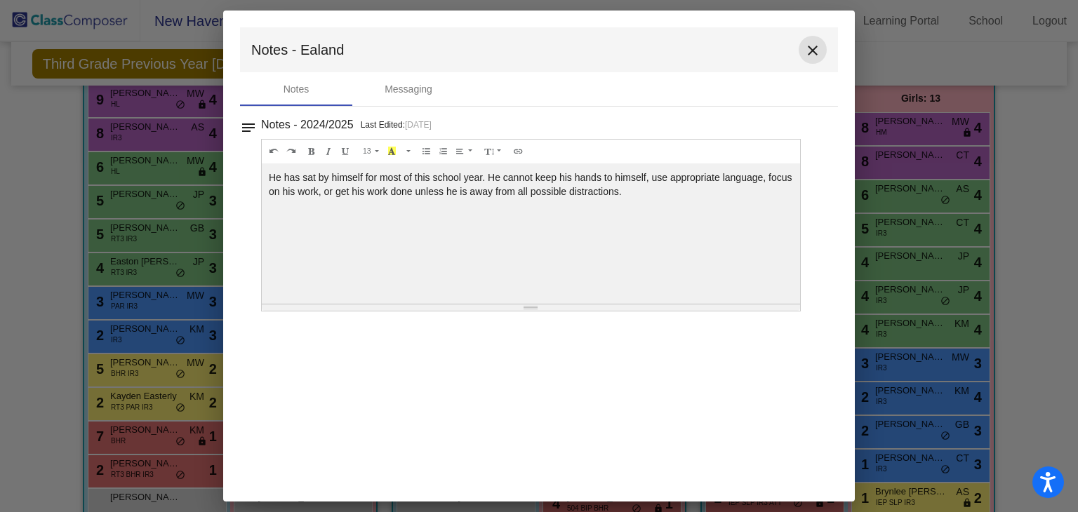
click at [809, 53] on mat-icon "close" at bounding box center [812, 50] width 17 height 17
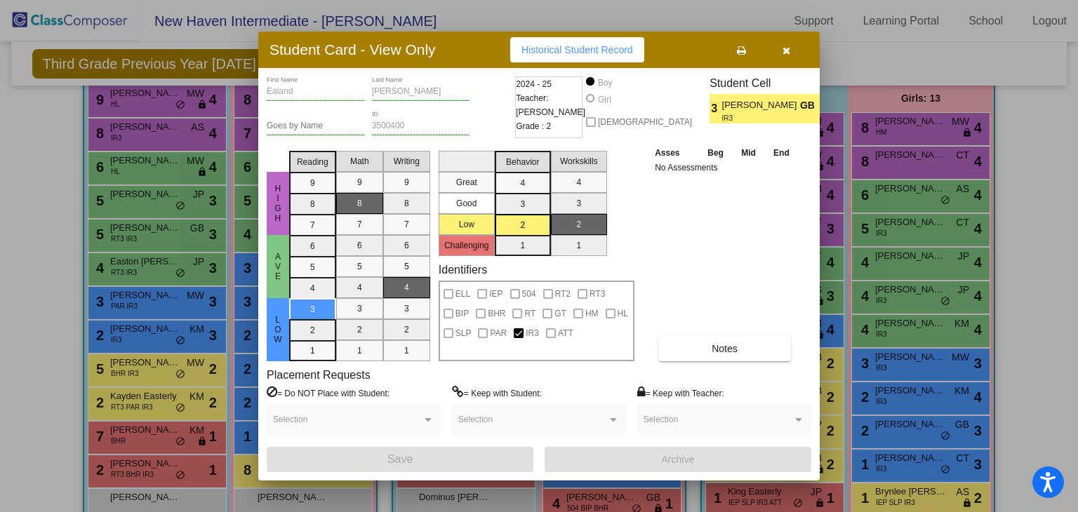
click at [781, 52] on button "button" at bounding box center [786, 49] width 45 height 25
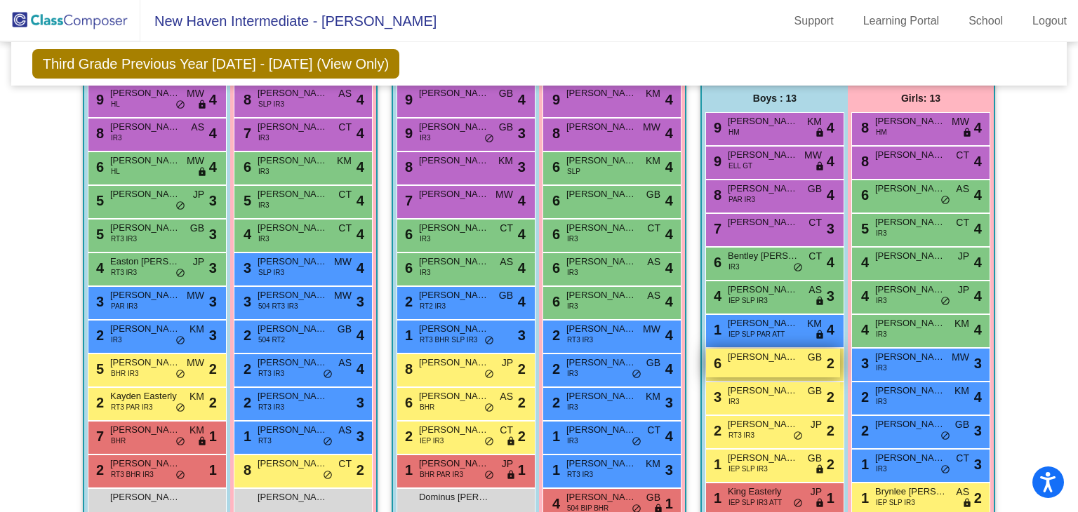
click at [753, 369] on div "6 [PERSON_NAME] GB lock do_not_disturb_alt 2" at bounding box center [773, 363] width 134 height 29
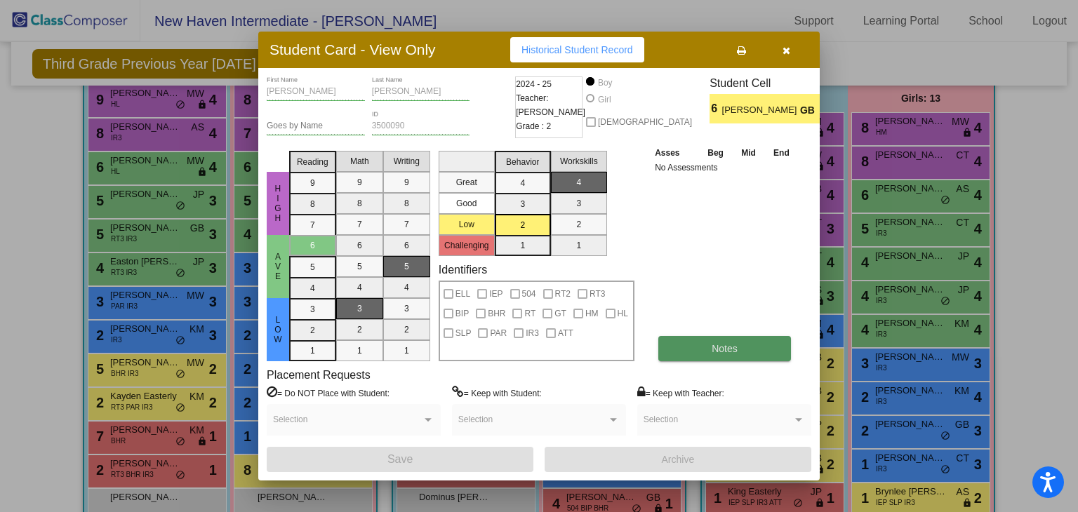
click at [723, 349] on span "Notes" at bounding box center [725, 348] width 26 height 11
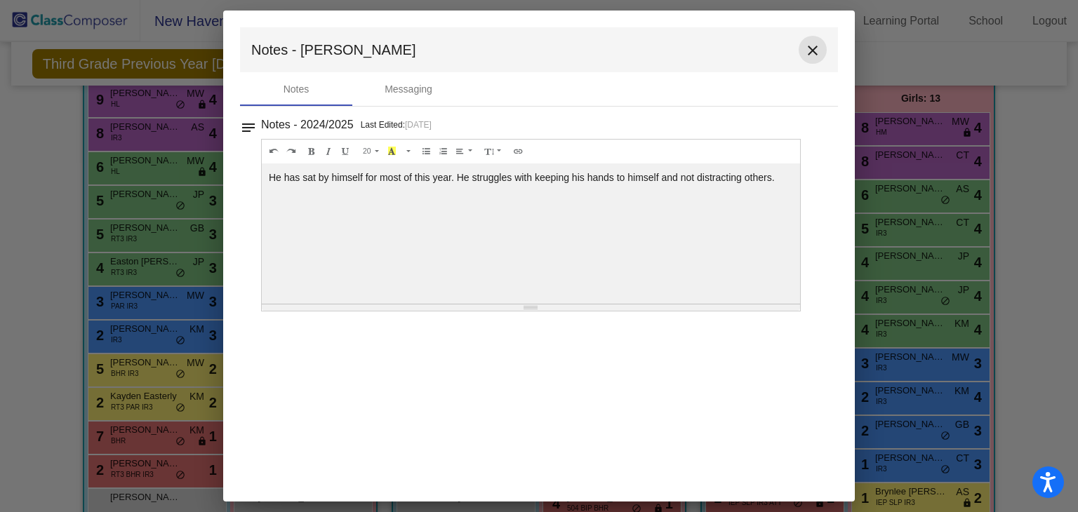
click at [820, 48] on mat-icon "close" at bounding box center [812, 50] width 17 height 17
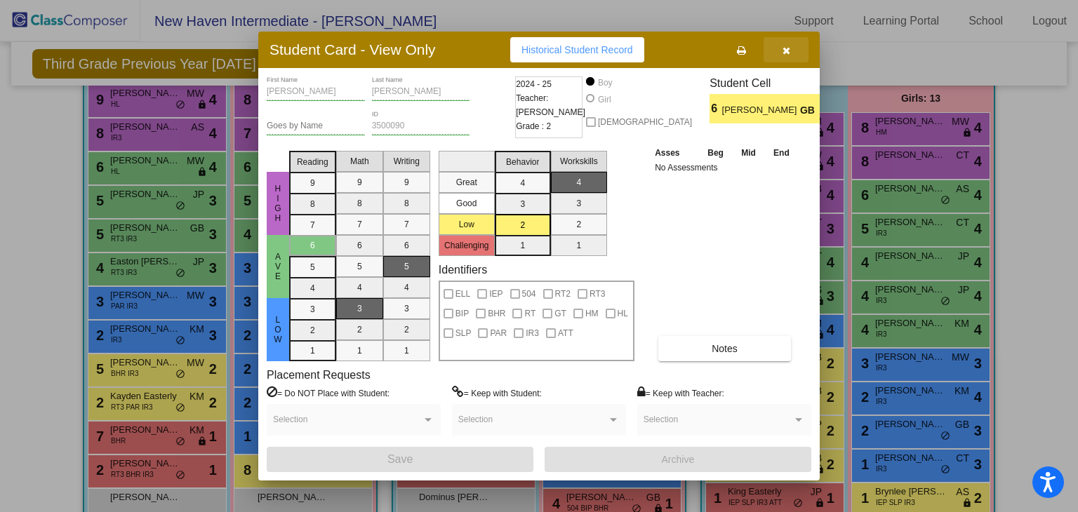
click at [783, 51] on icon "button" at bounding box center [787, 51] width 8 height 10
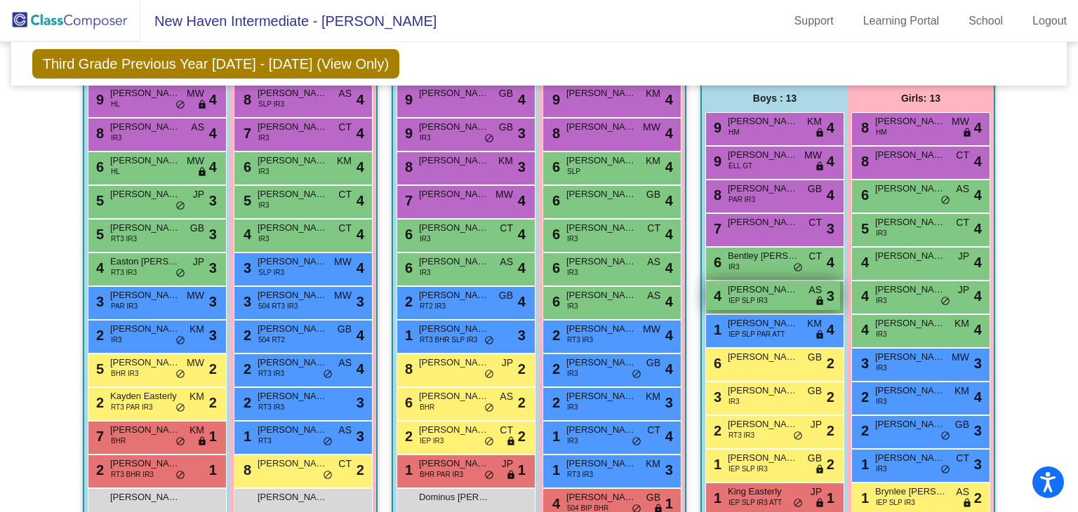
click at [771, 287] on span "[PERSON_NAME]" at bounding box center [763, 290] width 70 height 14
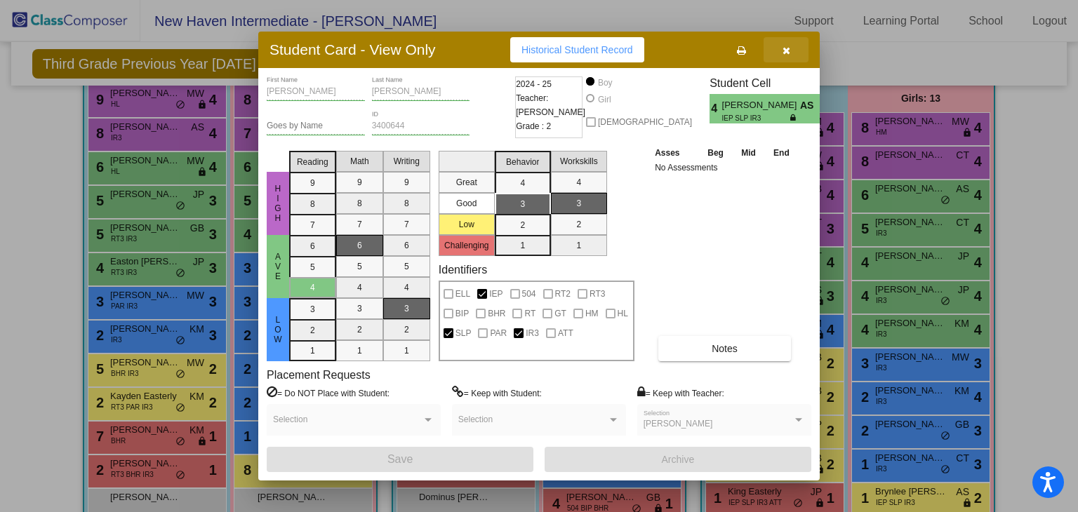
click at [789, 48] on icon "button" at bounding box center [787, 51] width 8 height 10
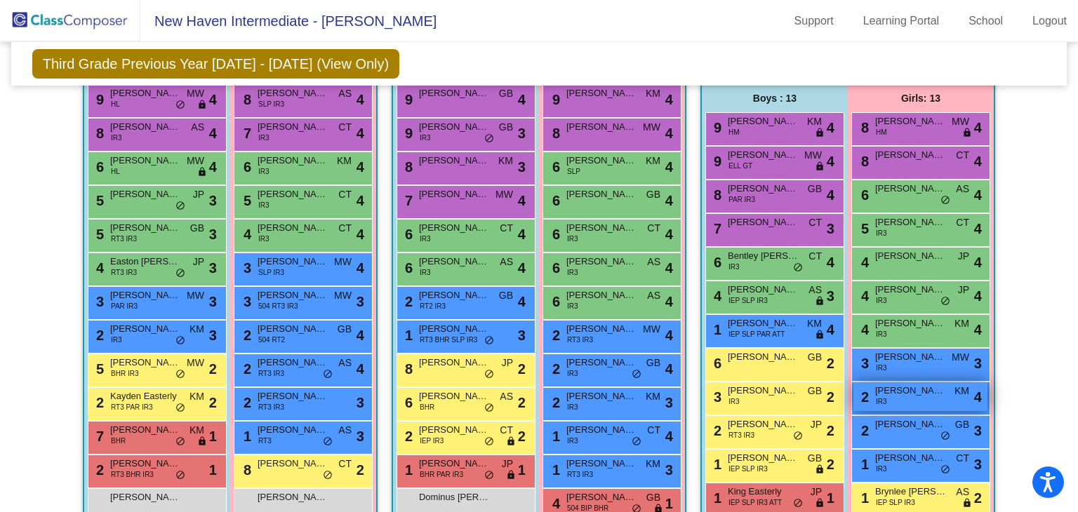
click at [869, 397] on div "2 [PERSON_NAME] IR3 KM lock do_not_disturb_alt 4" at bounding box center [921, 397] width 134 height 29
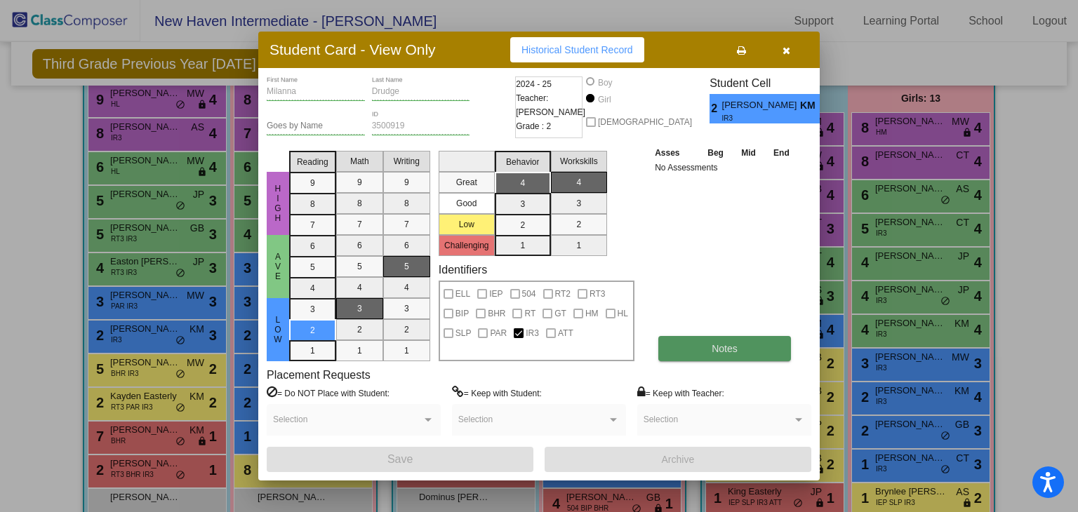
click at [703, 356] on button "Notes" at bounding box center [724, 348] width 133 height 25
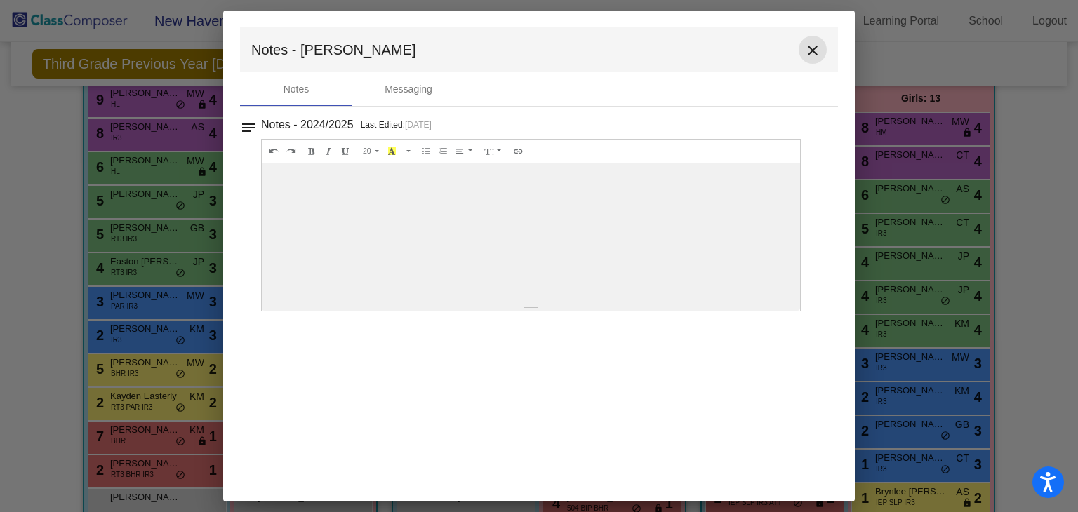
click at [810, 49] on mat-icon "close" at bounding box center [812, 50] width 17 height 17
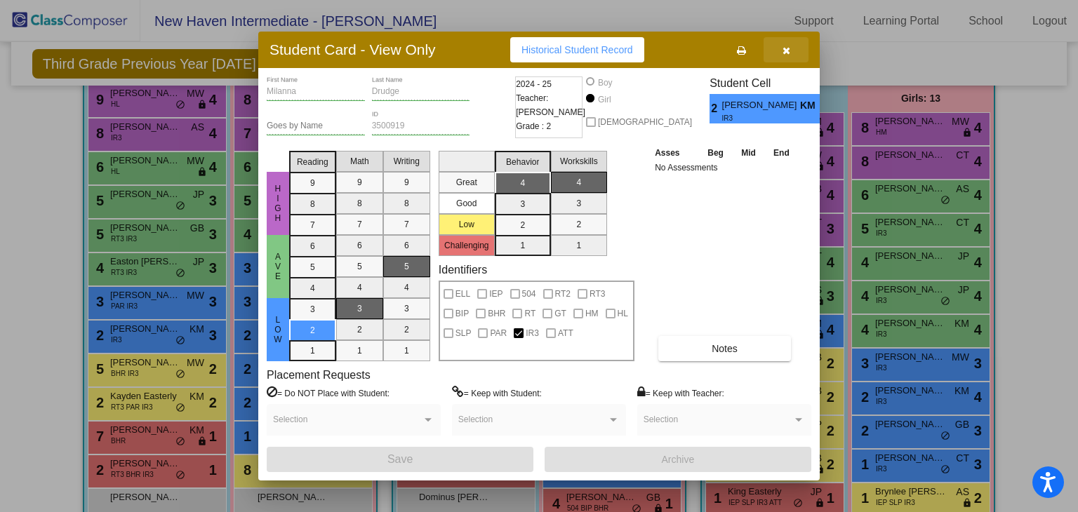
click at [793, 46] on button "button" at bounding box center [786, 49] width 45 height 25
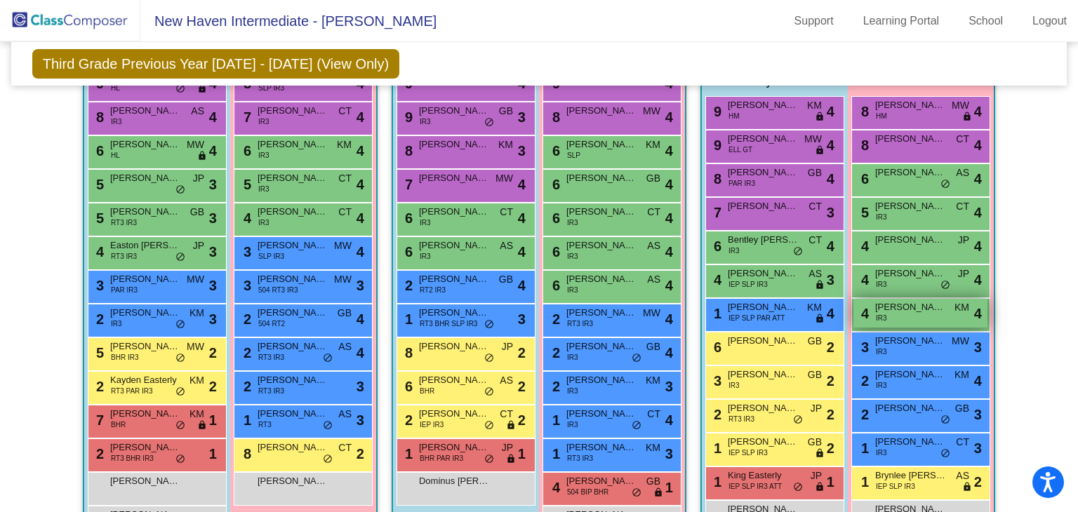
scroll to position [395, 0]
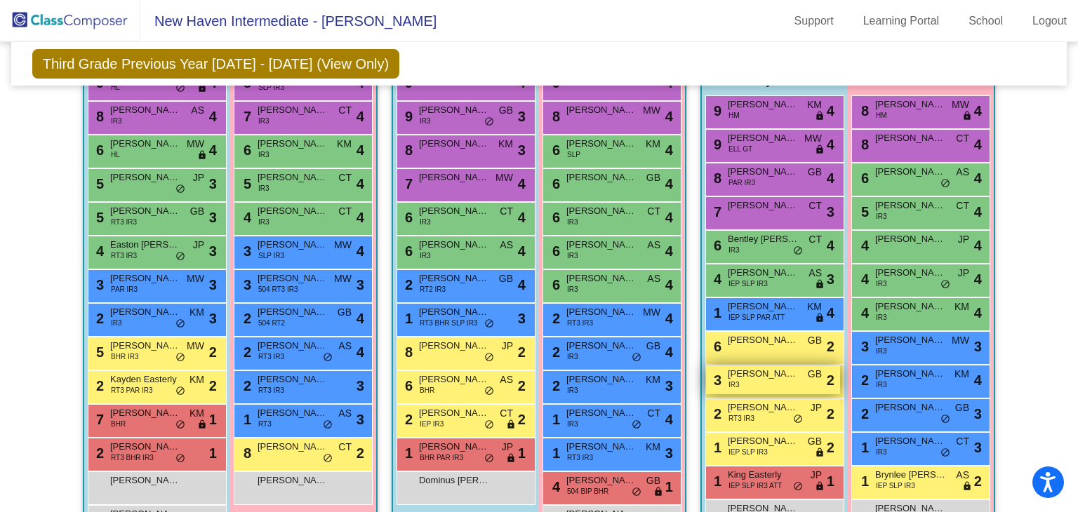
click at [806, 384] on div "3 Ealand [PERSON_NAME] IR3 GB lock do_not_disturb_alt 2" at bounding box center [773, 380] width 134 height 29
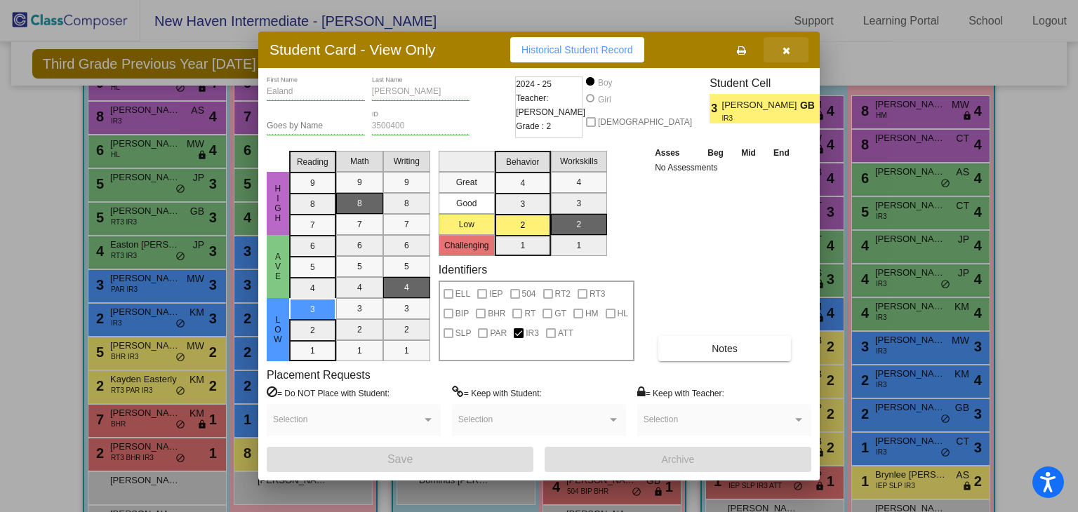
click at [793, 51] on button "button" at bounding box center [786, 49] width 45 height 25
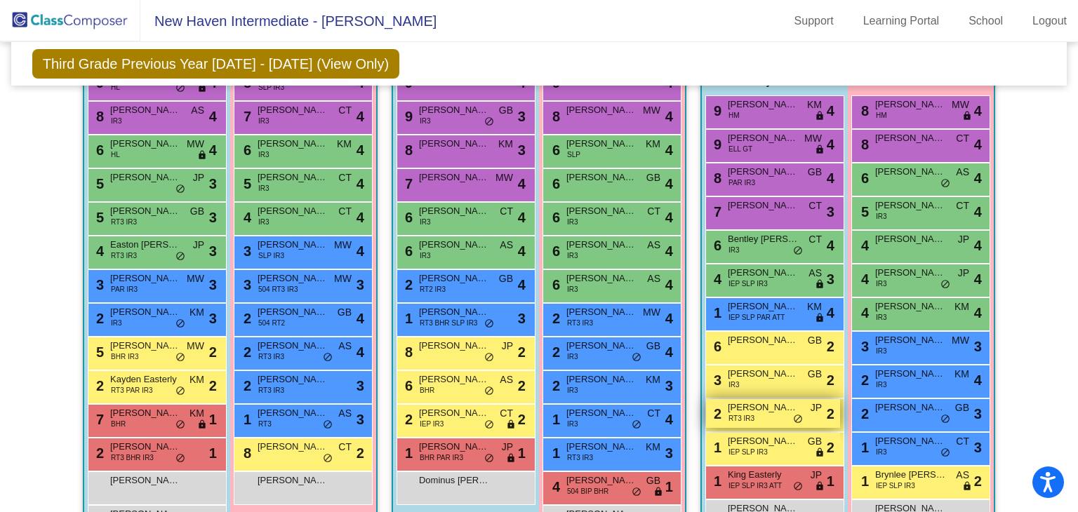
click at [774, 409] on span "[PERSON_NAME]" at bounding box center [763, 408] width 70 height 14
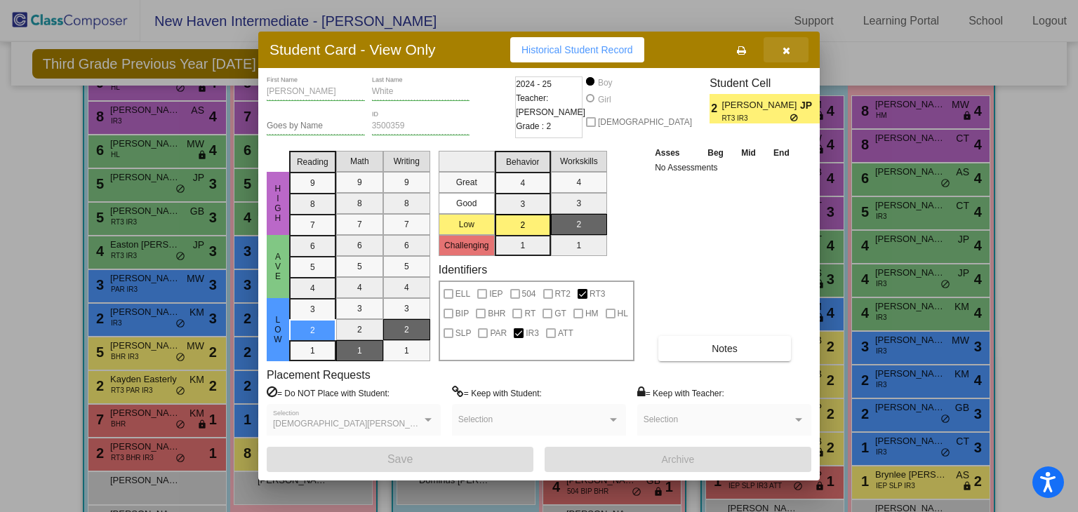
click at [788, 56] on button "button" at bounding box center [786, 49] width 45 height 25
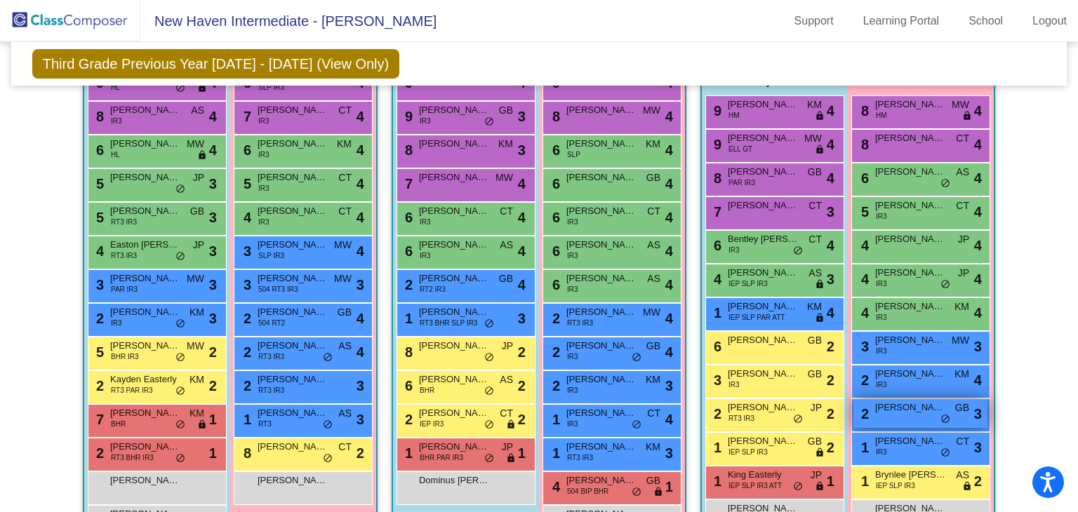
click at [865, 416] on span "2" at bounding box center [863, 413] width 11 height 15
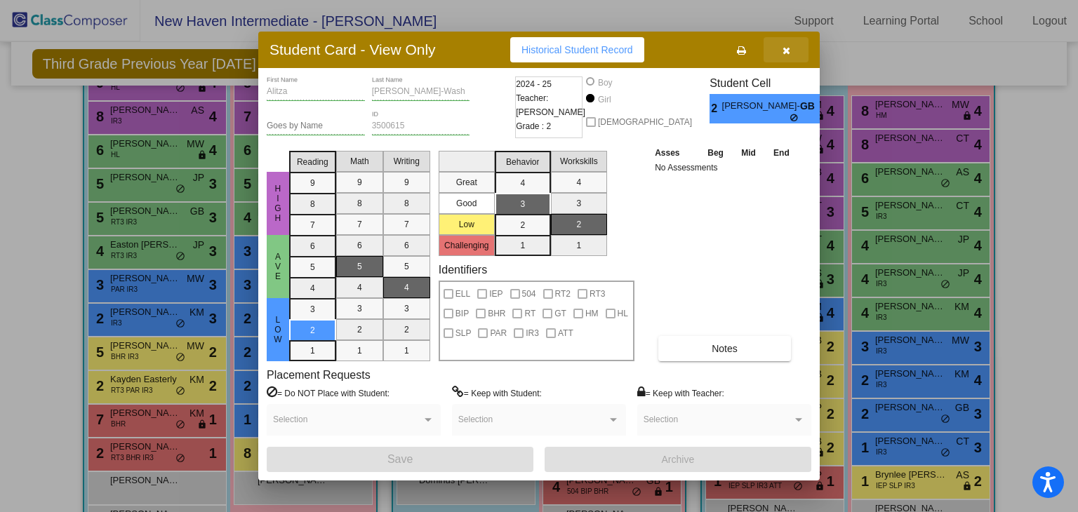
click at [781, 53] on button "button" at bounding box center [786, 49] width 45 height 25
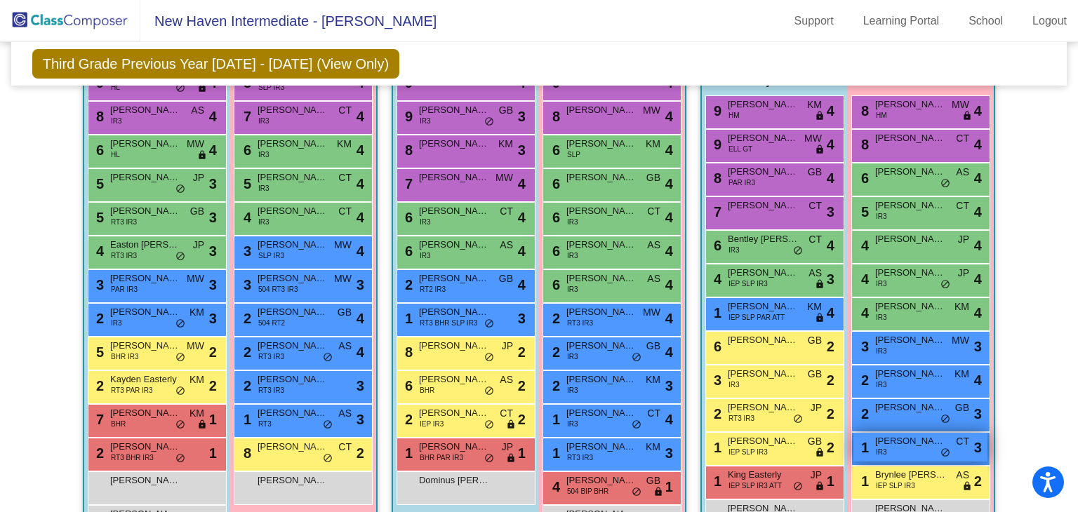
click at [899, 447] on div "1 [PERSON_NAME] IR3 CT lock do_not_disturb_alt 3" at bounding box center [921, 447] width 134 height 29
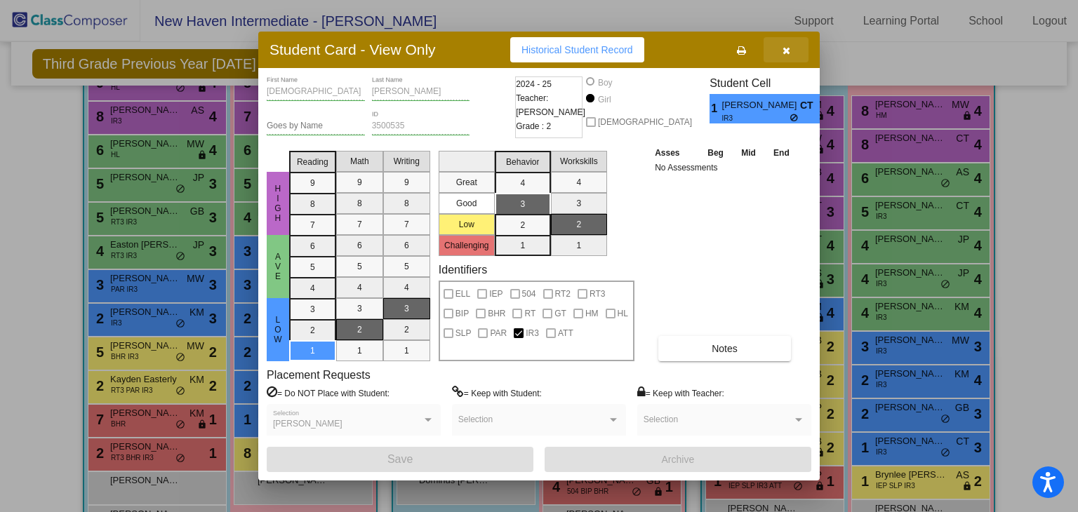
click at [789, 51] on icon "button" at bounding box center [787, 51] width 8 height 10
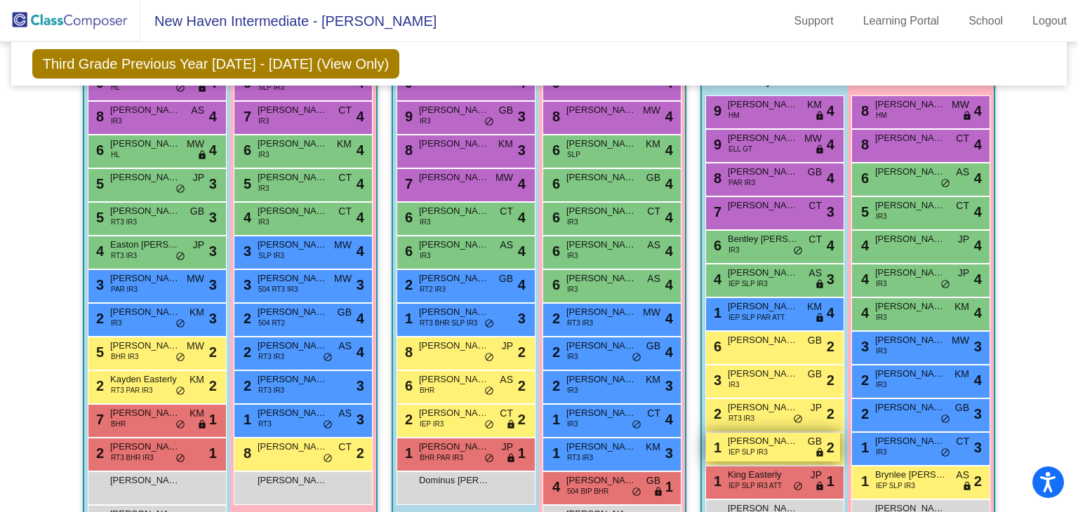
click at [763, 442] on span "[PERSON_NAME] Peaks" at bounding box center [763, 442] width 70 height 14
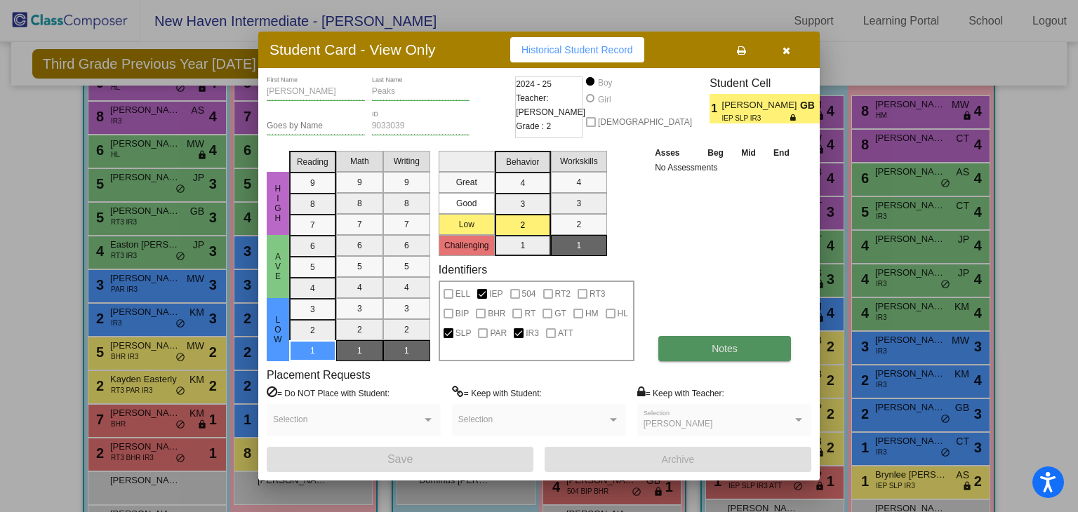
click at [702, 336] on button "Notes" at bounding box center [724, 348] width 133 height 25
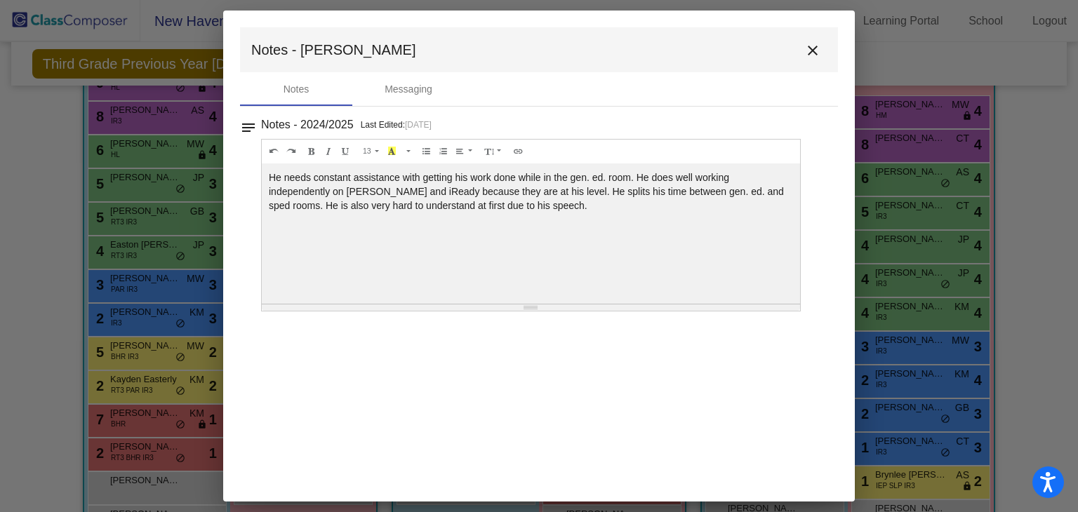
click at [811, 53] on mat-icon "close" at bounding box center [812, 50] width 17 height 17
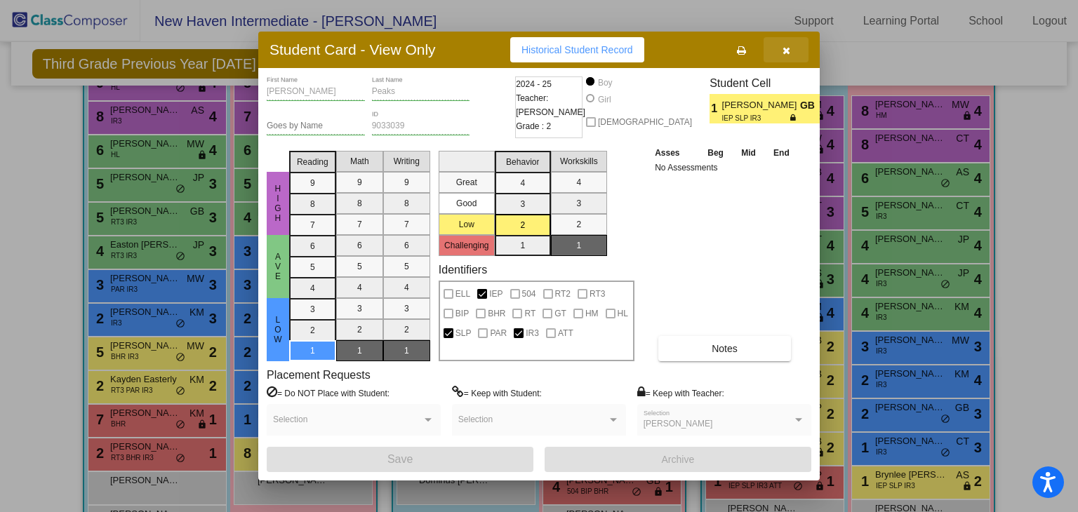
click at [783, 44] on span "button" at bounding box center [787, 49] width 8 height 11
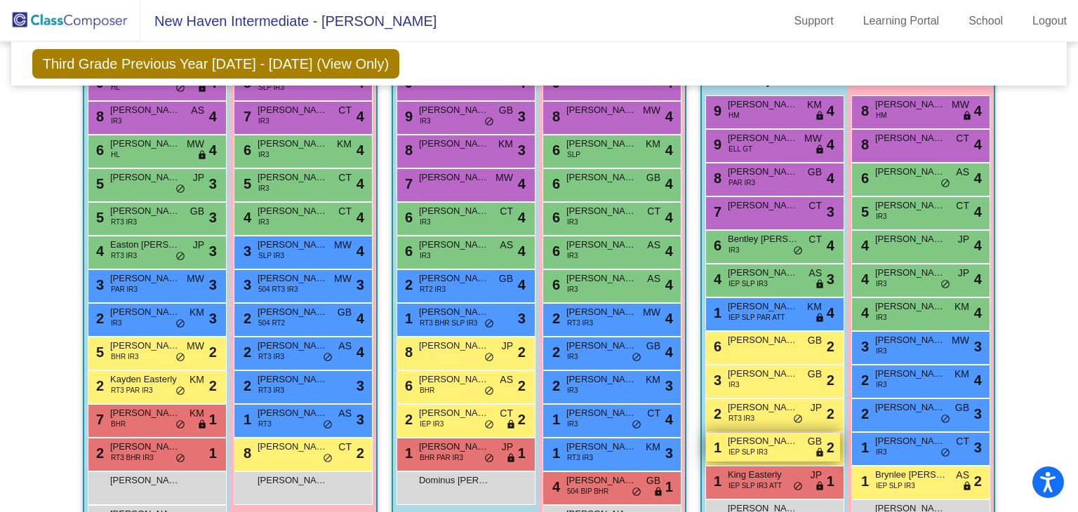
click at [750, 447] on span "IEP SLP IR3" at bounding box center [748, 452] width 39 height 11
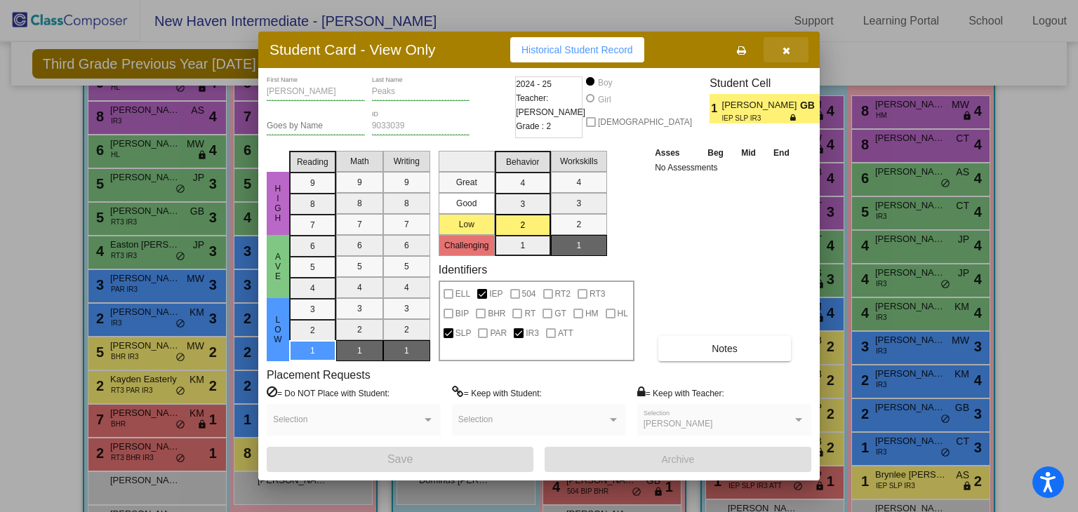
click at [797, 60] on button "button" at bounding box center [786, 49] width 45 height 25
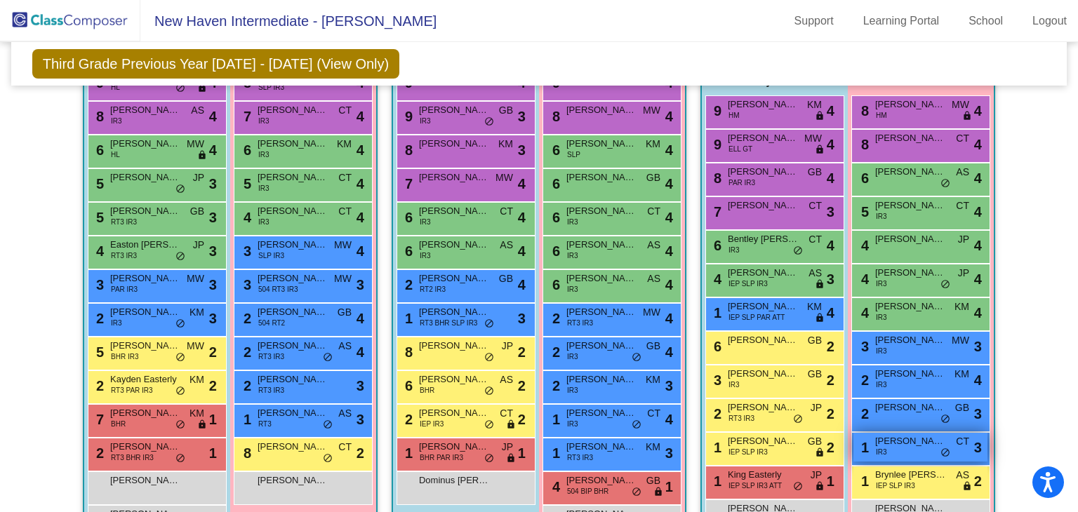
click at [892, 442] on span "[PERSON_NAME]" at bounding box center [910, 442] width 70 height 14
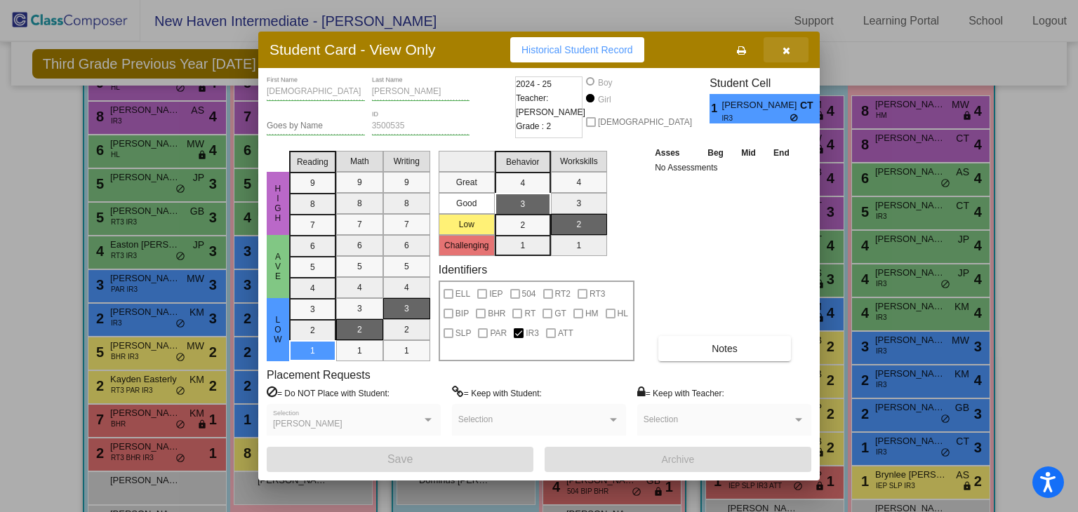
click at [786, 53] on icon "button" at bounding box center [787, 51] width 8 height 10
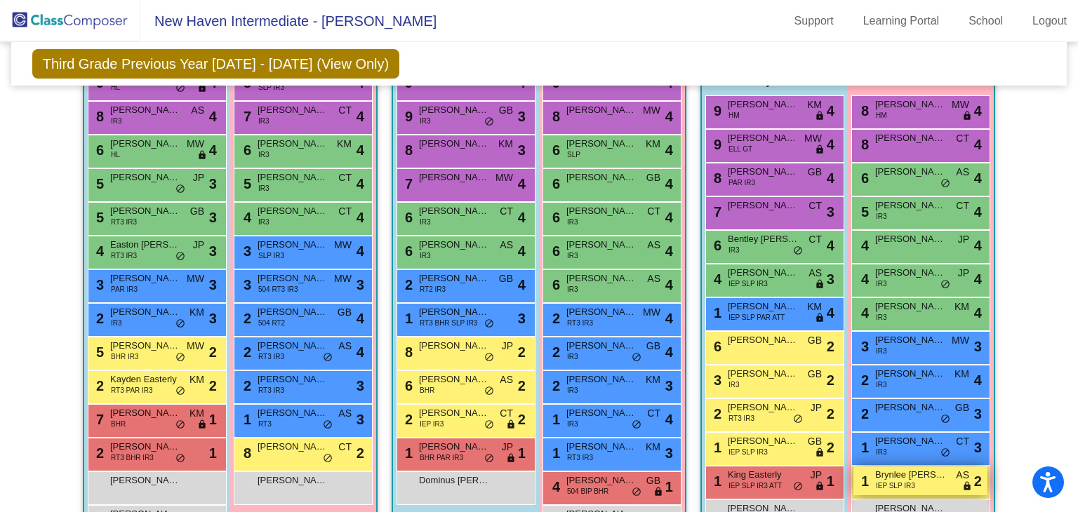
click at [885, 472] on span "Brynlee [PERSON_NAME]" at bounding box center [910, 475] width 70 height 14
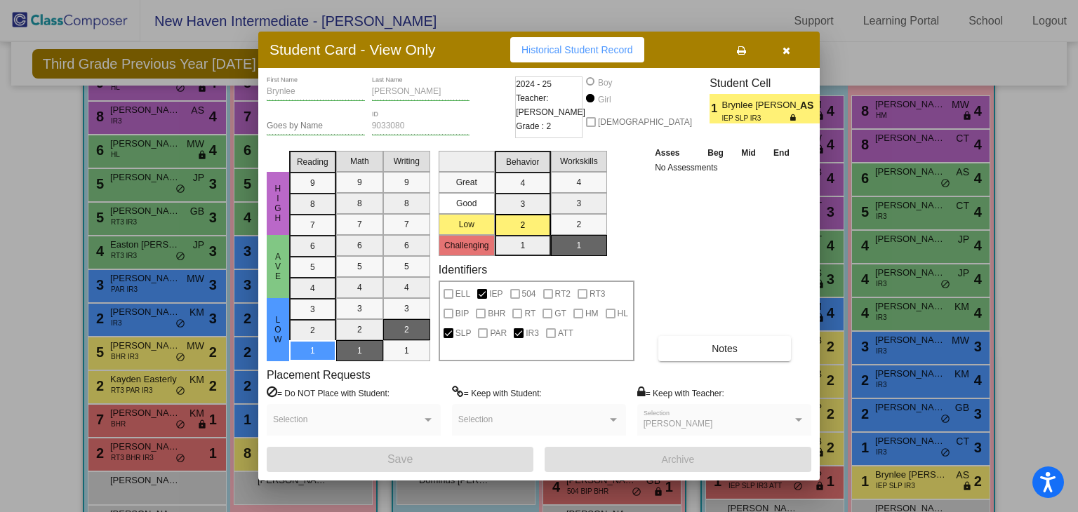
click at [784, 51] on icon "button" at bounding box center [787, 51] width 8 height 10
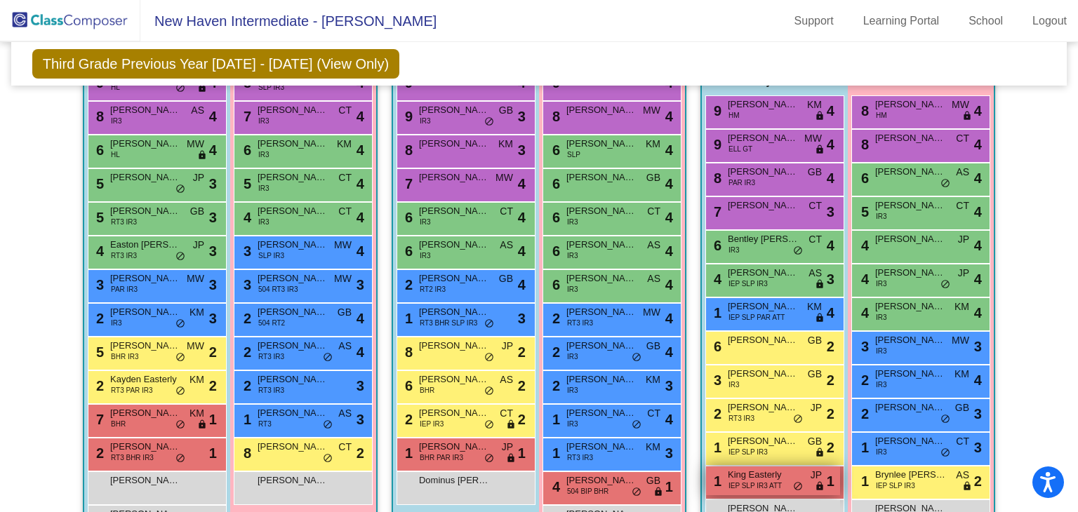
click at [767, 481] on span "IEP SLP IR3 ATT" at bounding box center [755, 486] width 53 height 11
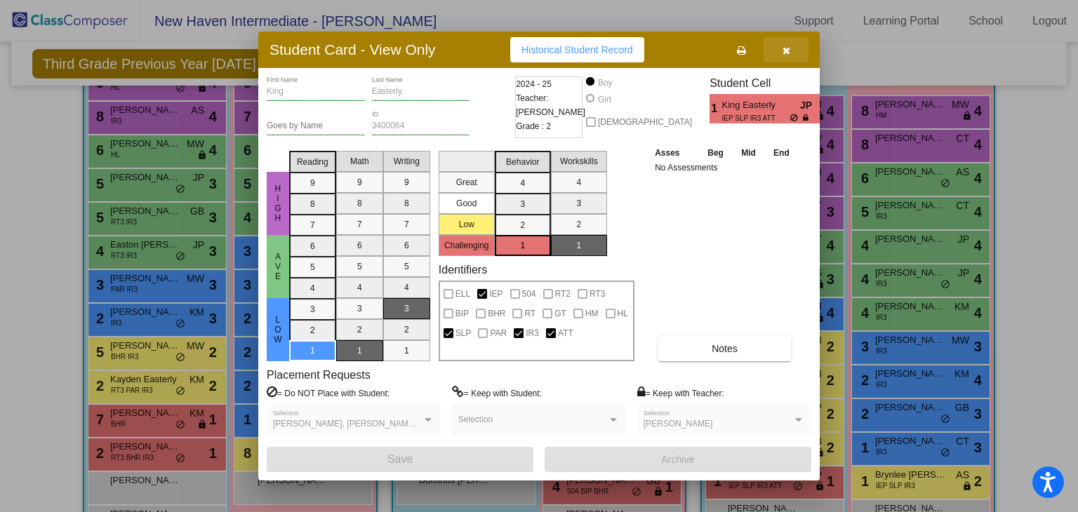
click at [791, 47] on button "button" at bounding box center [786, 49] width 45 height 25
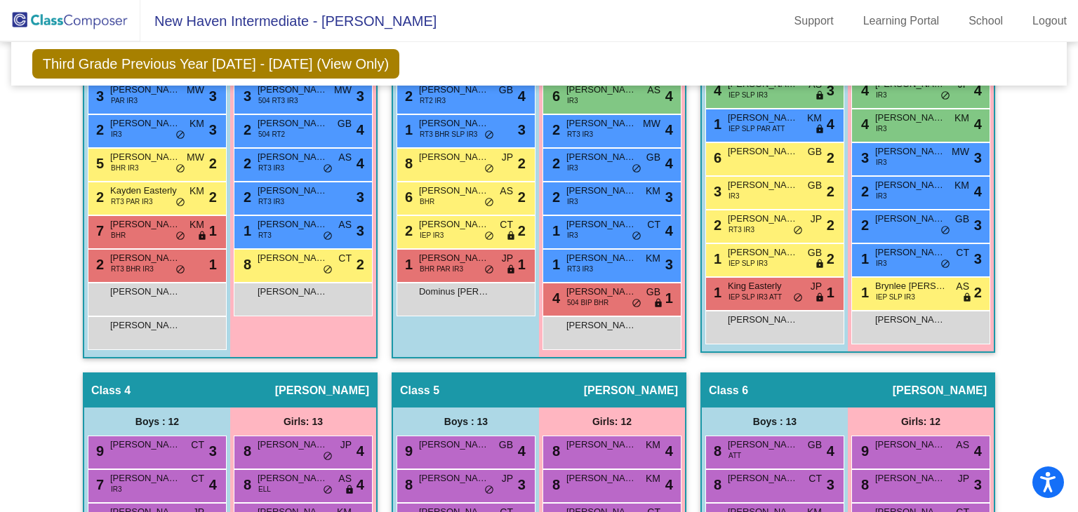
scroll to position [585, 0]
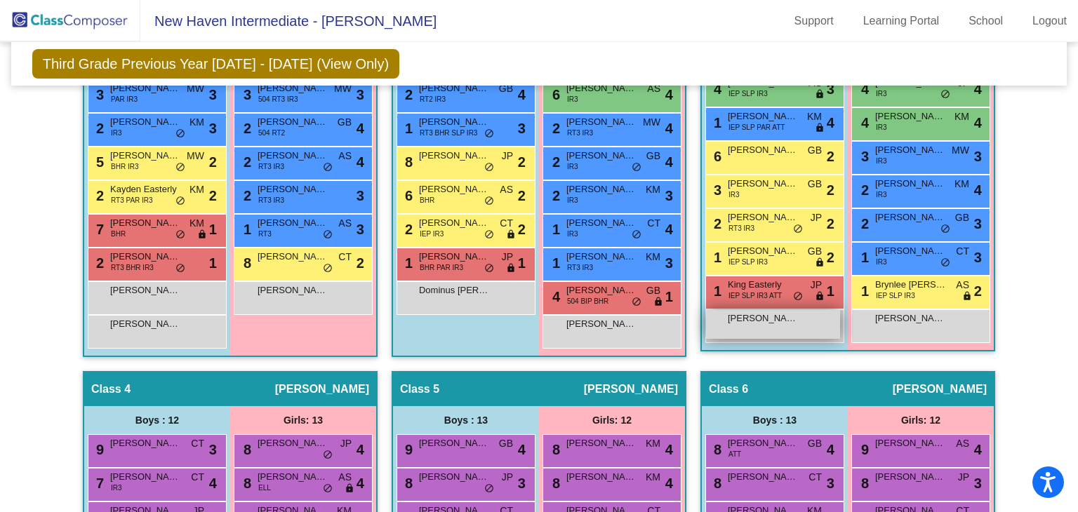
click at [757, 328] on div "[PERSON_NAME] lock do_not_disturb_alt" at bounding box center [773, 324] width 134 height 29
click at [842, 319] on div "9 [PERSON_NAME] HM KM lock do_not_disturb_alt 4 9 [PERSON_NAME] ELL GT MW lock …" at bounding box center [775, 124] width 146 height 438
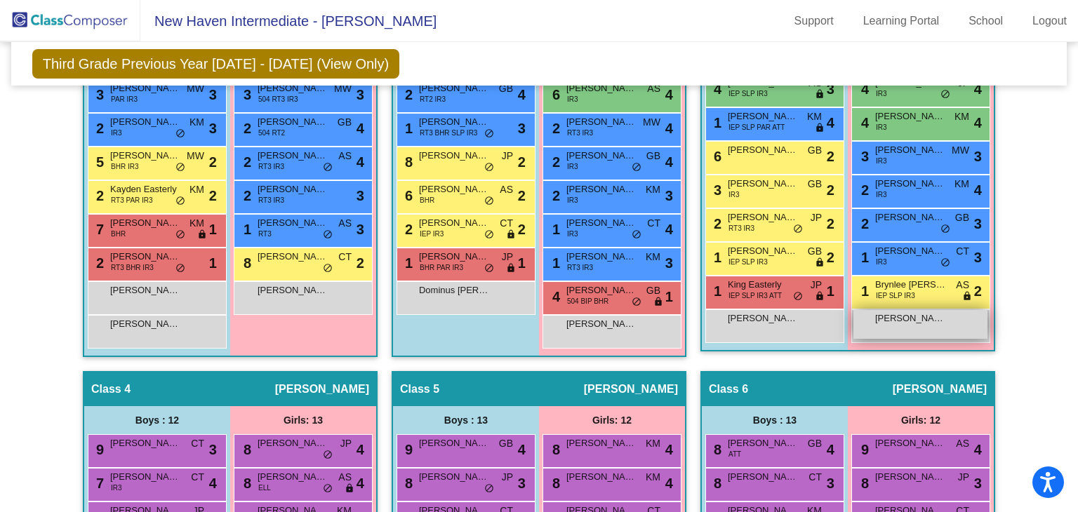
click at [864, 322] on div "[PERSON_NAME] lock do_not_disturb_alt" at bounding box center [921, 324] width 134 height 29
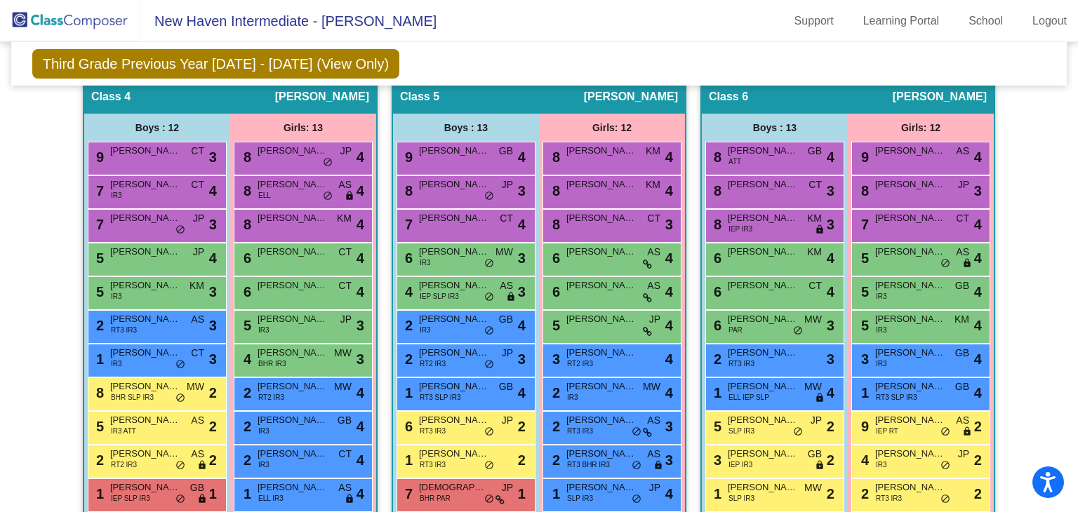
scroll to position [877, 0]
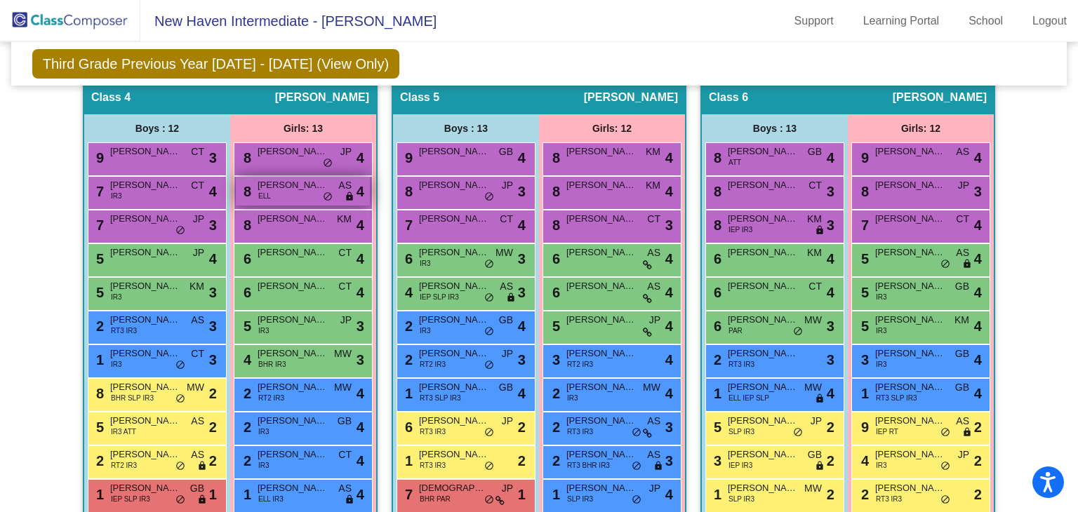
click at [286, 201] on div "8 [PERSON_NAME] ELL AS lock do_not_disturb_alt 4" at bounding box center [303, 191] width 134 height 29
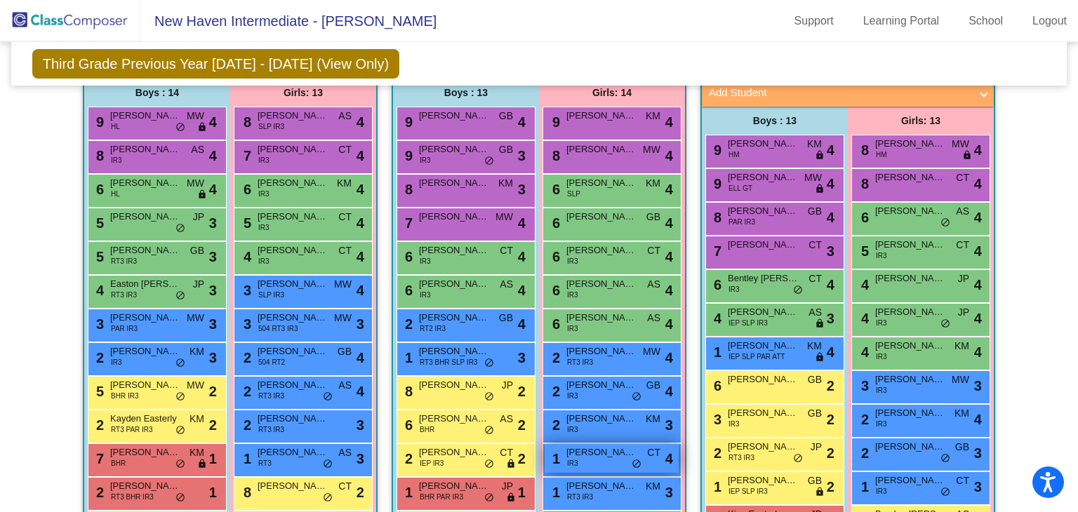
scroll to position [357, 0]
click at [599, 485] on span "[PERSON_NAME]" at bounding box center [601, 486] width 70 height 14
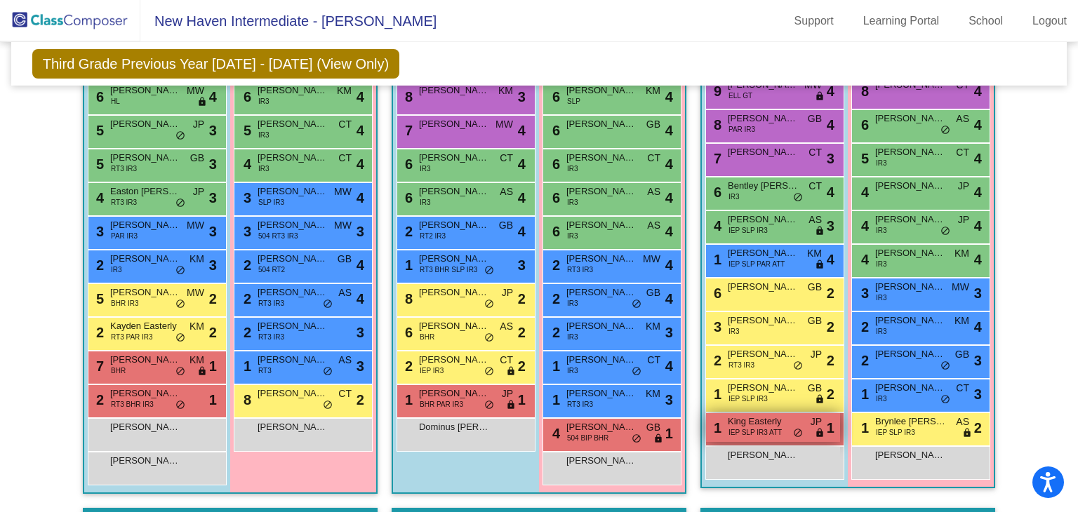
scroll to position [449, 0]
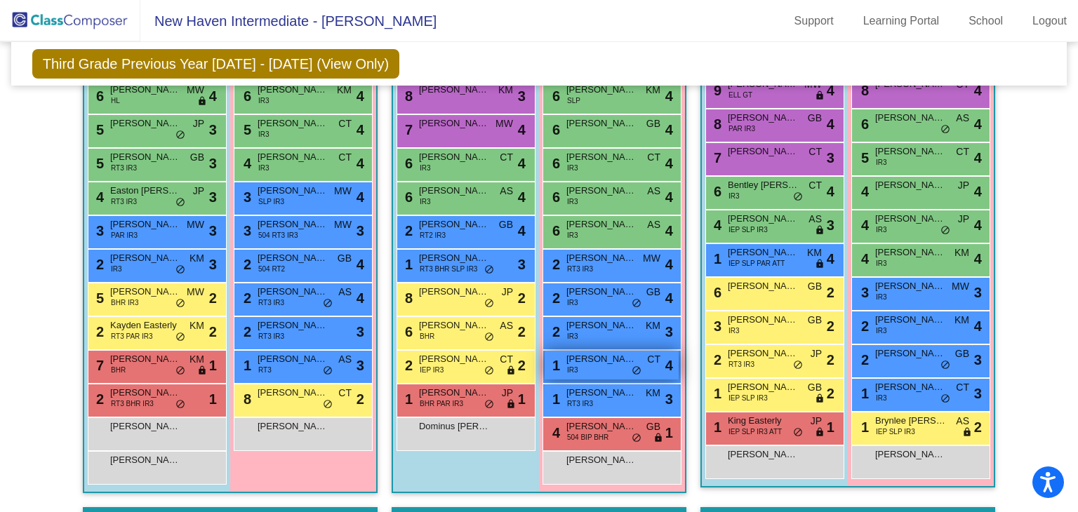
click at [625, 366] on div "1 [PERSON_NAME] IR3 CT lock do_not_disturb_alt 4" at bounding box center [612, 365] width 134 height 29
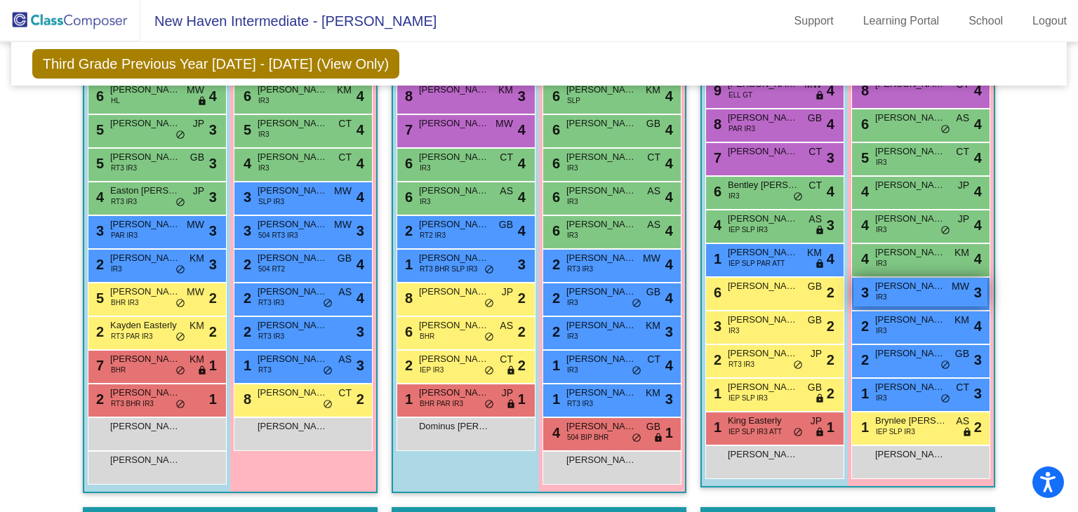
scroll to position [400, 0]
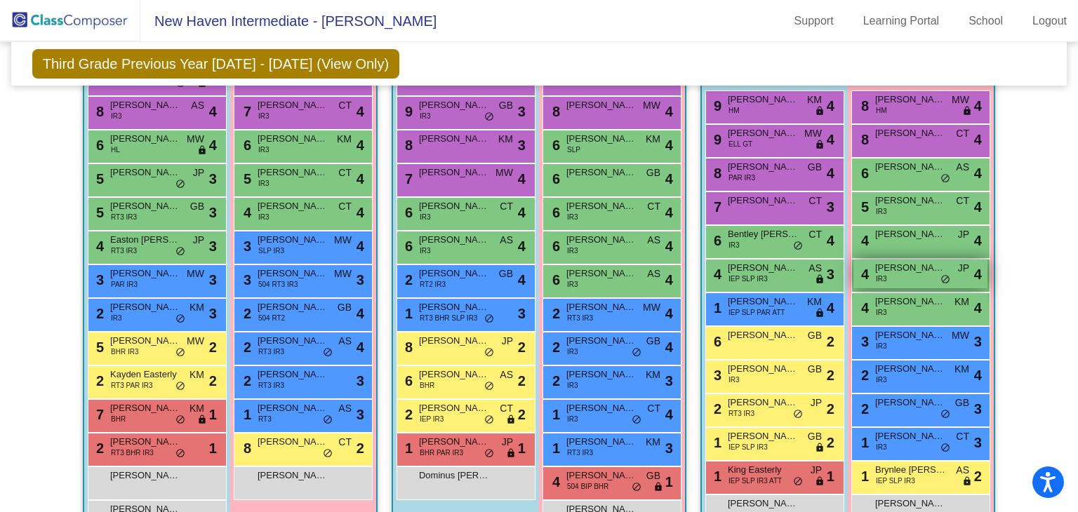
click at [882, 274] on span "IR3" at bounding box center [881, 279] width 11 height 11
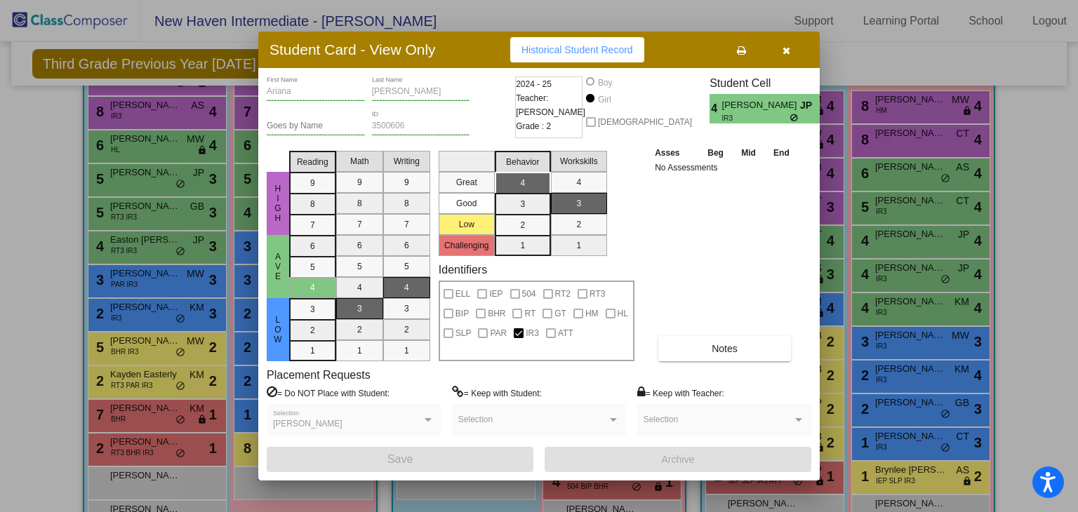
click at [887, 247] on div at bounding box center [539, 256] width 1078 height 512
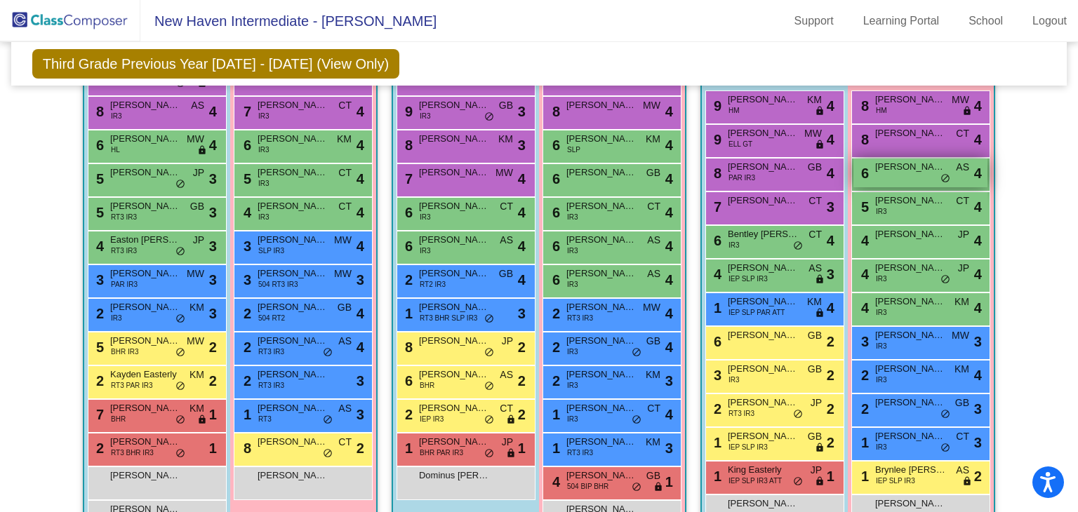
click at [887, 180] on div "6 [PERSON_NAME] AS lock do_not_disturb_alt 4" at bounding box center [921, 173] width 134 height 29
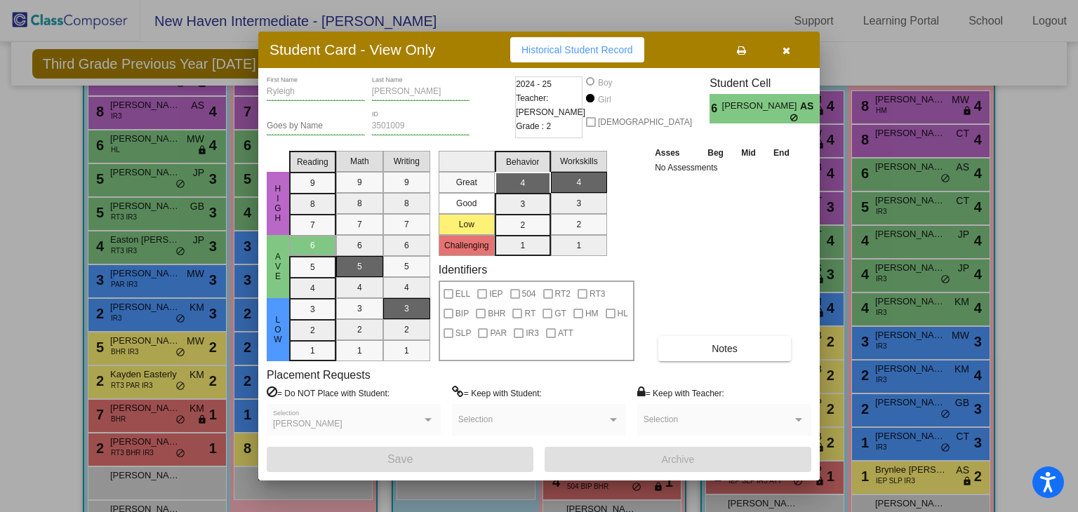
click at [889, 189] on div at bounding box center [539, 256] width 1078 height 512
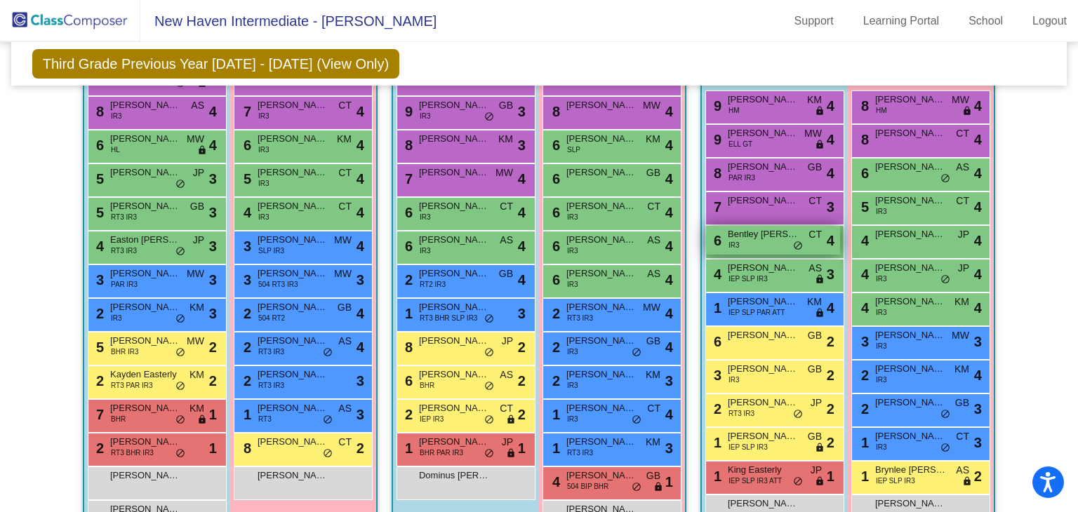
click at [768, 247] on div "6 Bentley [PERSON_NAME] IR3 CT lock do_not_disturb_alt 4" at bounding box center [773, 240] width 134 height 29
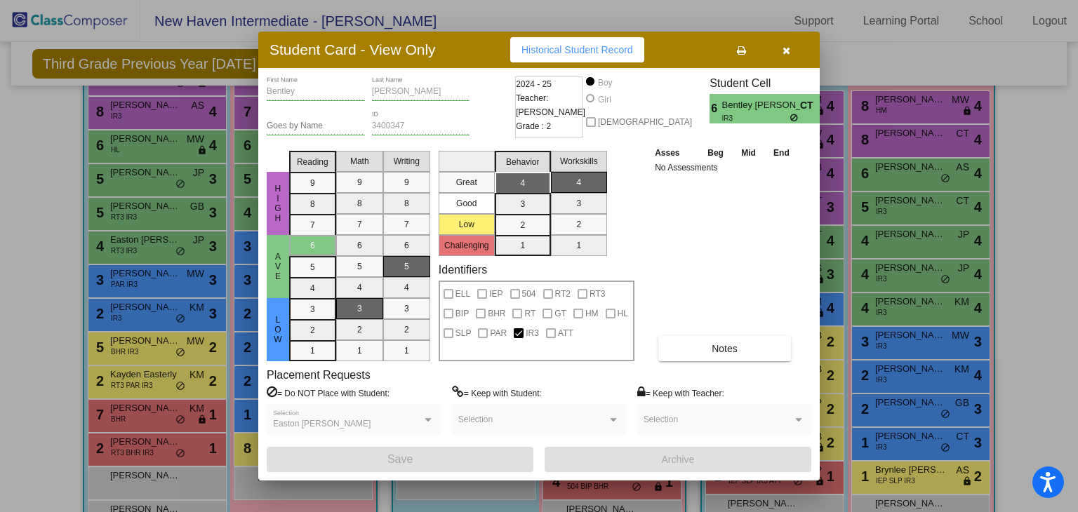
click at [879, 254] on div at bounding box center [539, 256] width 1078 height 512
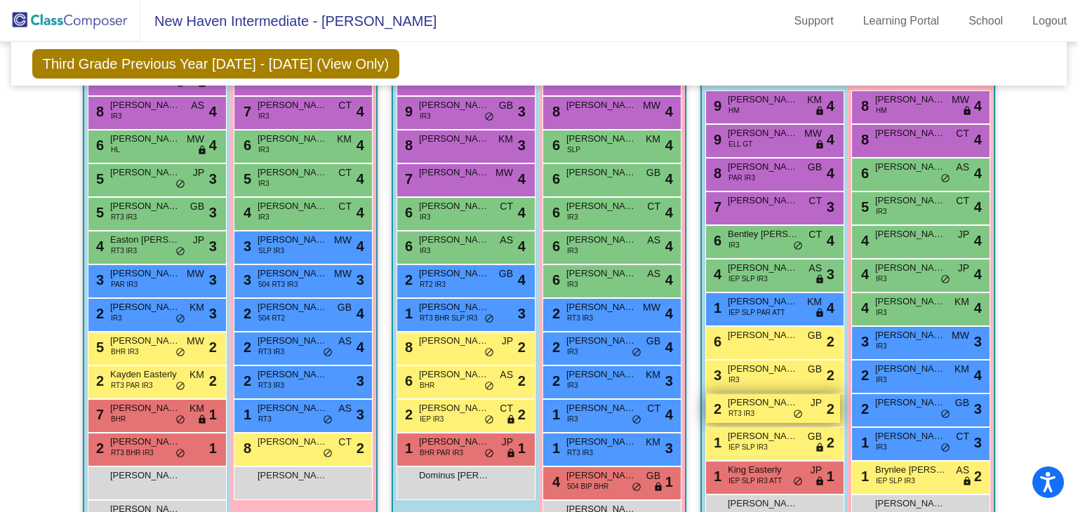
click at [758, 416] on div "2 [PERSON_NAME] RT3 IR3 JP lock do_not_disturb_alt 2" at bounding box center [773, 409] width 134 height 29
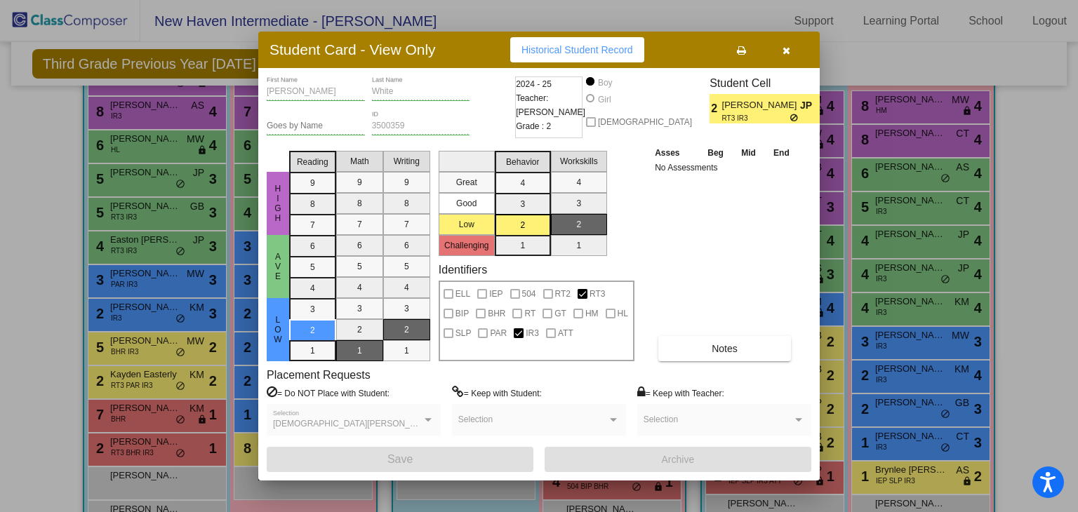
click at [1016, 322] on div at bounding box center [539, 256] width 1078 height 512
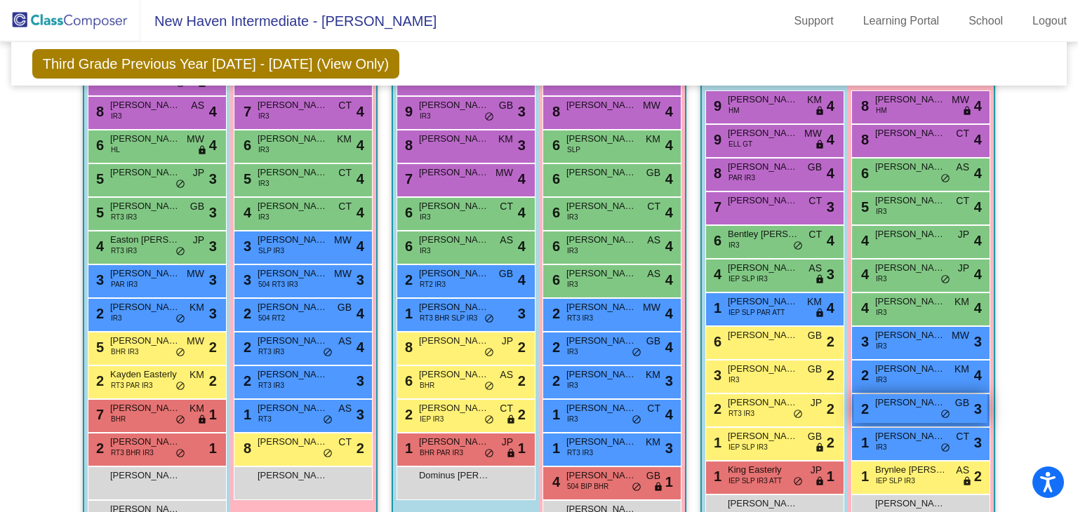
click at [893, 410] on div "2 [PERSON_NAME]-Wash GB lock do_not_disturb_alt 3" at bounding box center [921, 409] width 134 height 29
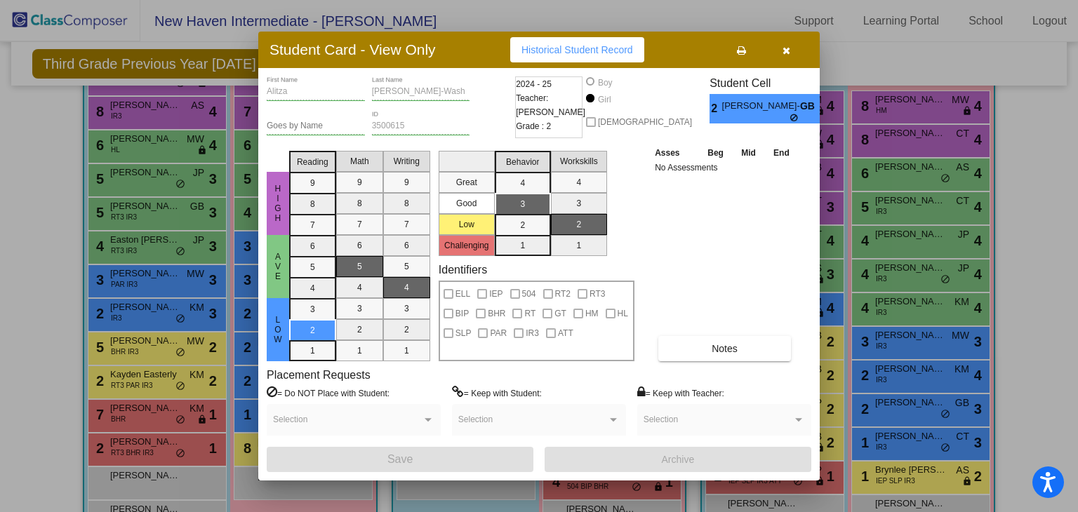
click at [963, 370] on div at bounding box center [539, 256] width 1078 height 512
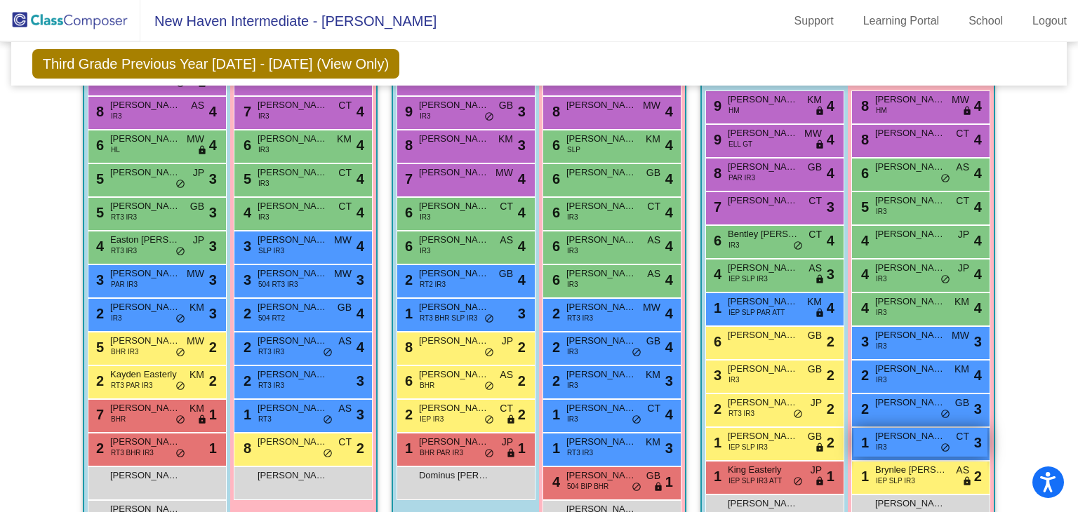
click at [932, 447] on div "1 [PERSON_NAME] IR3 CT lock do_not_disturb_alt 3" at bounding box center [921, 442] width 134 height 29
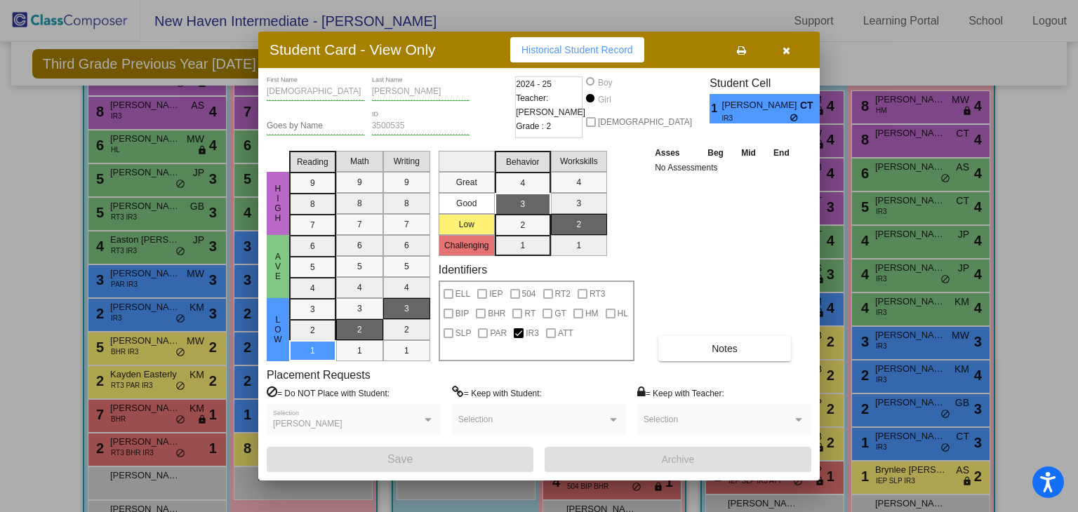
click at [845, 362] on div at bounding box center [539, 256] width 1078 height 512
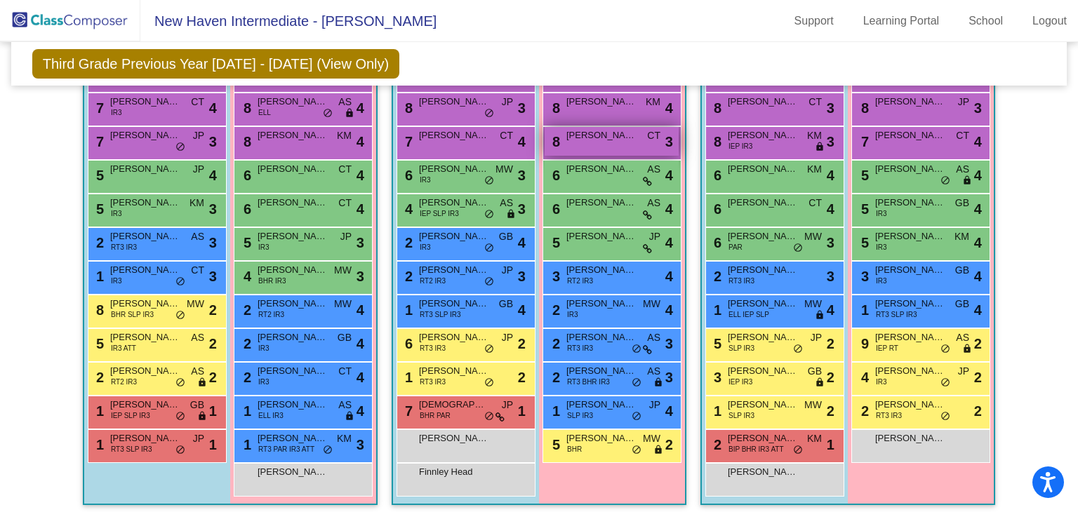
scroll to position [960, 0]
